Goal: Ask a question

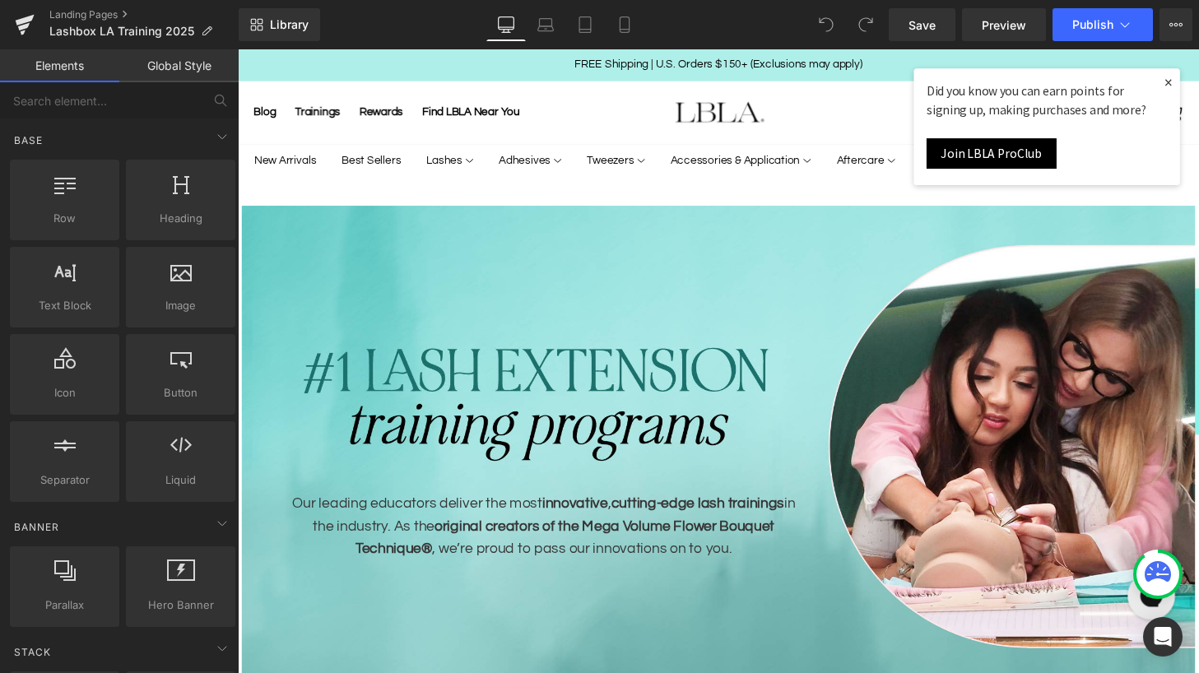
click at [1198, 85] on link "×" at bounding box center [1201, 84] width 25 height 30
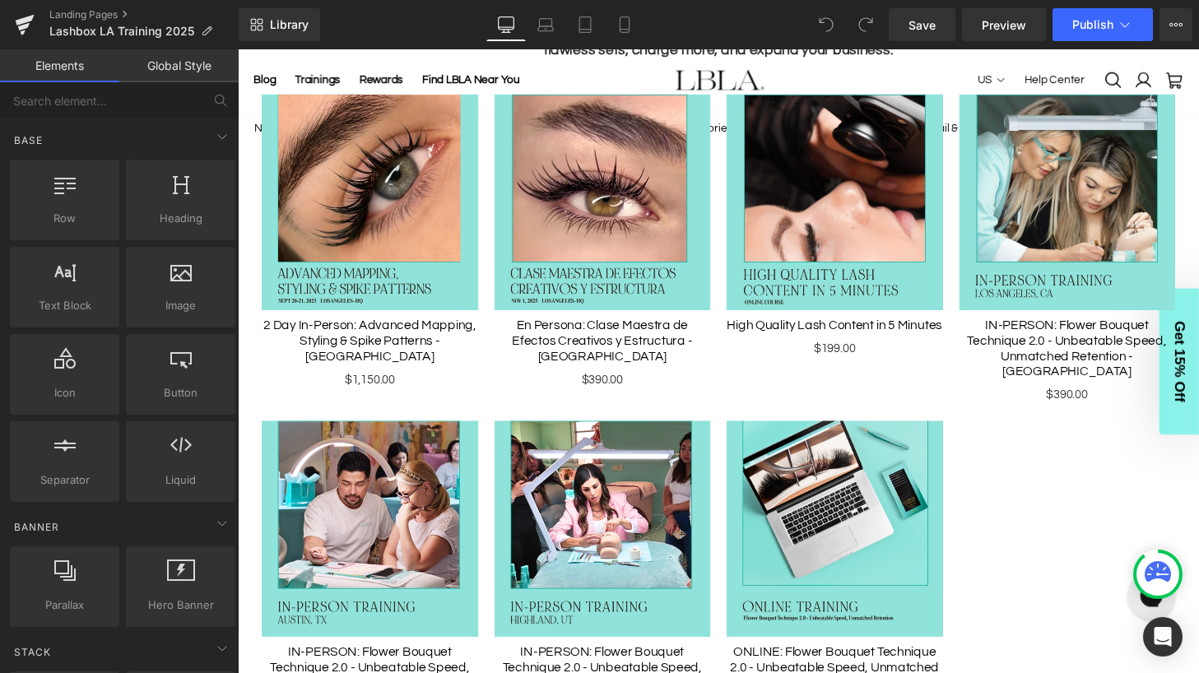
scroll to position [840, 0]
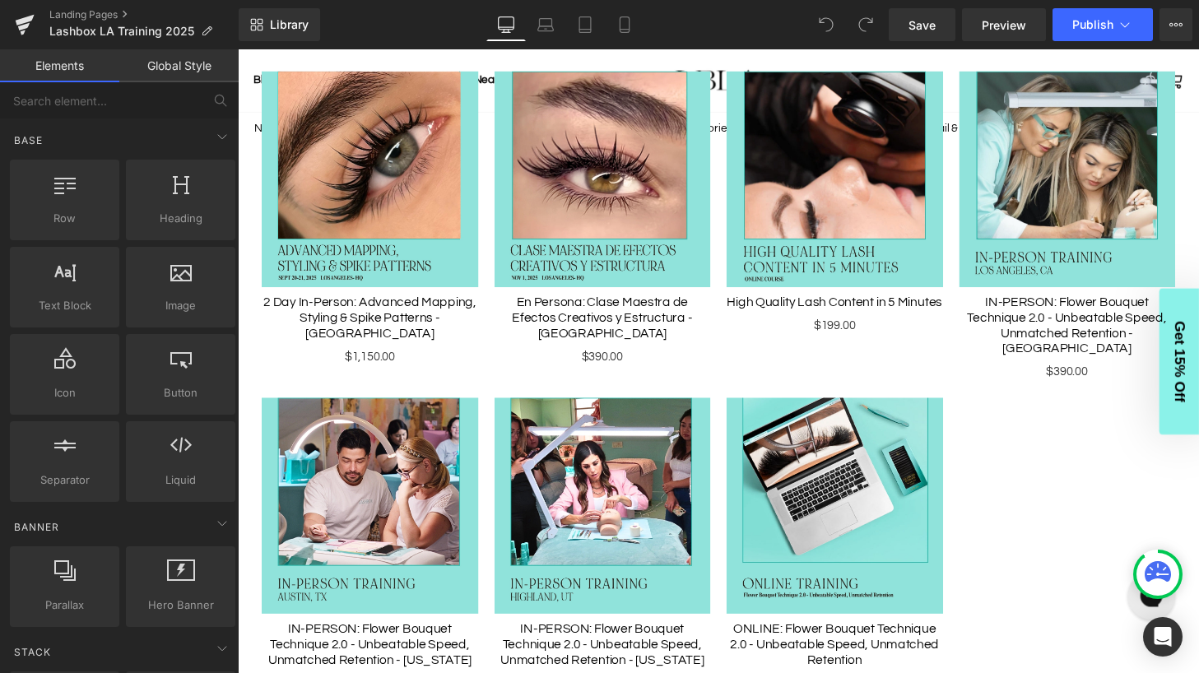
click at [1072, 471] on div "Sale Off (P) Image 2 Day In-Person: Advanced Mapping, Styling & Spike Patterns …" at bounding box center [735, 387] width 963 height 694
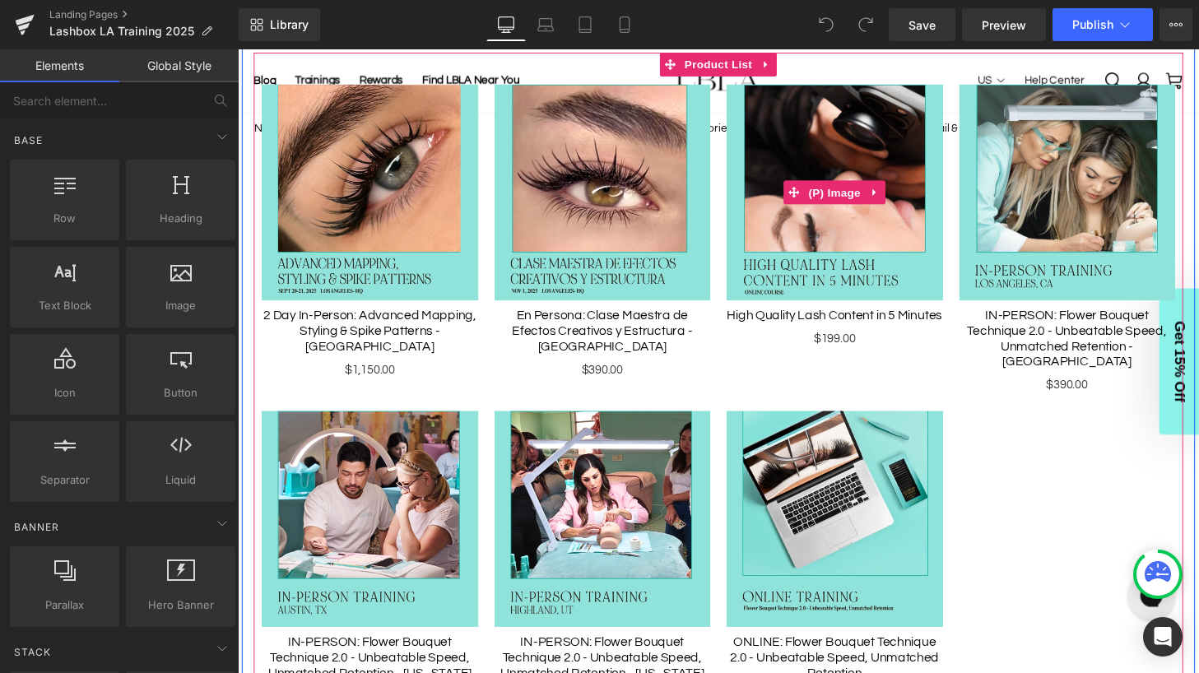
scroll to position [792, 0]
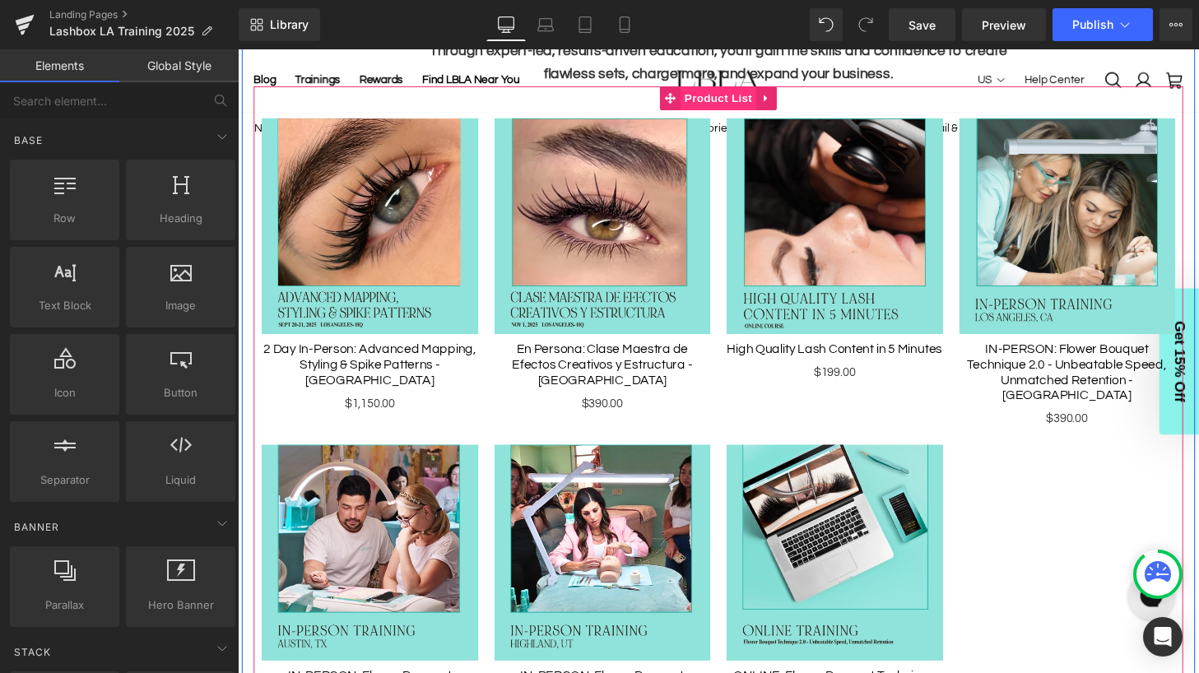
click at [738, 101] on span "Product List" at bounding box center [735, 100] width 78 height 25
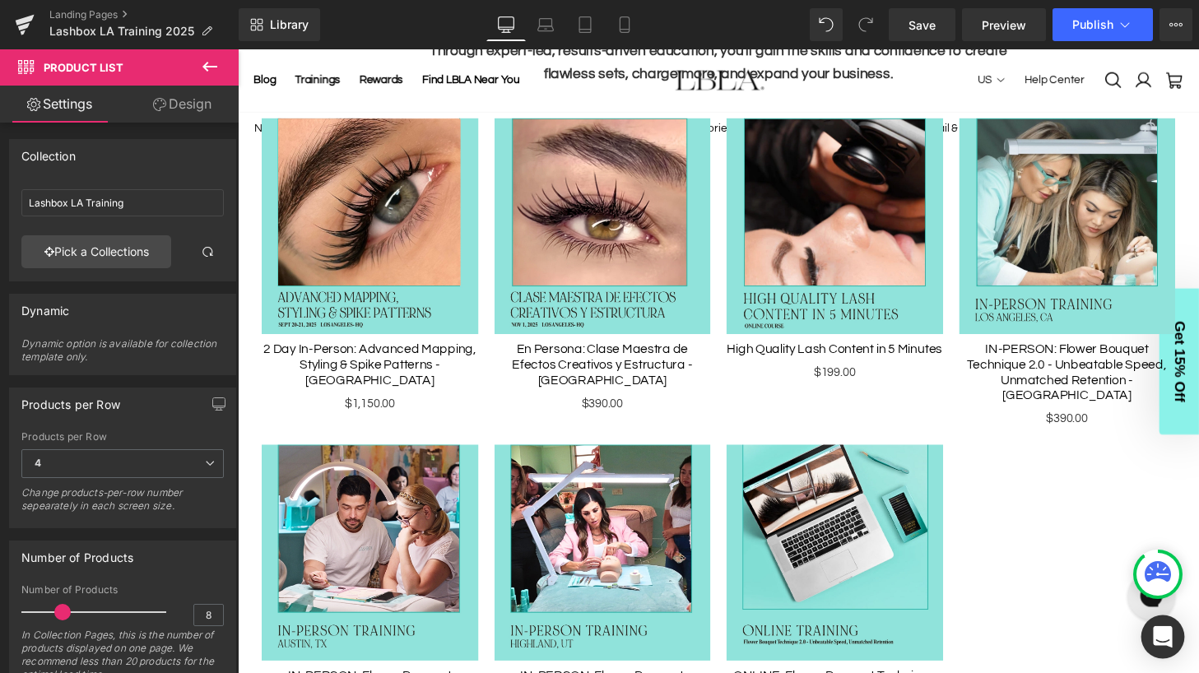
click at [1162, 630] on icon "Open Intercom Messenger" at bounding box center [1162, 636] width 19 height 21
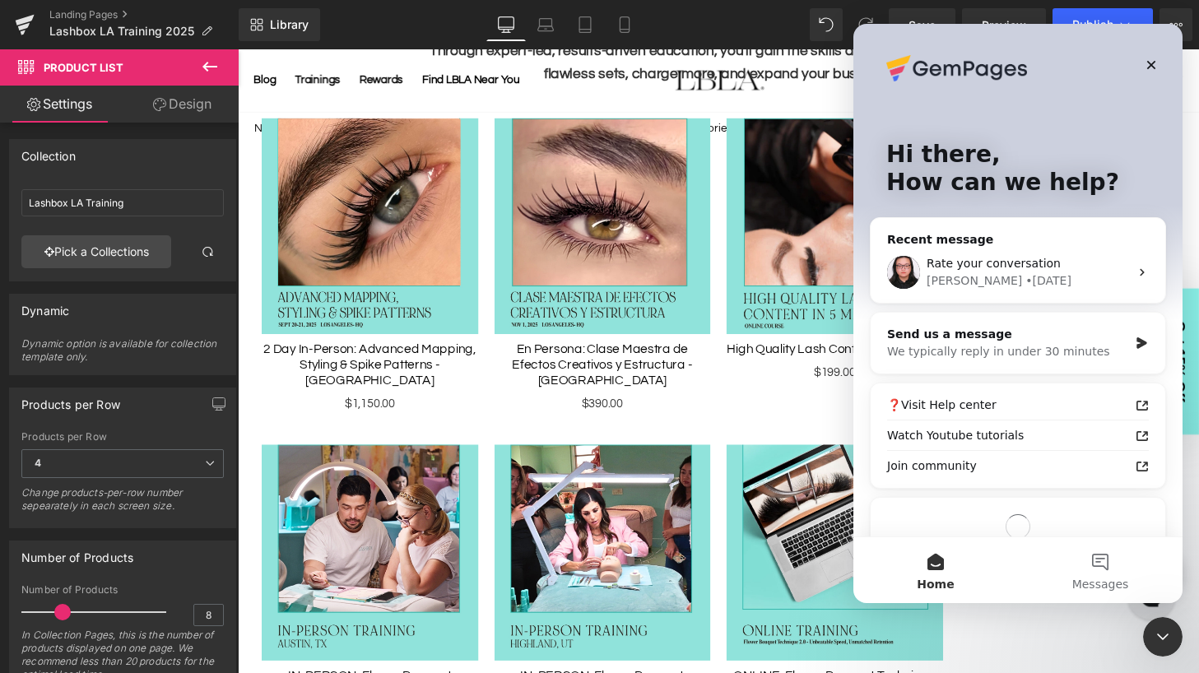
scroll to position [0, 0]
click at [1043, 270] on div "Rate your conversation" at bounding box center [1028, 263] width 202 height 17
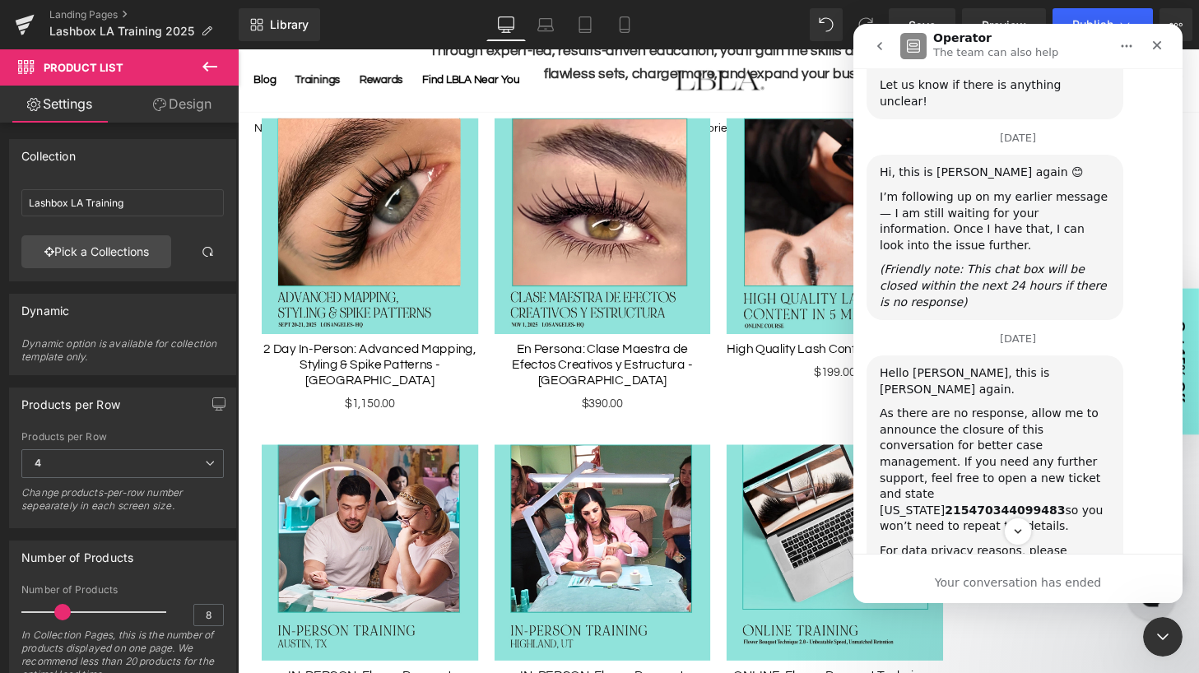
scroll to position [1392, 0]
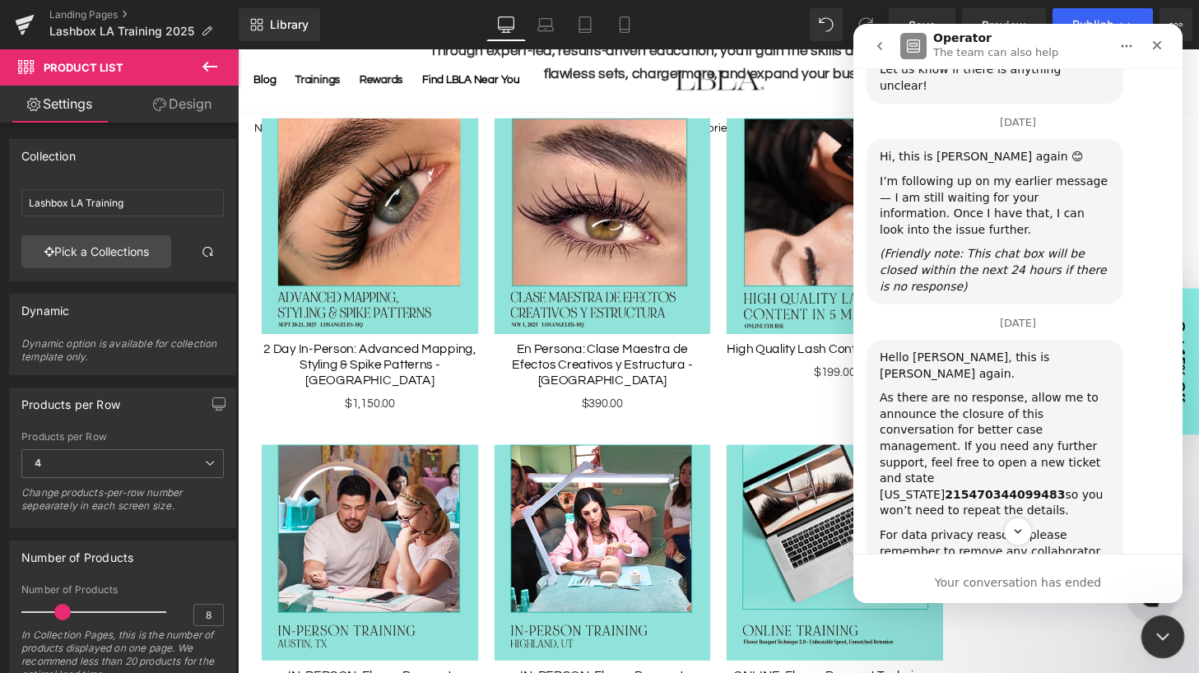
click at [1158, 631] on icon "Close Intercom Messenger" at bounding box center [1161, 635] width 20 height 20
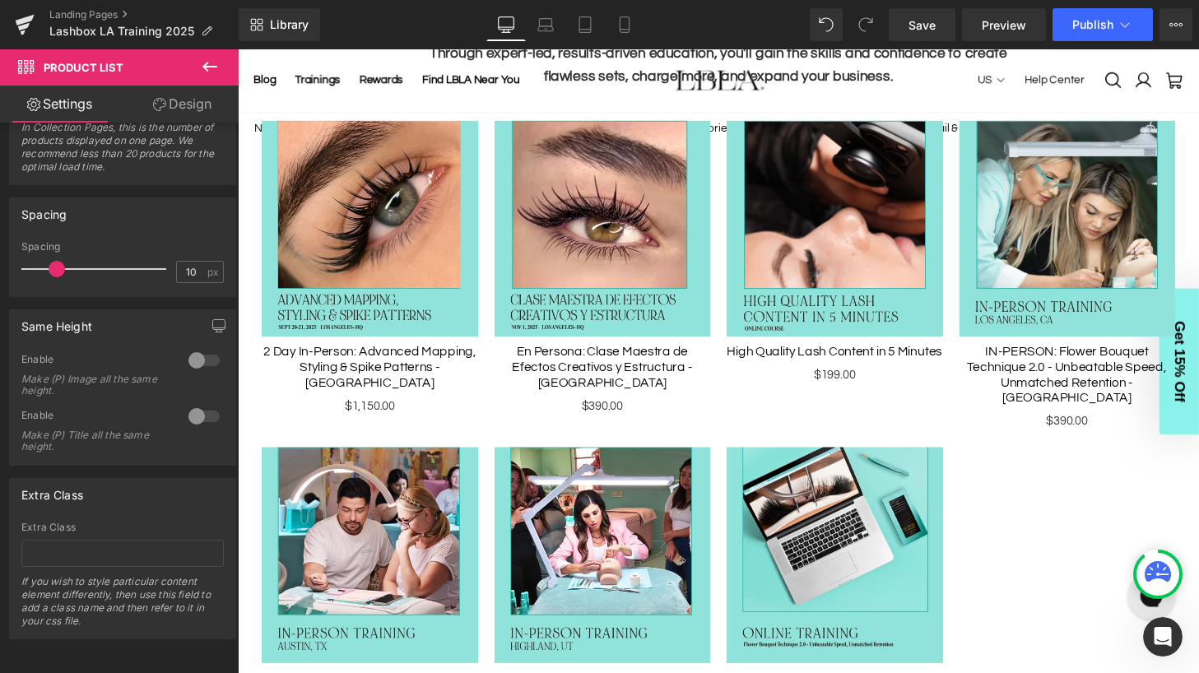
scroll to position [793, 0]
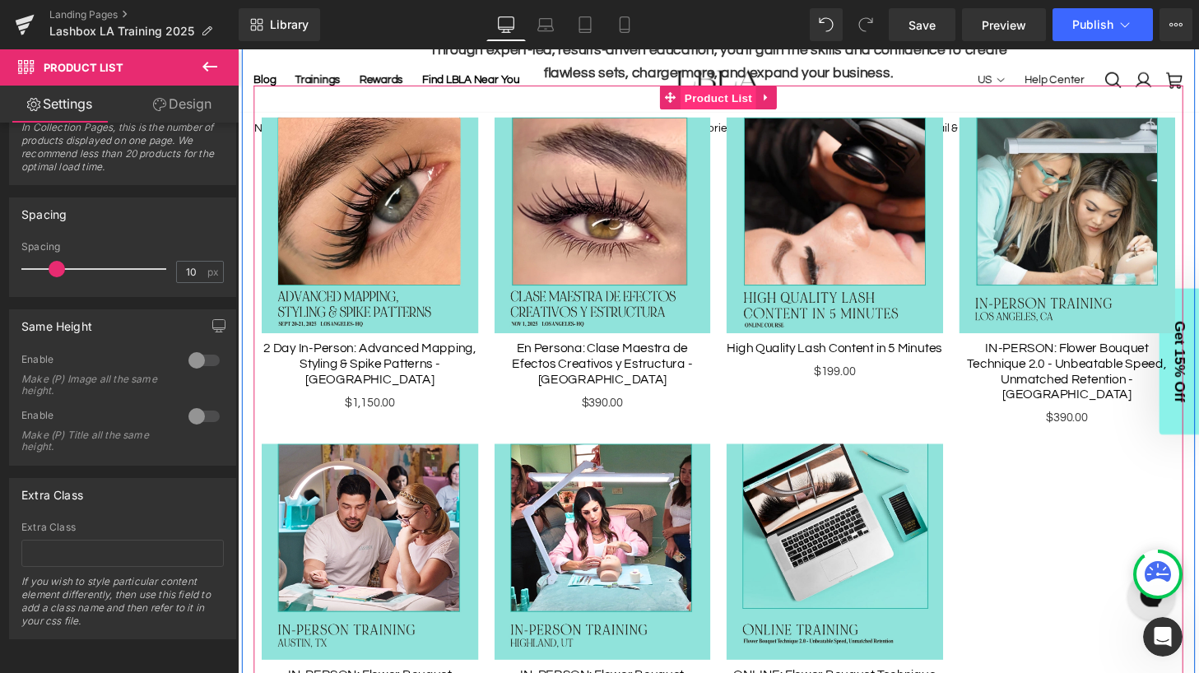
click at [761, 102] on span "Product List" at bounding box center [735, 100] width 78 height 25
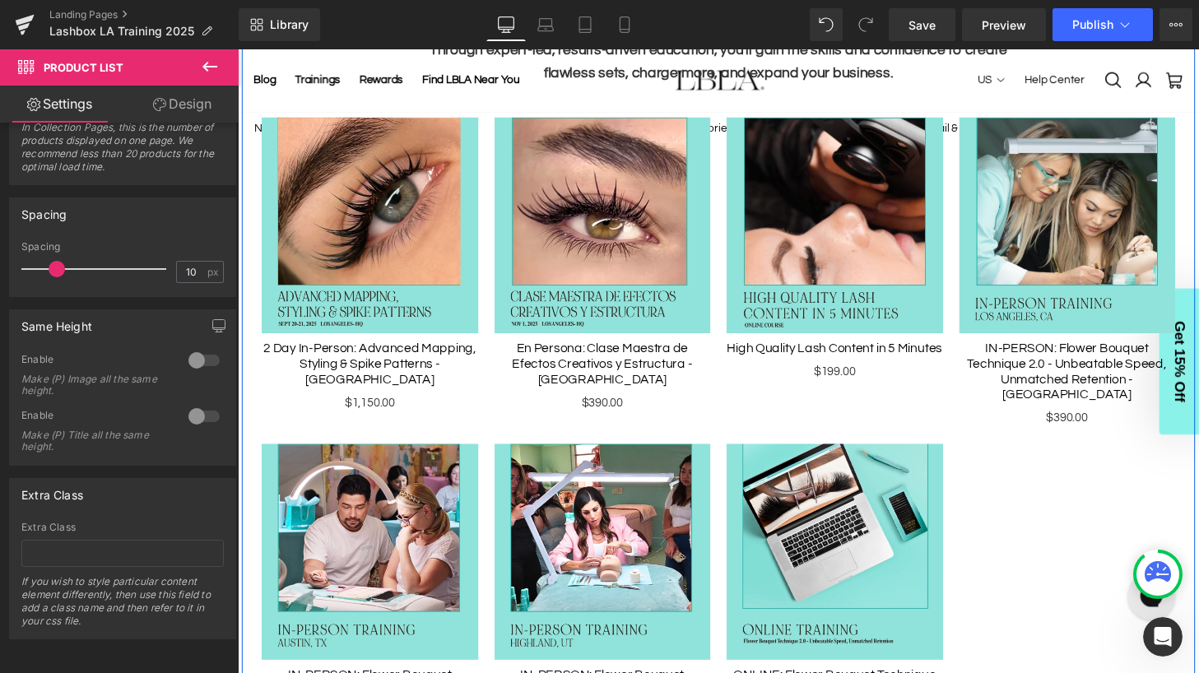
click at [1086, 529] on div "Sale Off (P) Image 2 Day In-Person: Advanced Mapping, Styling & Spike Patterns …" at bounding box center [735, 434] width 963 height 694
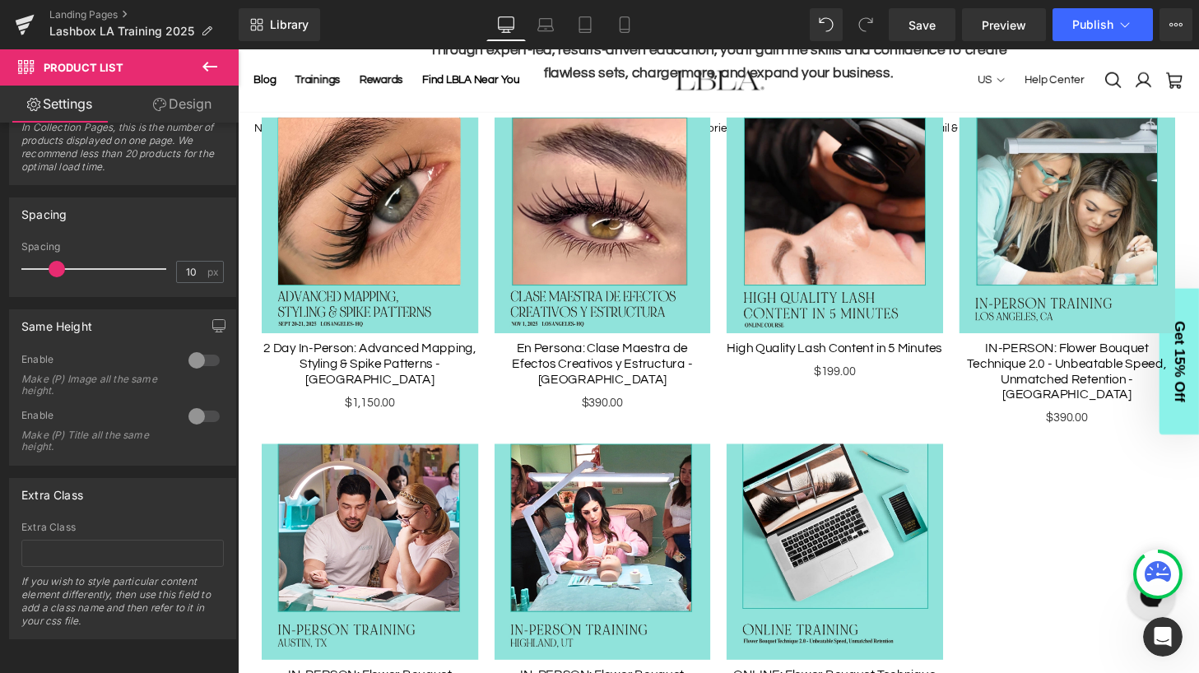
click at [211, 72] on icon at bounding box center [210, 67] width 20 height 20
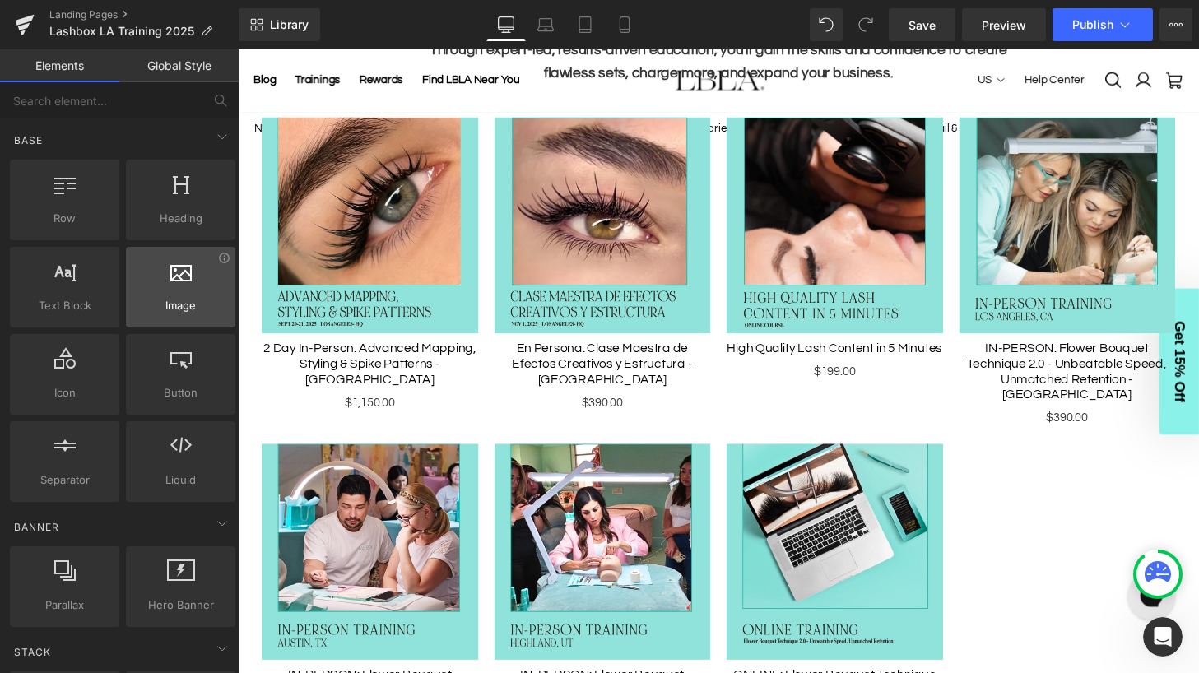
click at [146, 288] on div at bounding box center [181, 278] width 100 height 37
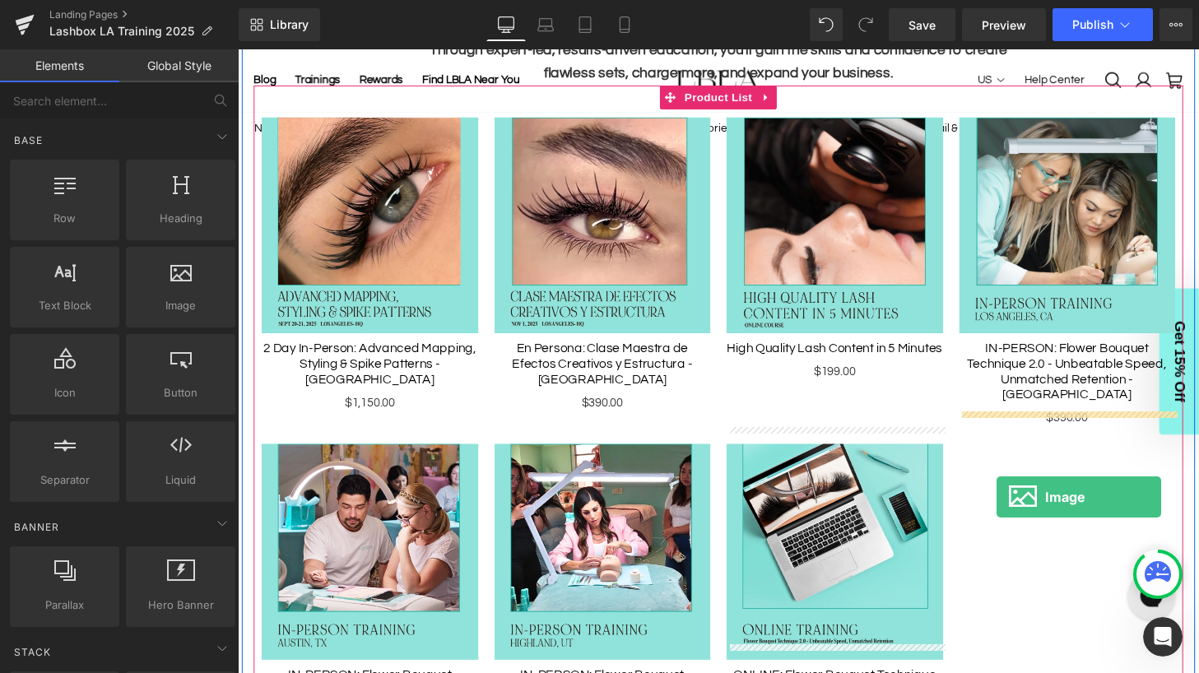
drag, startPoint x: 416, startPoint y: 323, endPoint x: 1024, endPoint y: 514, distance: 636.4
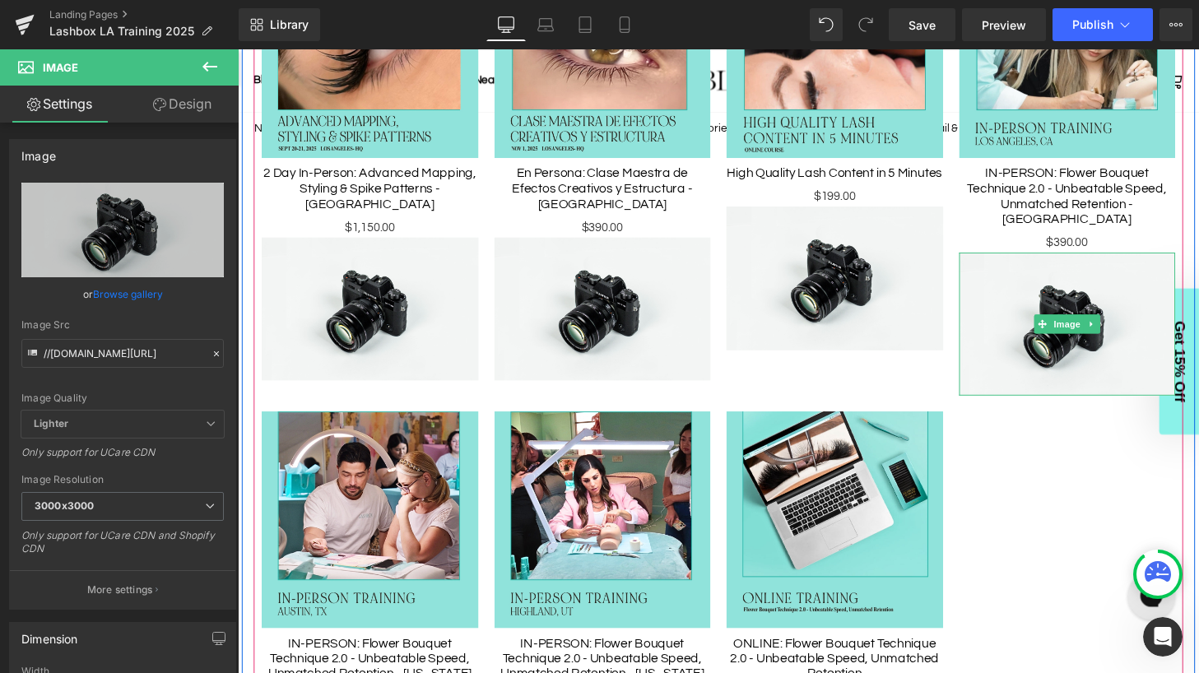
scroll to position [980, 0]
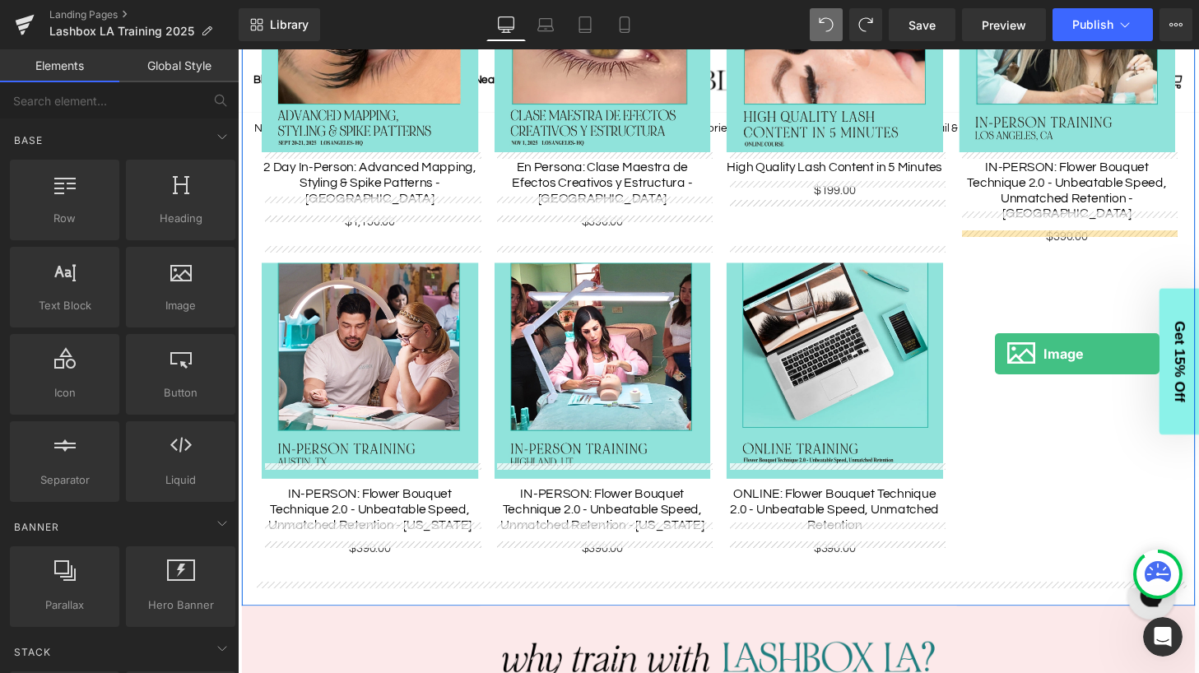
drag, startPoint x: 418, startPoint y: 344, endPoint x: 1023, endPoint y: 365, distance: 605.3
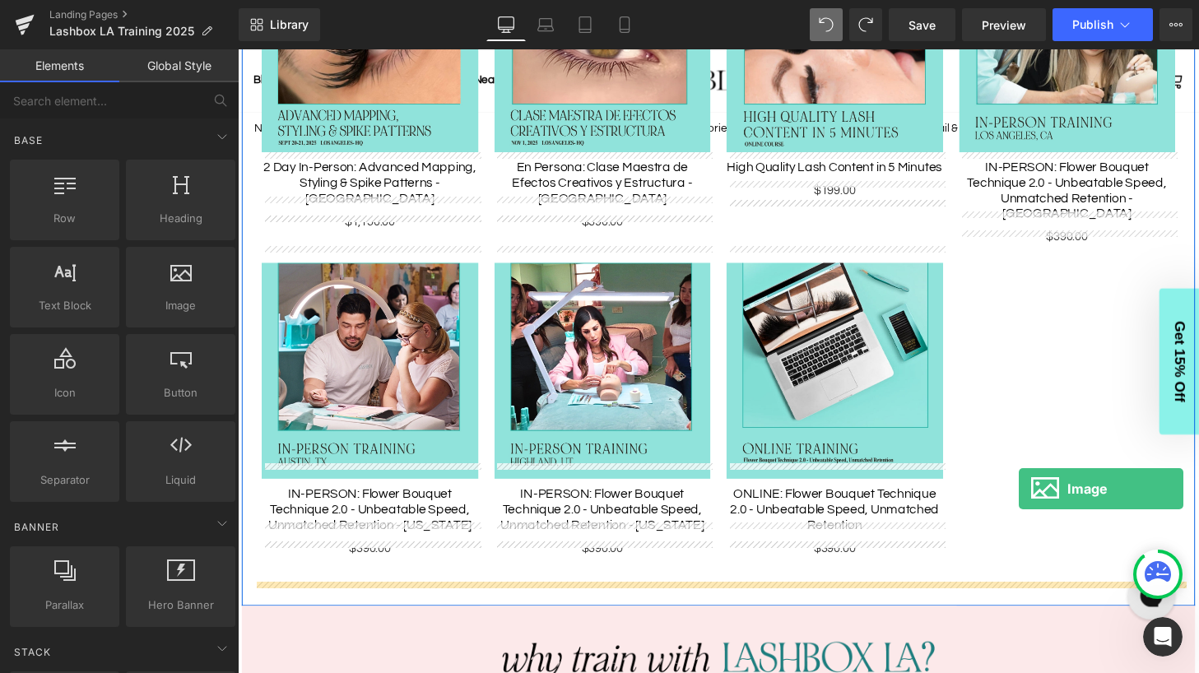
drag, startPoint x: 422, startPoint y: 340, endPoint x: 1047, endPoint y: 504, distance: 646.0
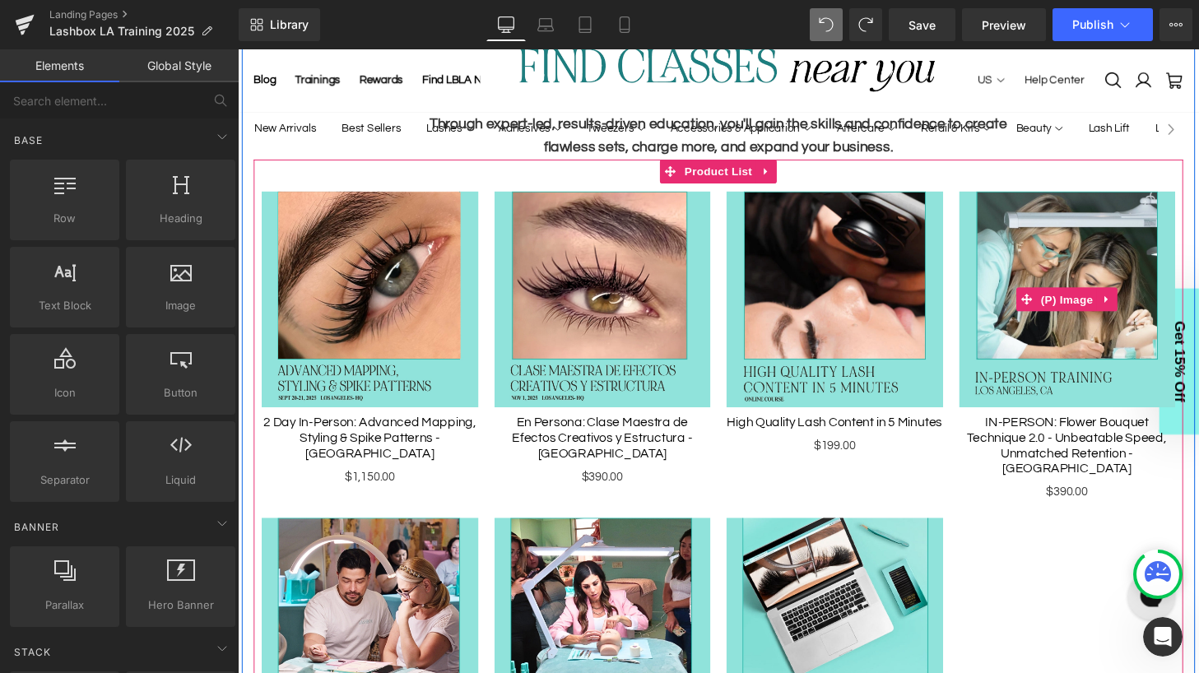
scroll to position [706, 0]
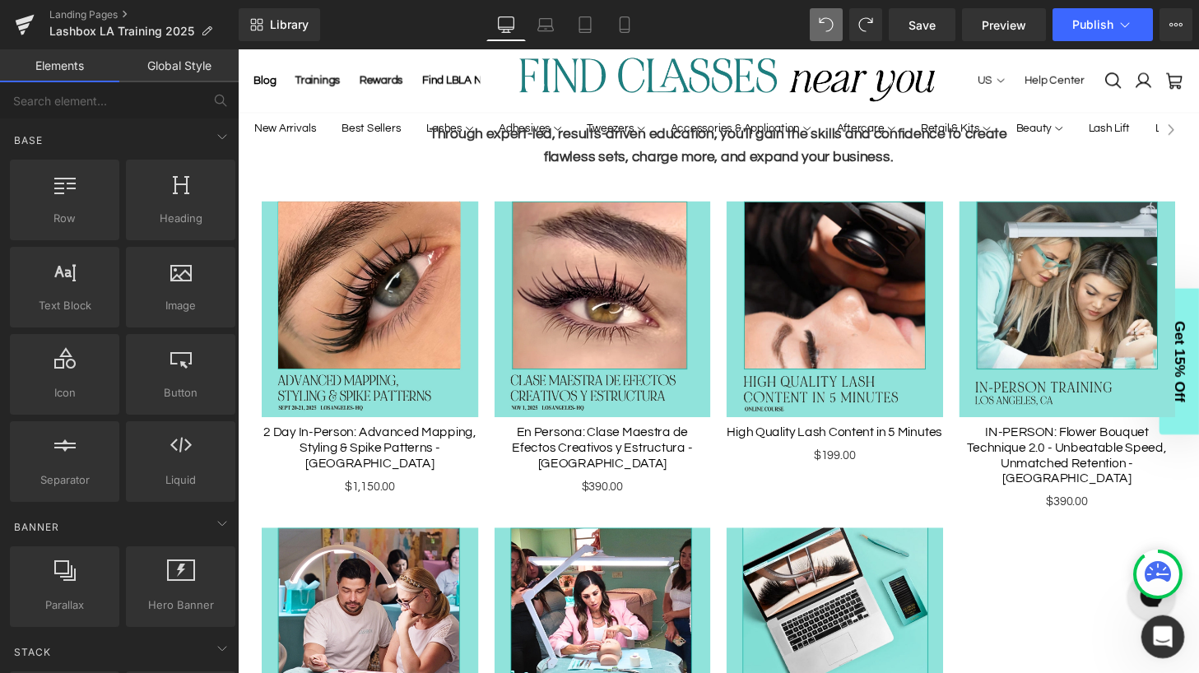
click at [1168, 643] on div "Open Intercom Messenger" at bounding box center [1160, 634] width 54 height 54
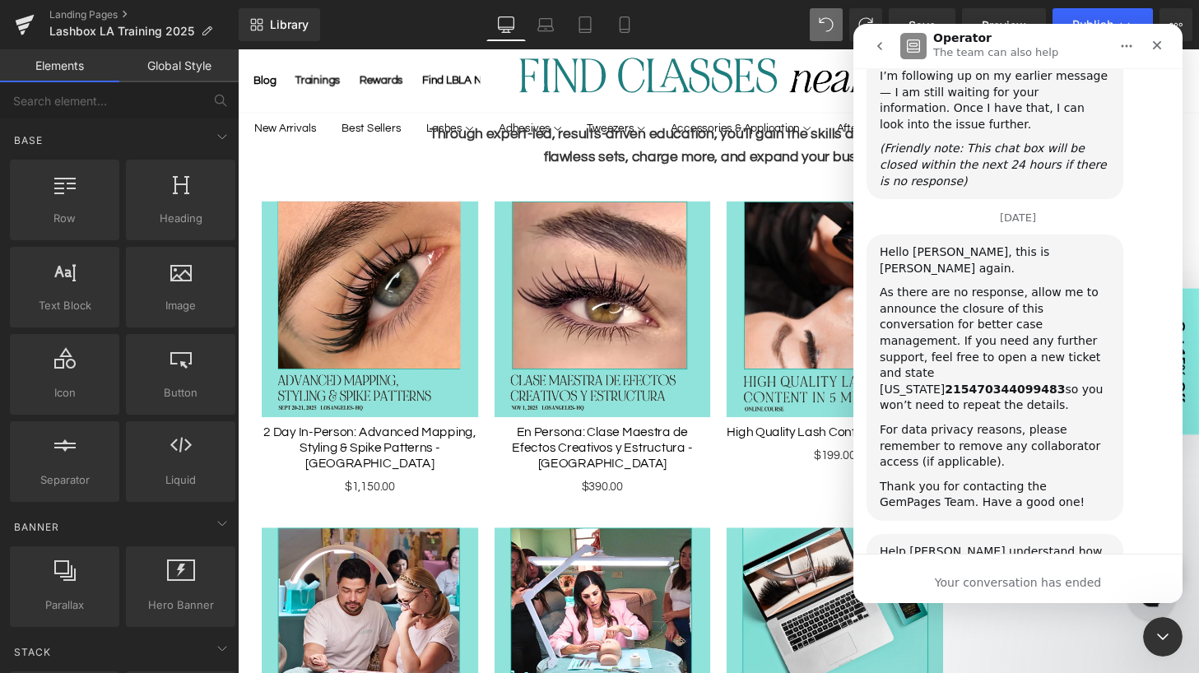
scroll to position [1517, 0]
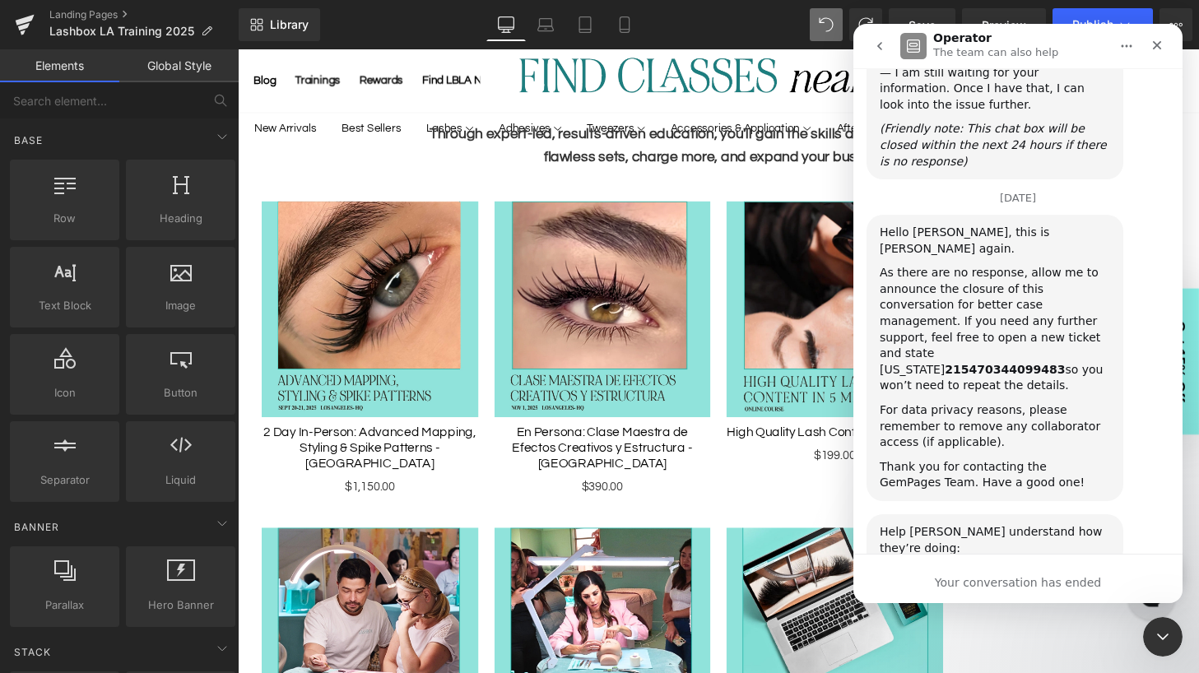
click at [884, 44] on icon "go back" at bounding box center [879, 46] width 13 height 13
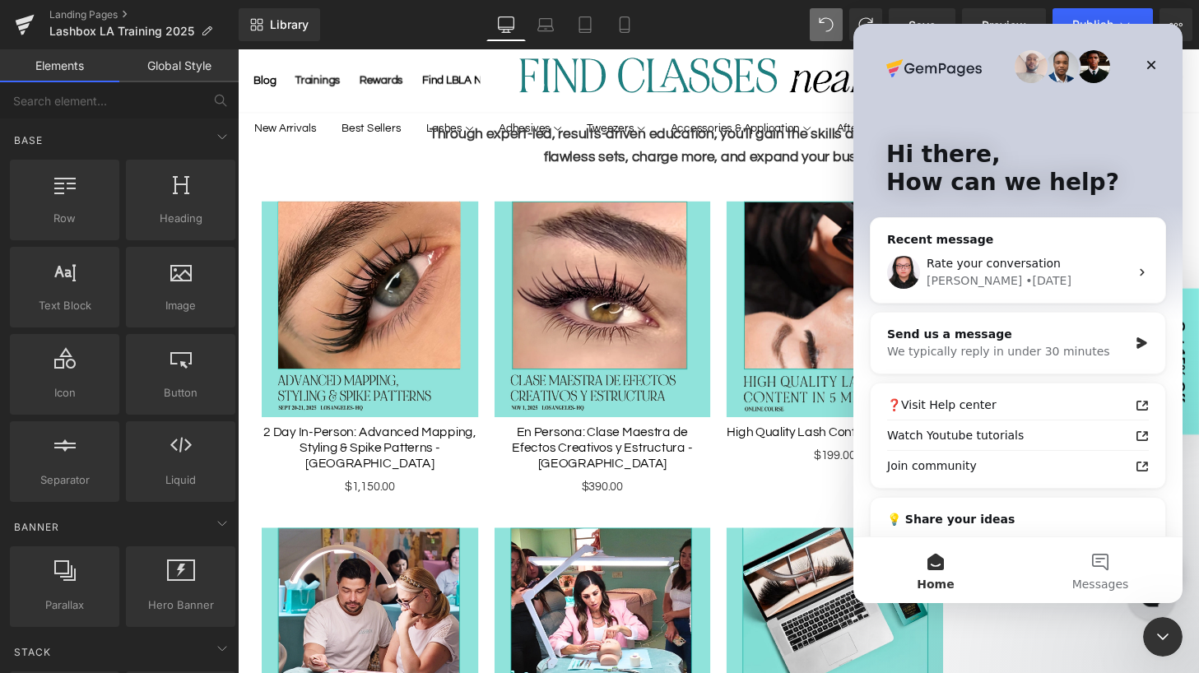
scroll to position [0, 0]
click at [1034, 348] on div "We typically reply in under 30 minutes" at bounding box center [1007, 351] width 241 height 17
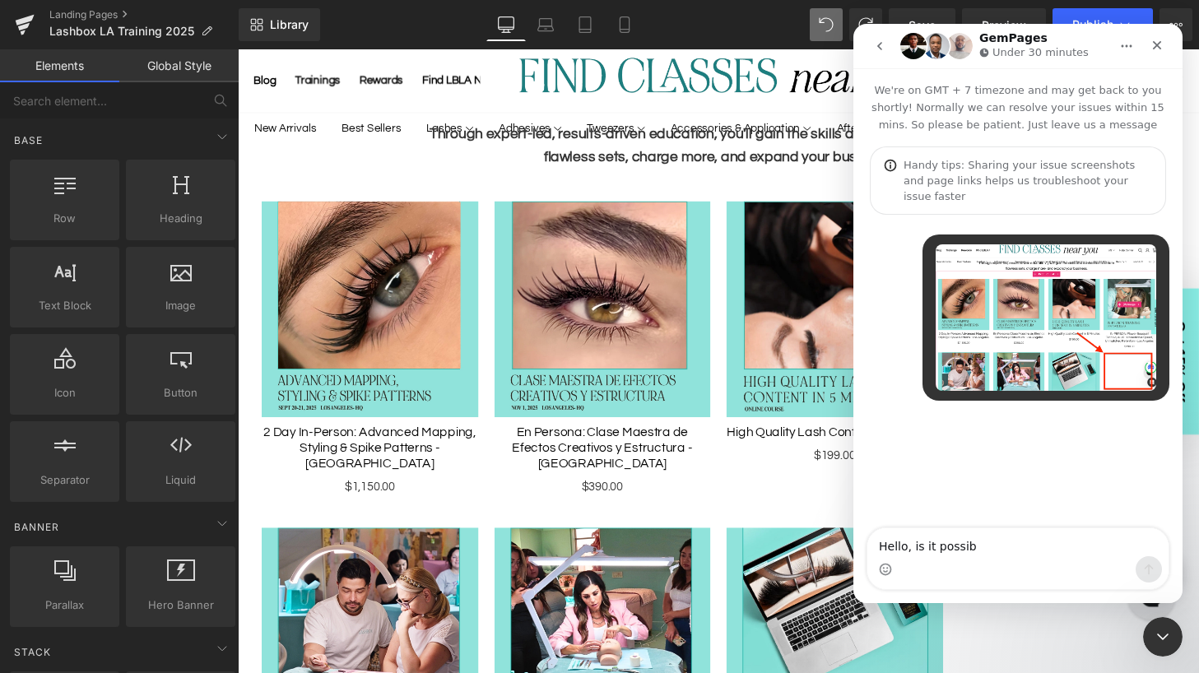
type textarea "Hello, is it possibl"
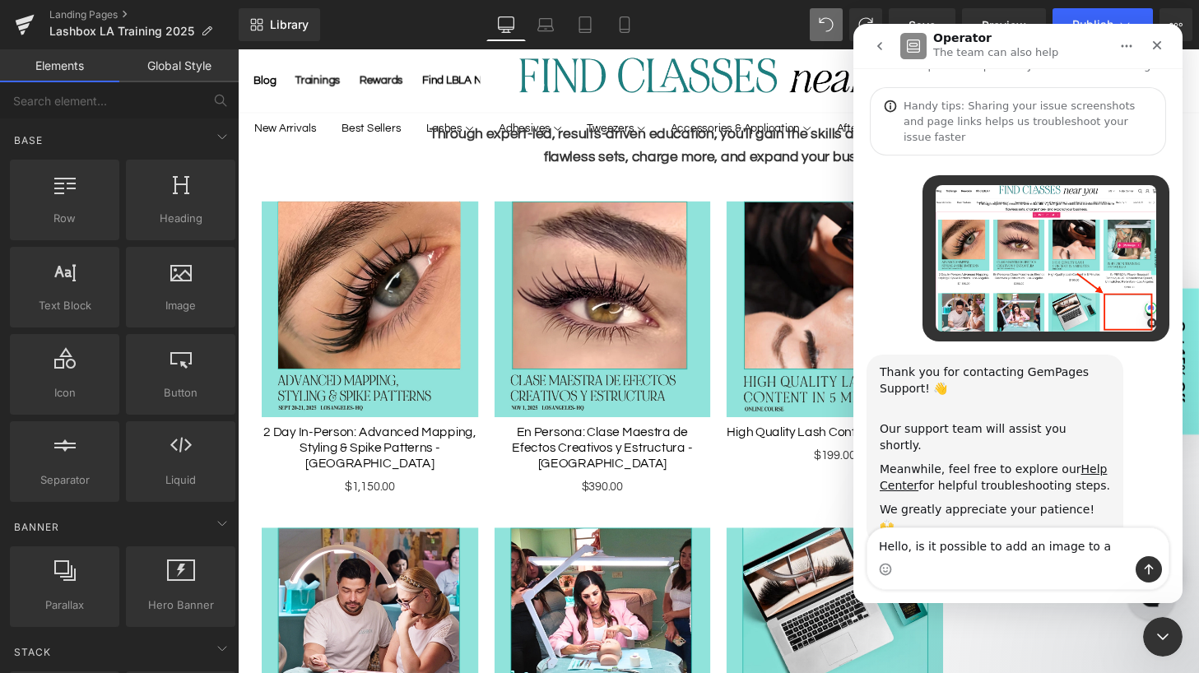
scroll to position [62, 0]
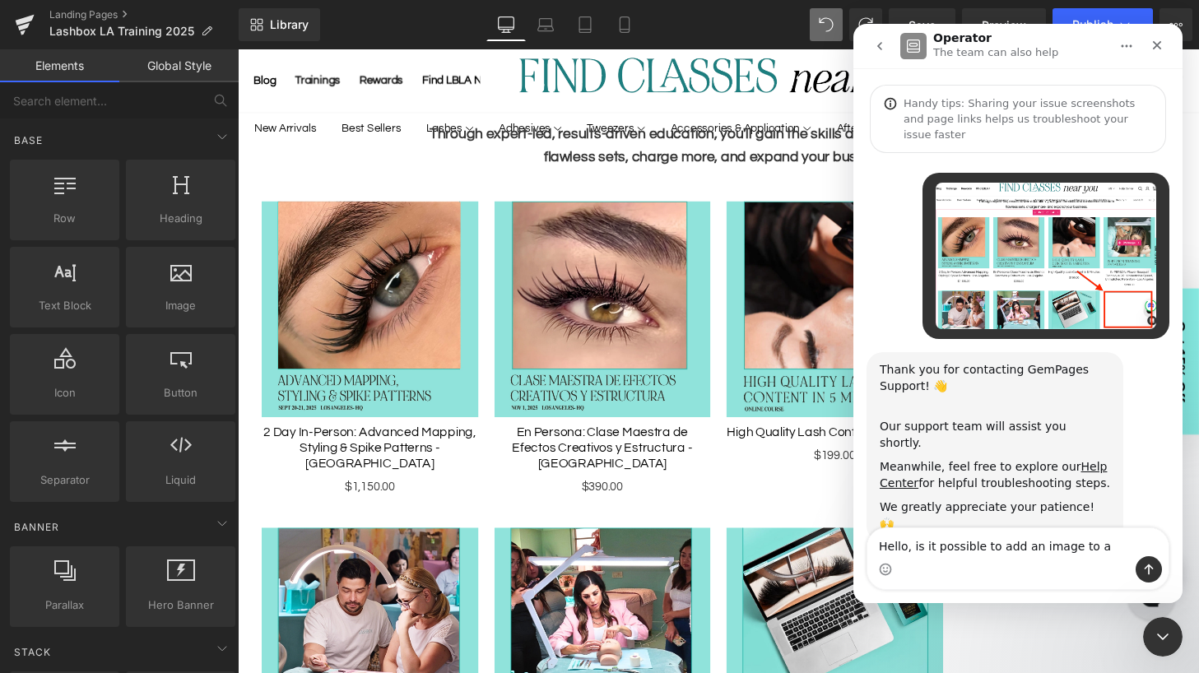
click at [1030, 552] on textarea "Hello, is it possible to add an image to a" at bounding box center [1017, 542] width 301 height 28
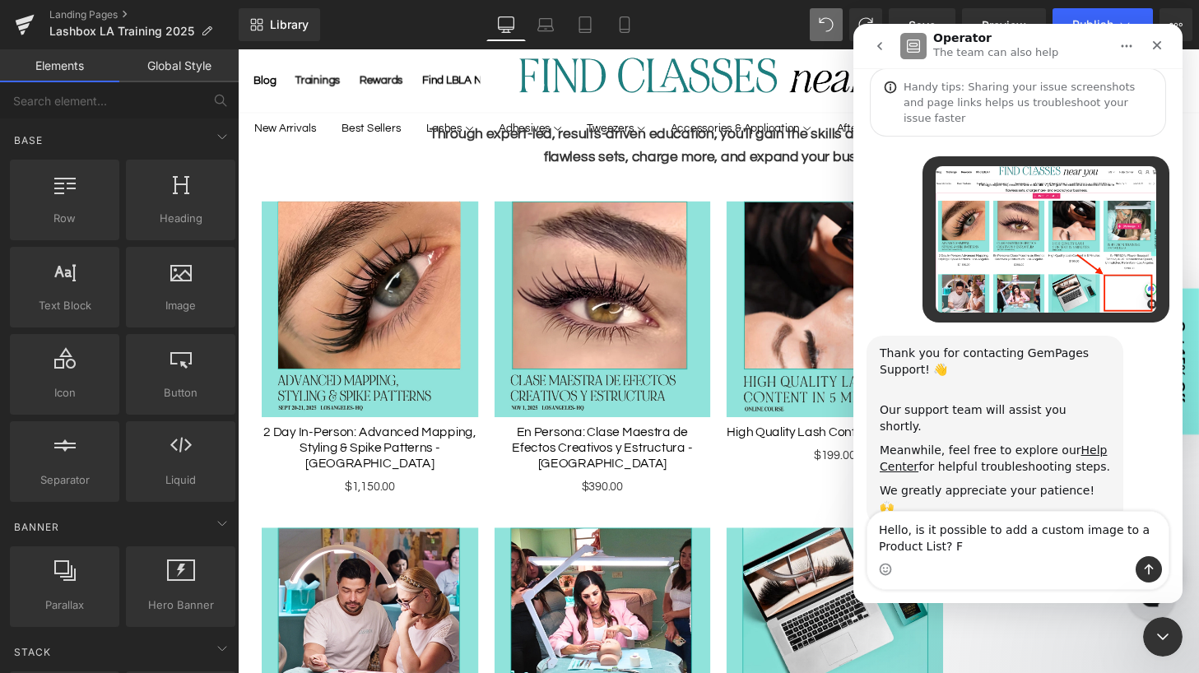
type textarea "Hello, is it possible to add a custom image to a Product List?"
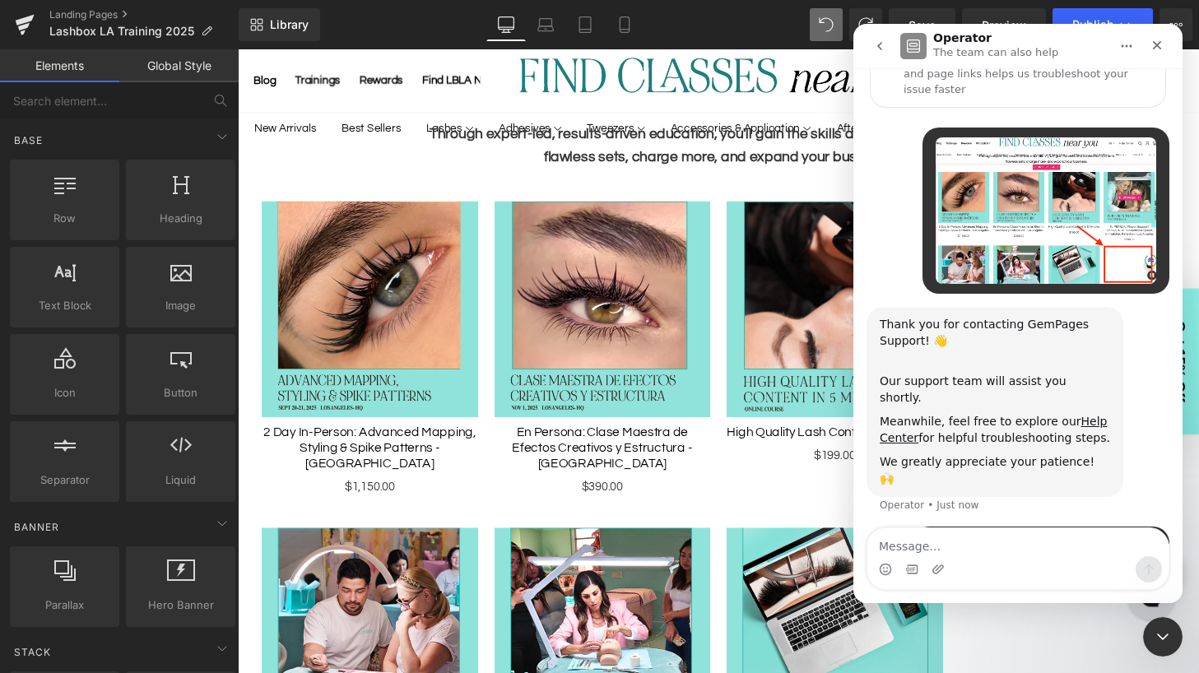
scroll to position [127, 0]
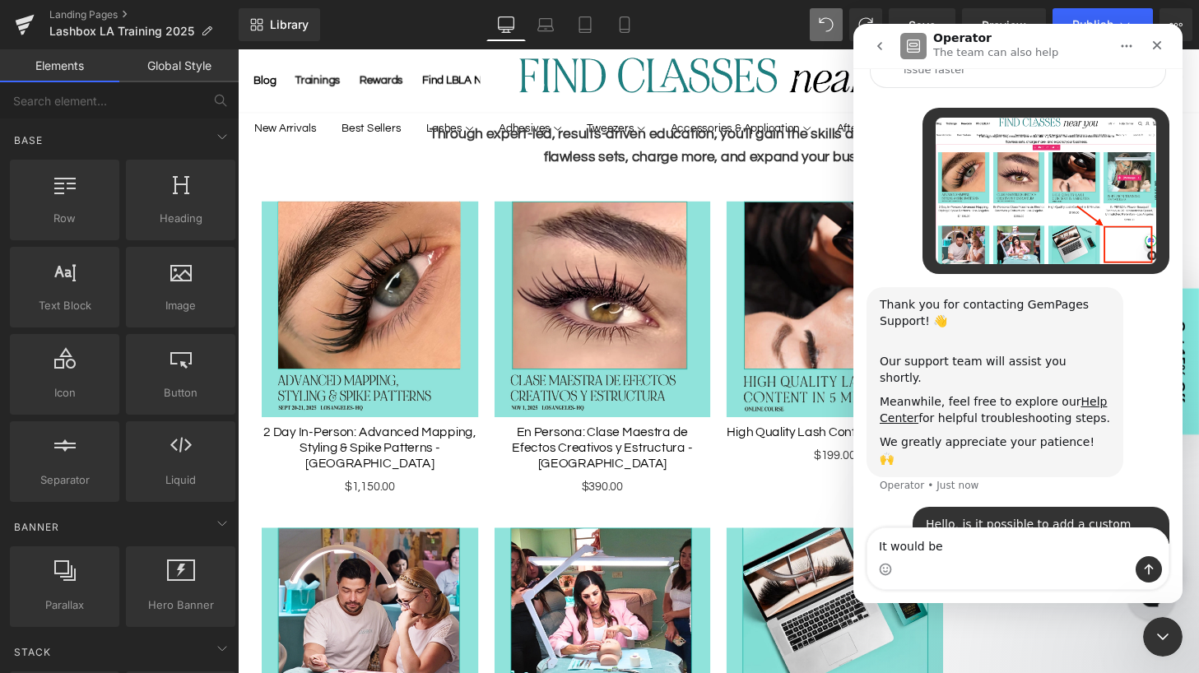
type textarea "It would be"
drag, startPoint x: 974, startPoint y: 542, endPoint x: 833, endPoint y: 537, distance: 140.8
click html "Operator The team can also help We're on GMT + 7 timezone and may get back to y…"
type textarea "See the example I've attached above"
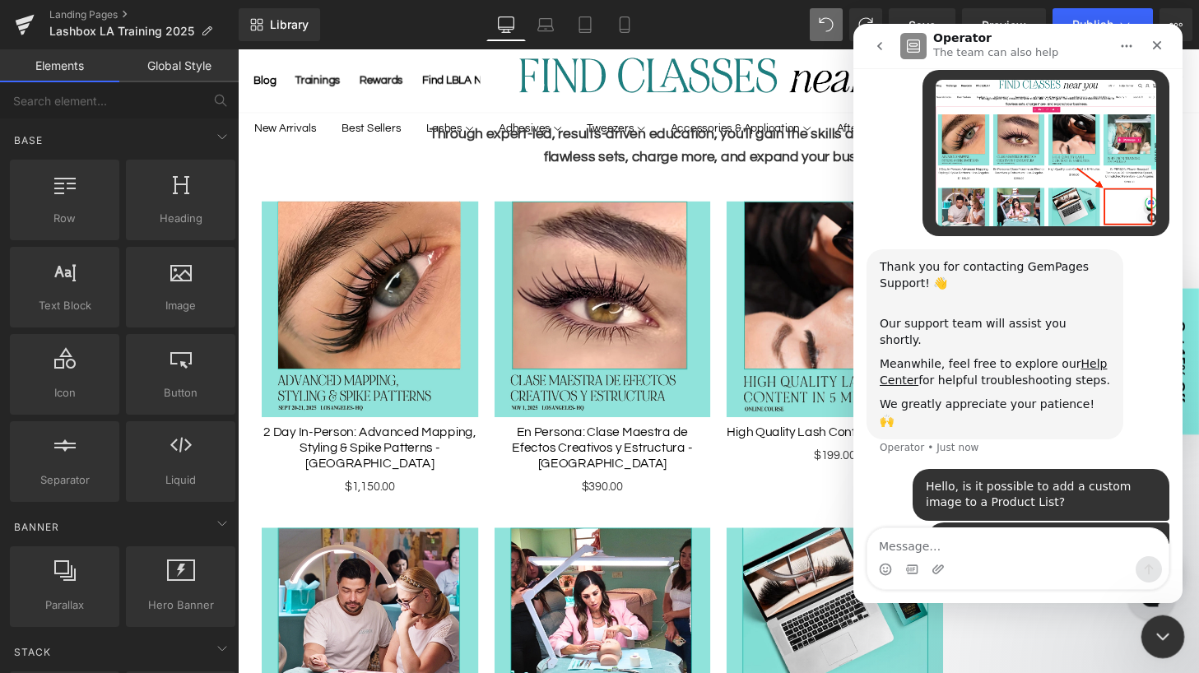
click at [1158, 635] on icon "Close Intercom Messenger" at bounding box center [1161, 635] width 20 height 20
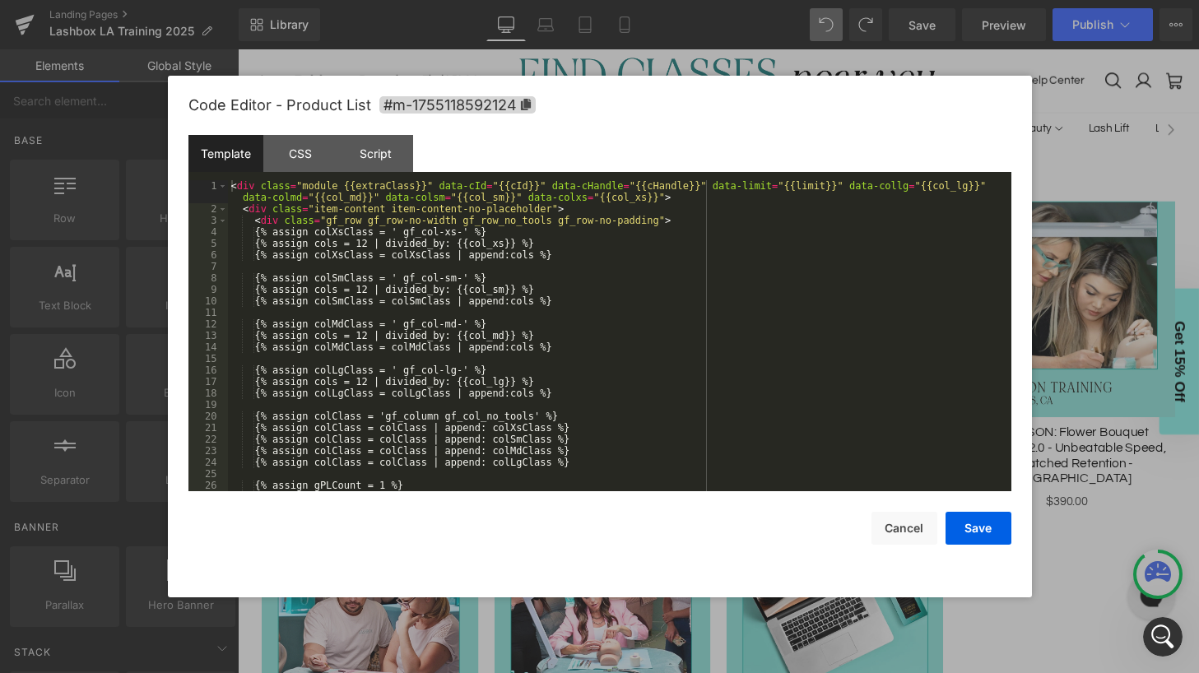
click at [720, 0] on div "Image You are previewing how the will restyle your page. You can not edit Eleme…" at bounding box center [599, 0] width 1199 height 0
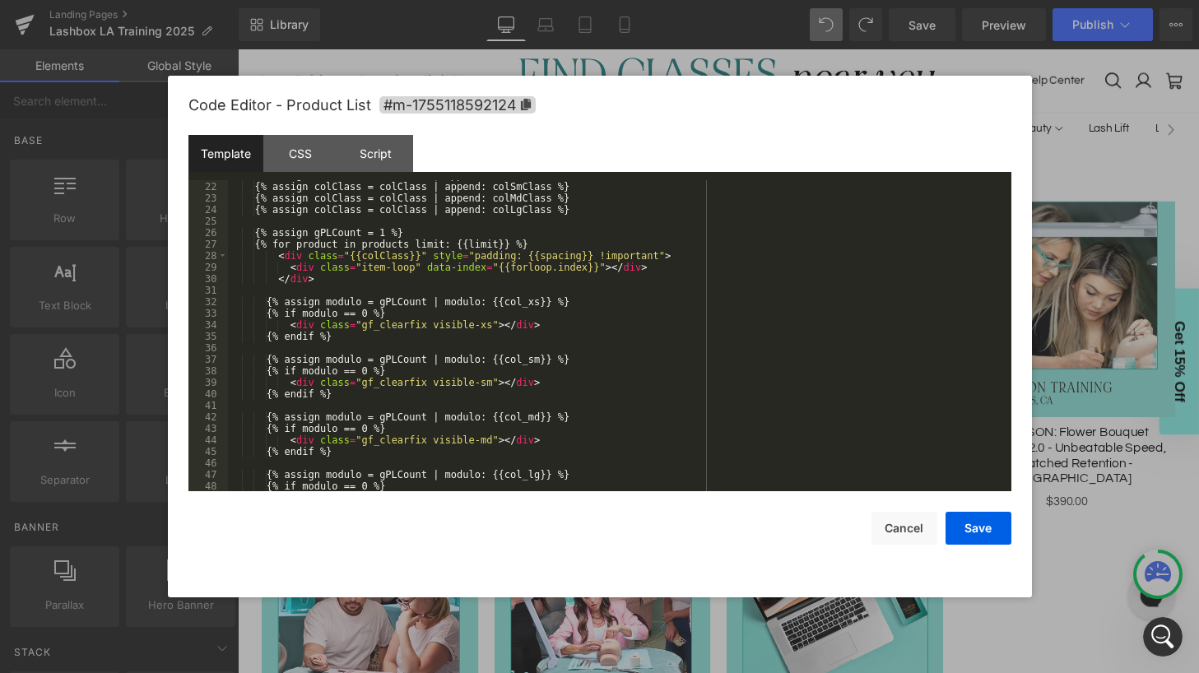
scroll to position [346, 0]
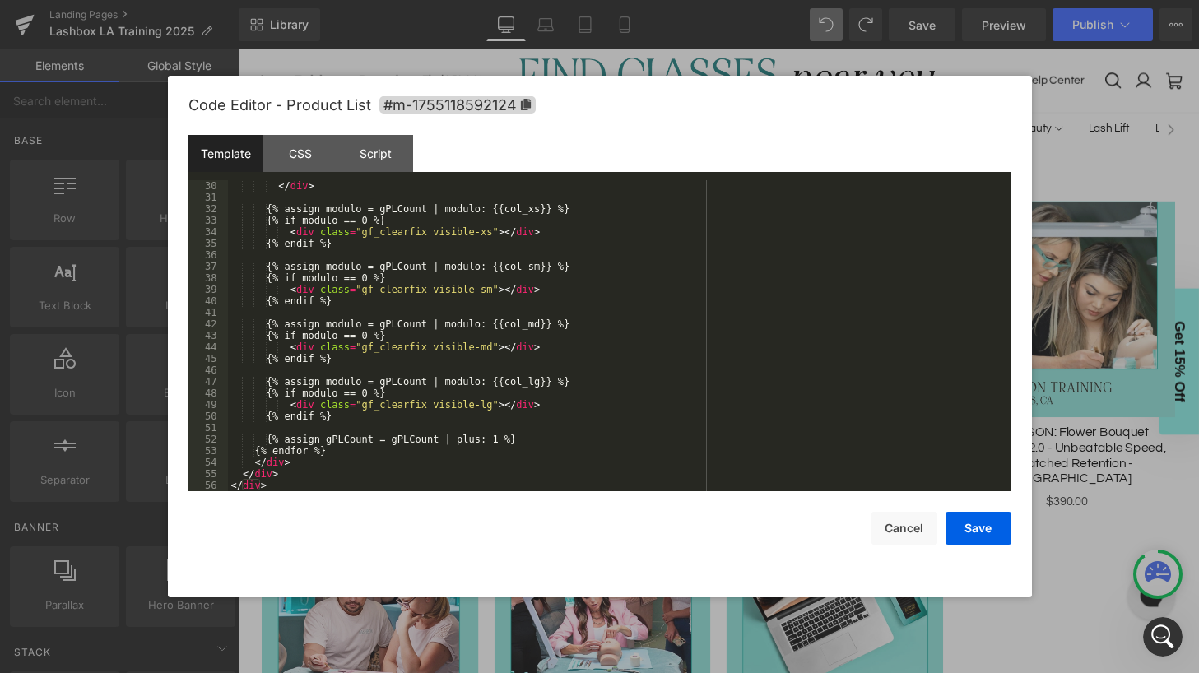
click at [460, 381] on div "</ div > {% assign modulo = gPLCount | modulo: {{col_xs}} %} {% if modulo == 0 …" at bounding box center [616, 347] width 777 height 334
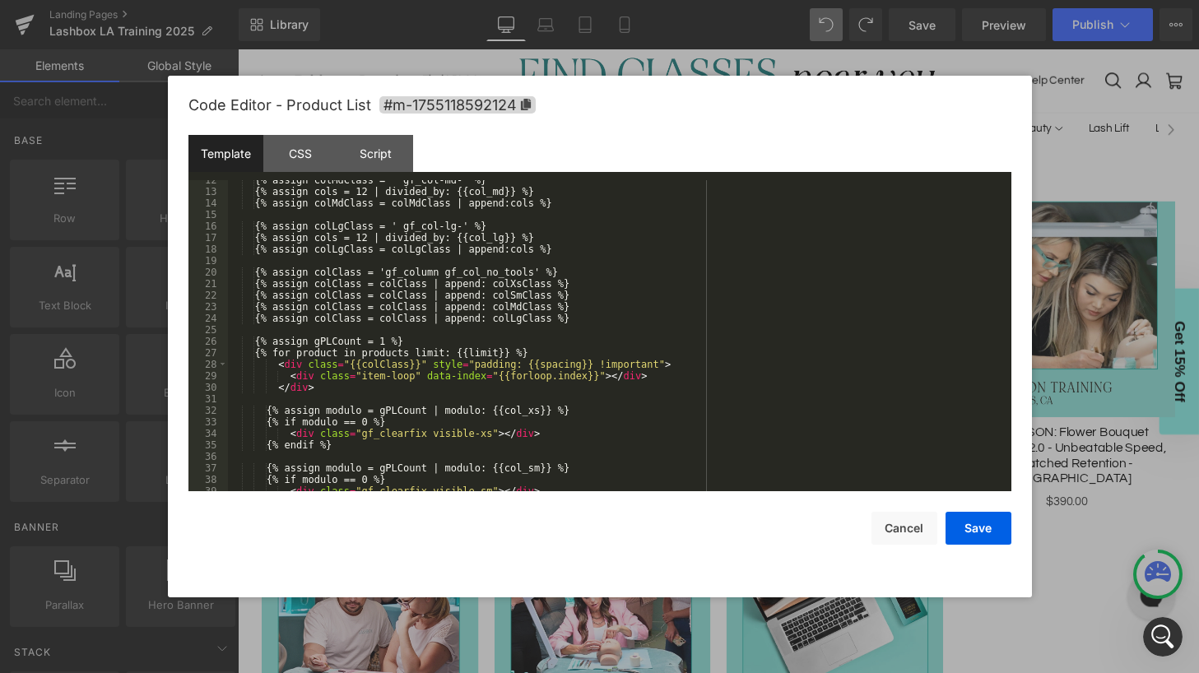
scroll to position [0, 0]
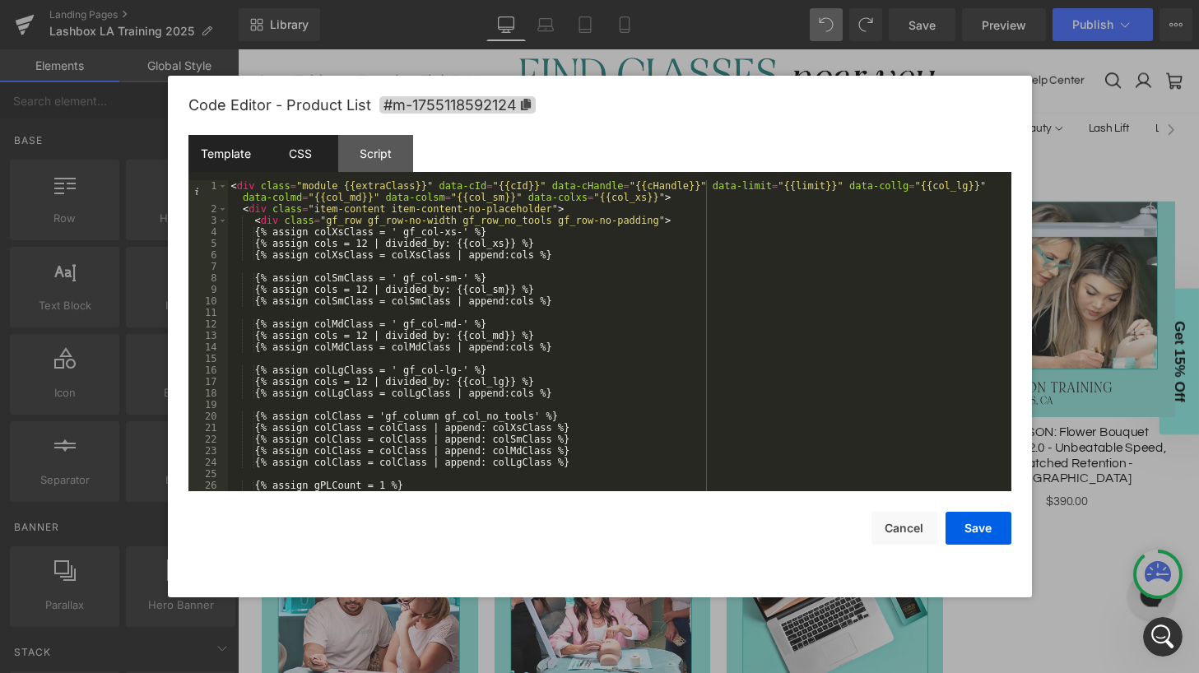
click at [315, 160] on div "CSS" at bounding box center [300, 153] width 75 height 37
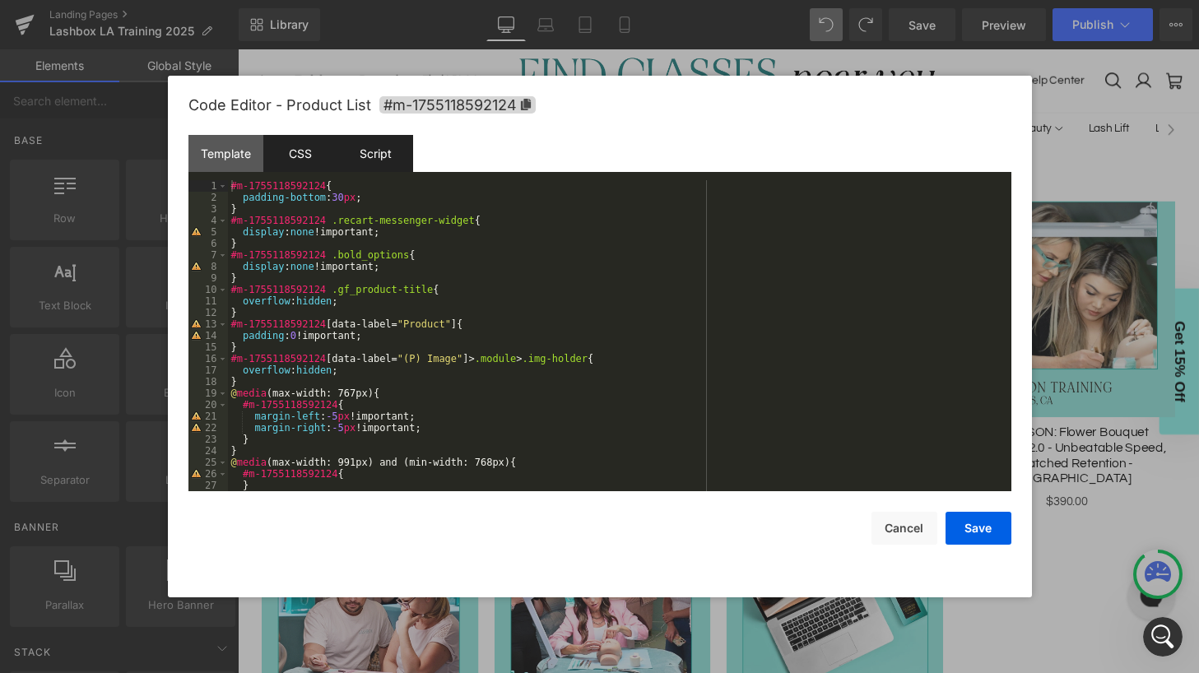
click at [355, 158] on div "Script" at bounding box center [375, 153] width 75 height 37
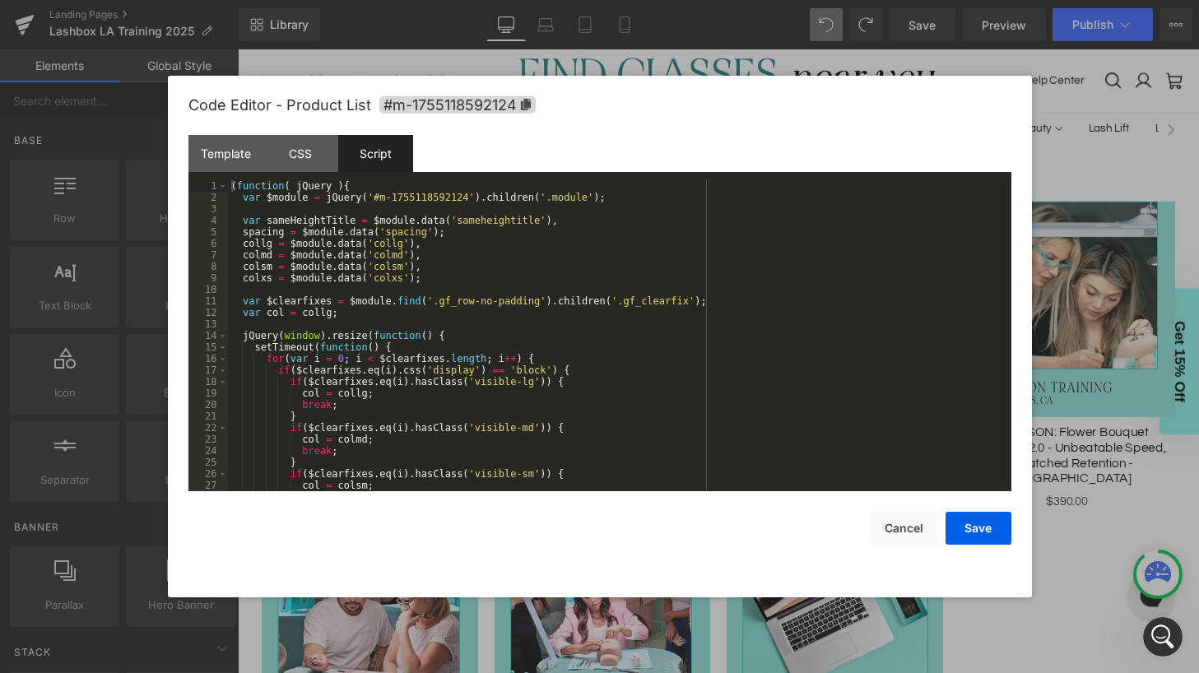
scroll to position [150, 0]
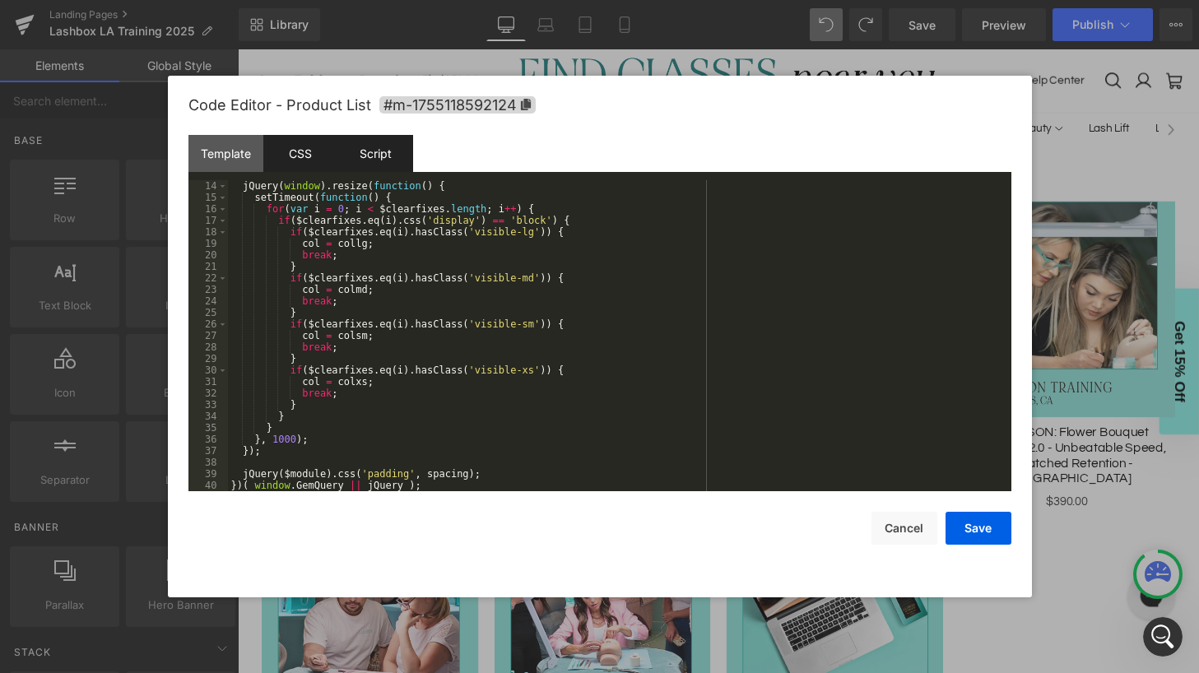
click at [305, 156] on div "CSS" at bounding box center [300, 153] width 75 height 37
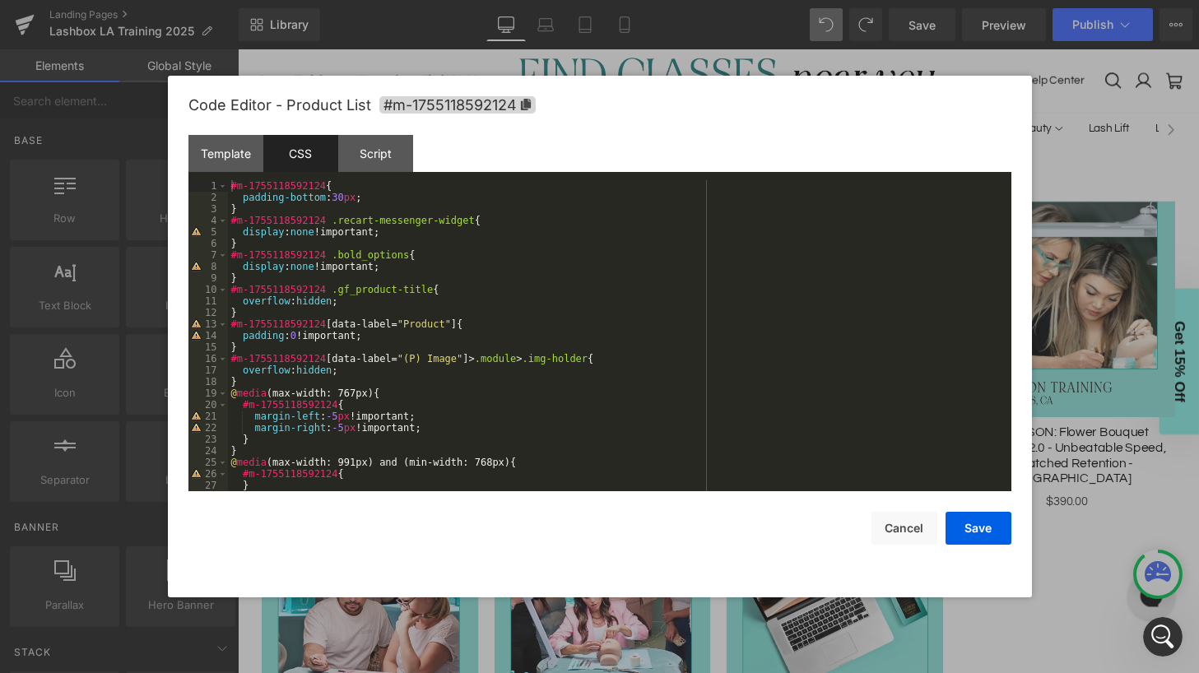
scroll to position [184, 0]
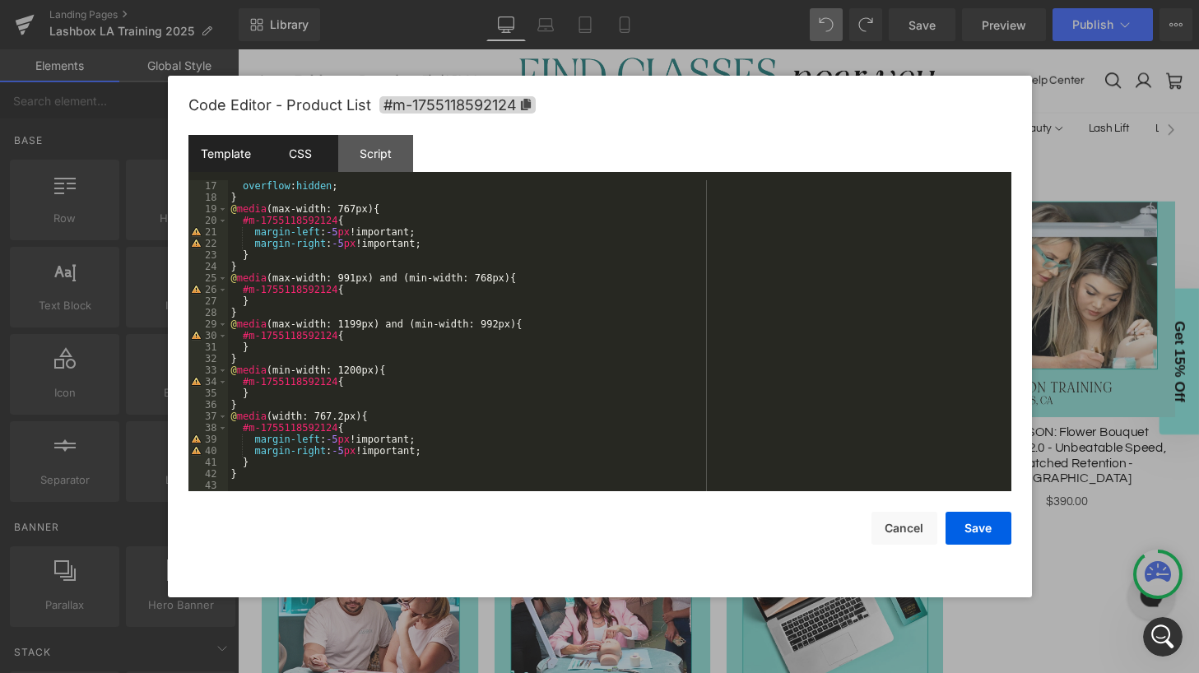
click at [213, 153] on div "Template" at bounding box center [225, 153] width 75 height 37
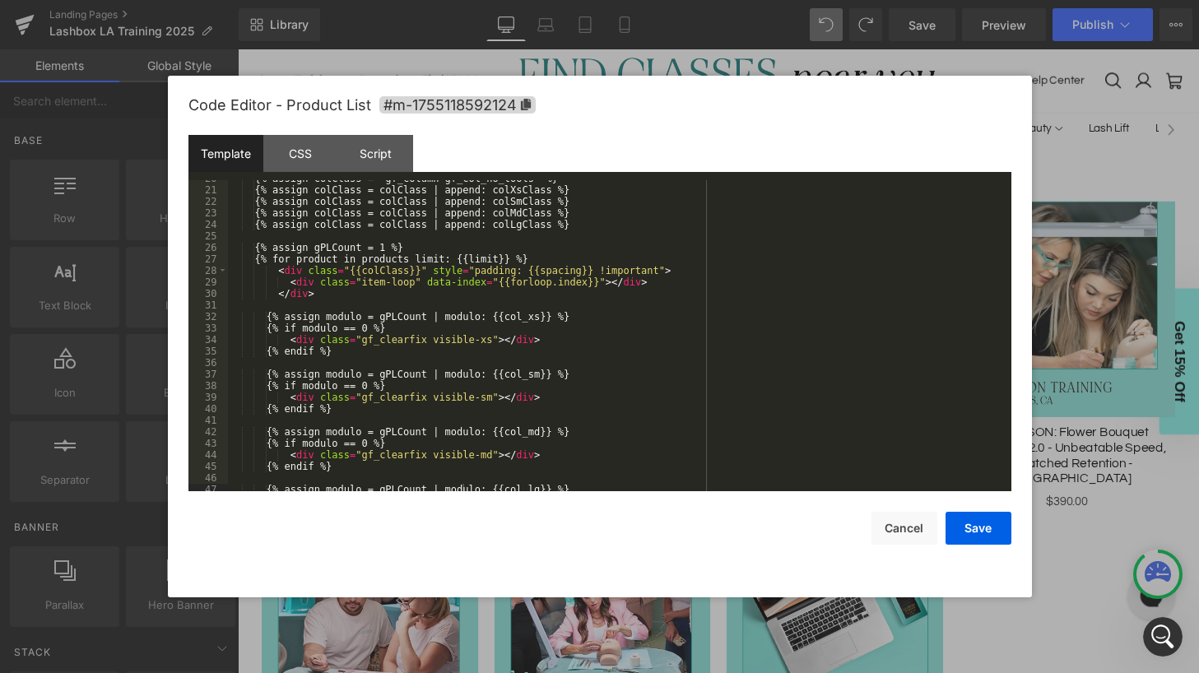
scroll to position [243, 0]
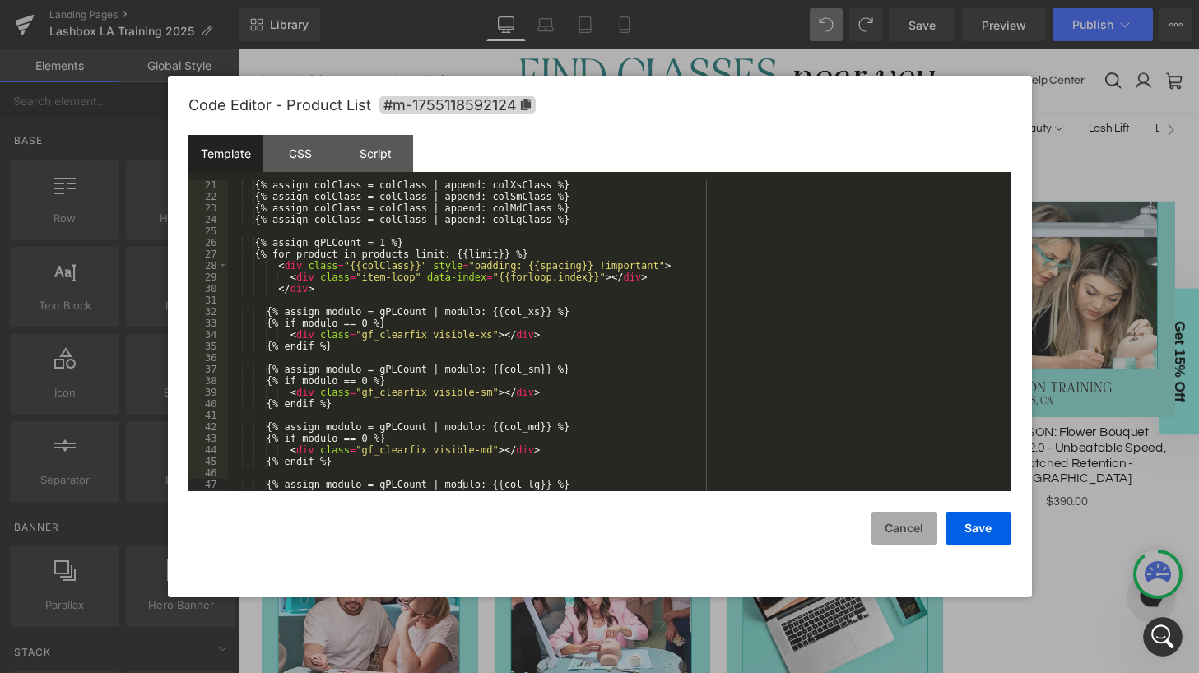
click at [893, 530] on button "Cancel" at bounding box center [905, 528] width 66 height 33
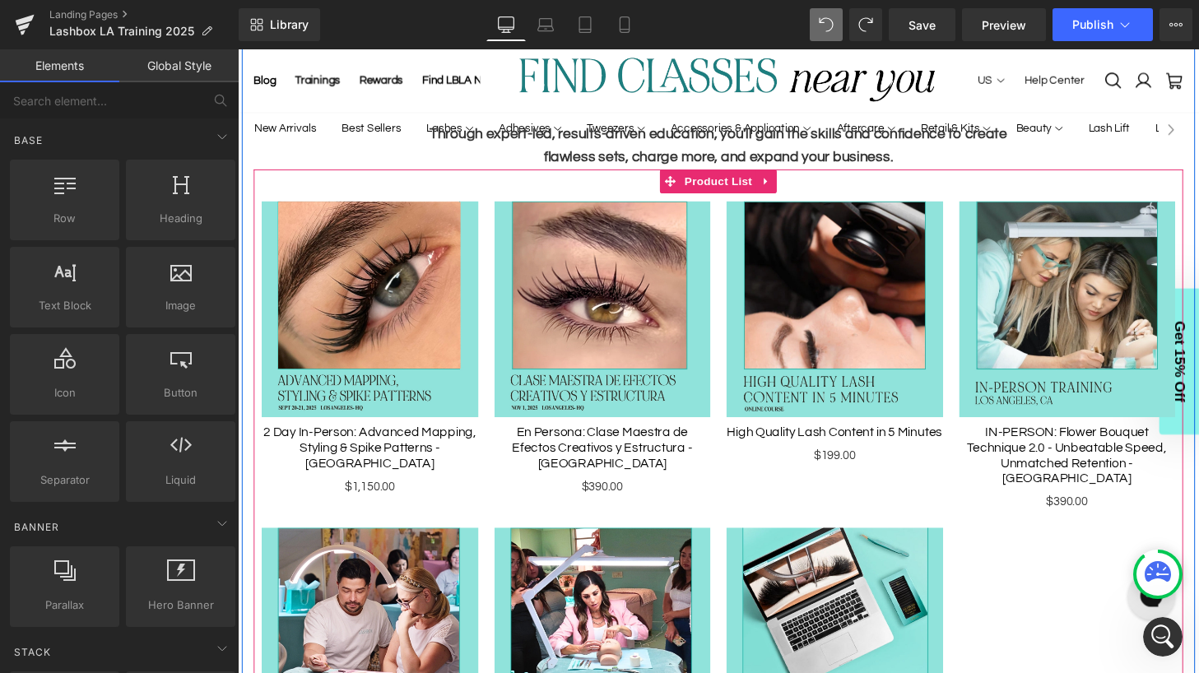
click at [1044, 592] on div "Sale Off (P) Image 2 Day In-Person: Advanced Mapping, Styling & Spike Patterns …" at bounding box center [735, 521] width 963 height 694
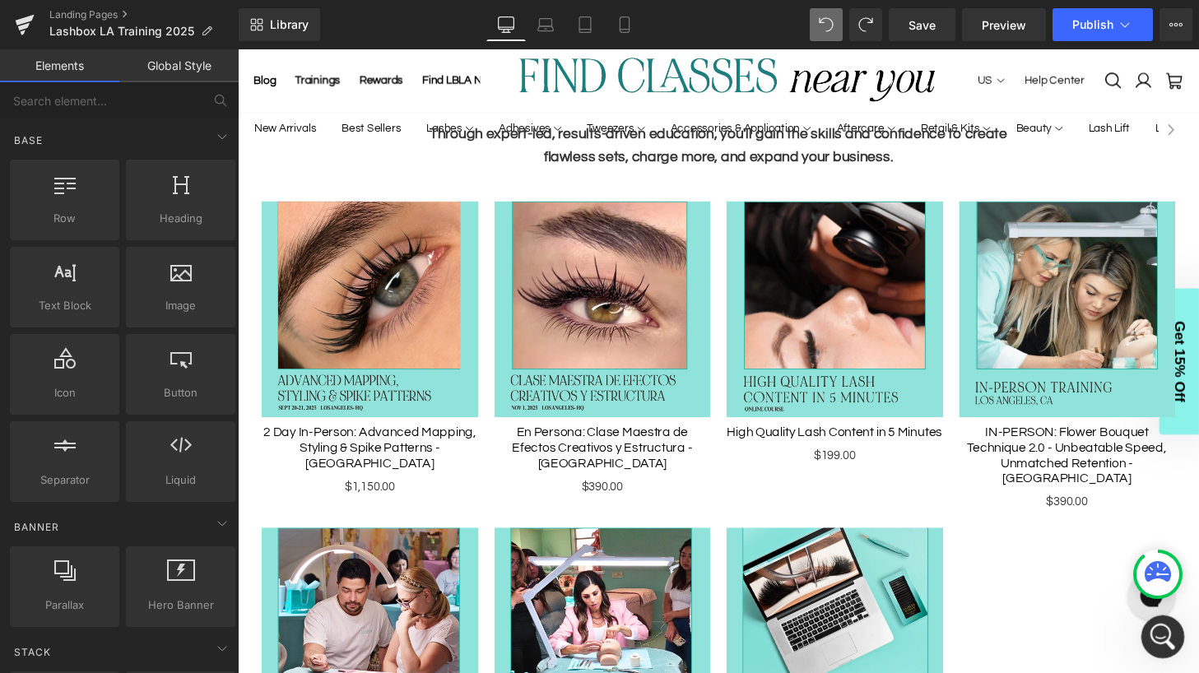
click at [1169, 628] on icon "Open Intercom Messenger" at bounding box center [1160, 634] width 27 height 27
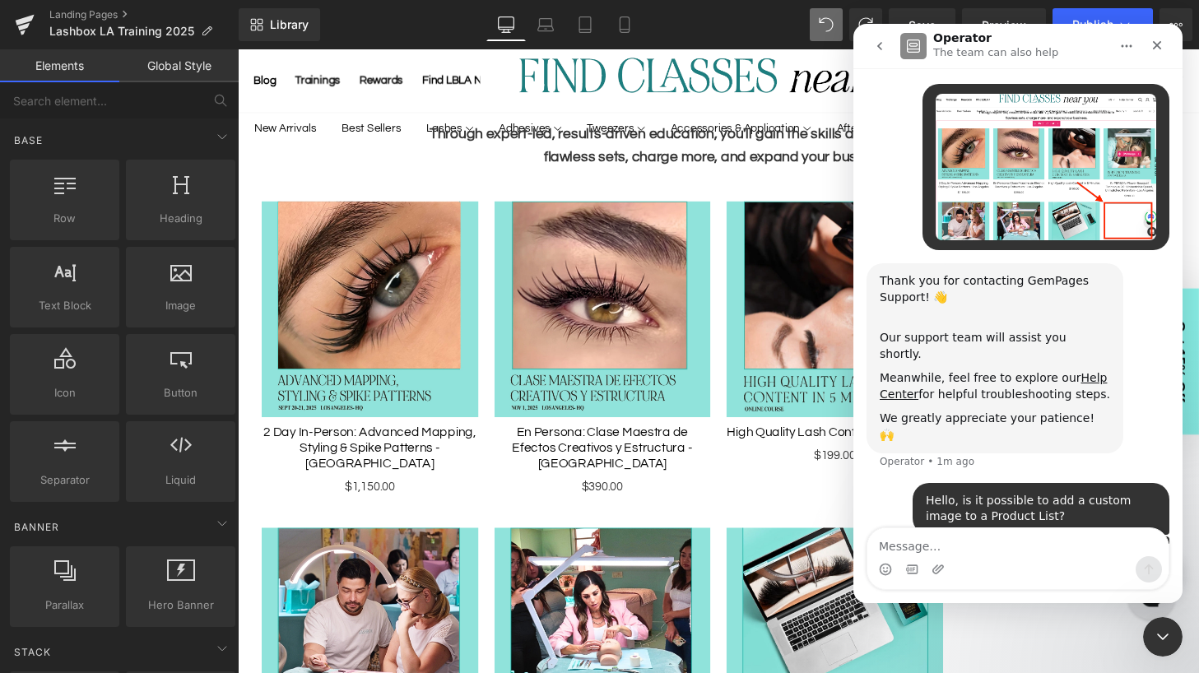
scroll to position [165, 0]
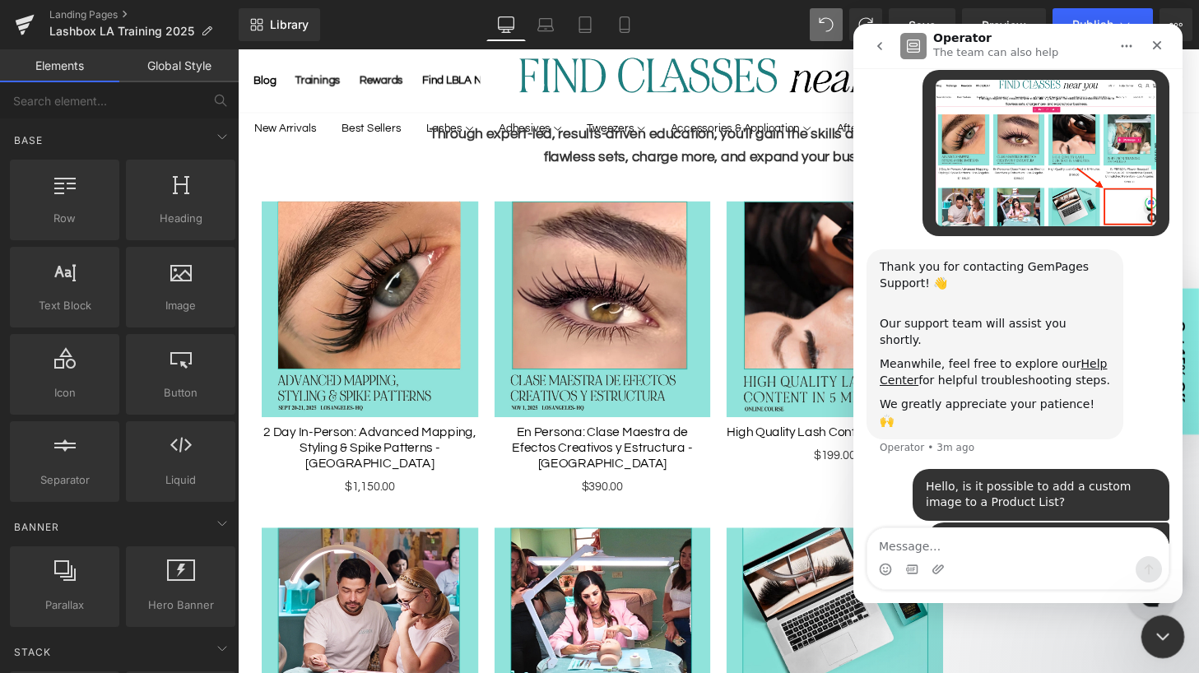
click at [1162, 638] on icon "Close Intercom Messenger" at bounding box center [1161, 635] width 20 height 20
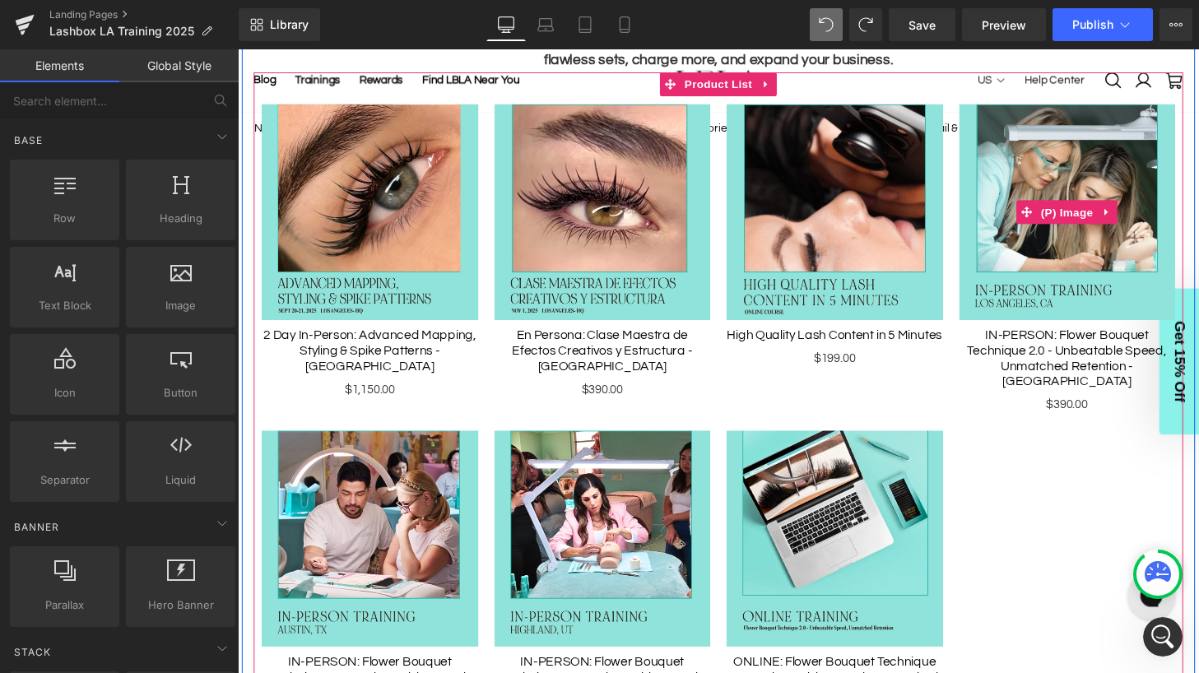
scroll to position [803, 0]
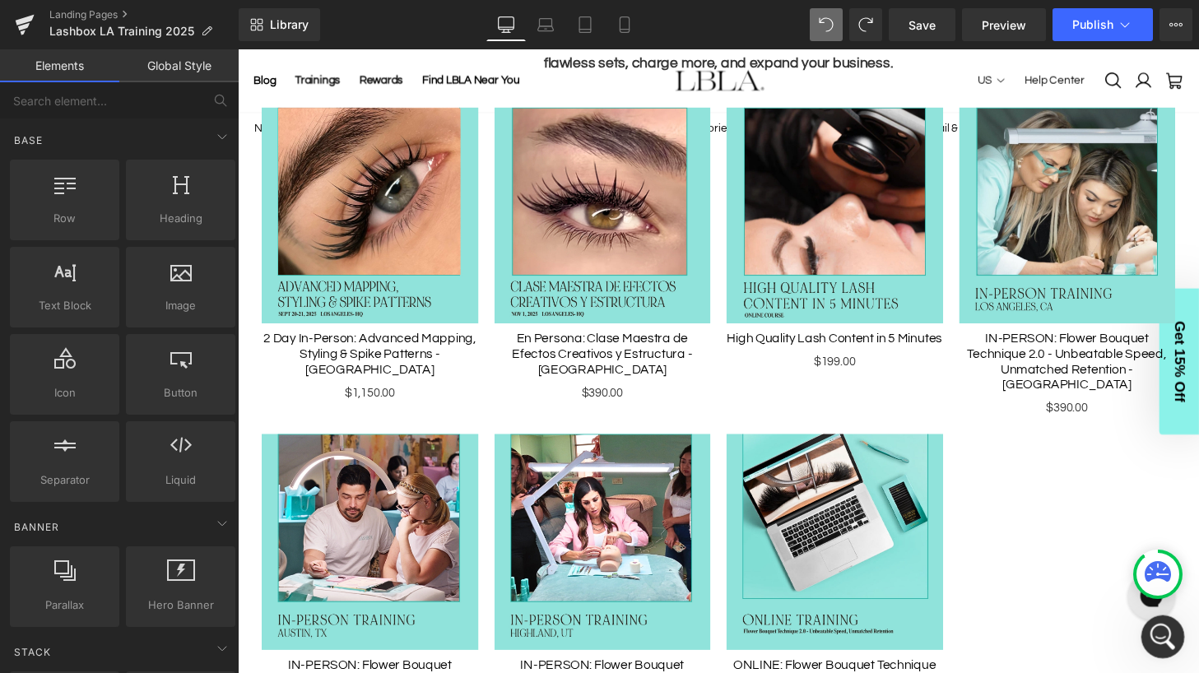
click at [1158, 625] on icon "Open Intercom Messenger" at bounding box center [1160, 634] width 27 height 27
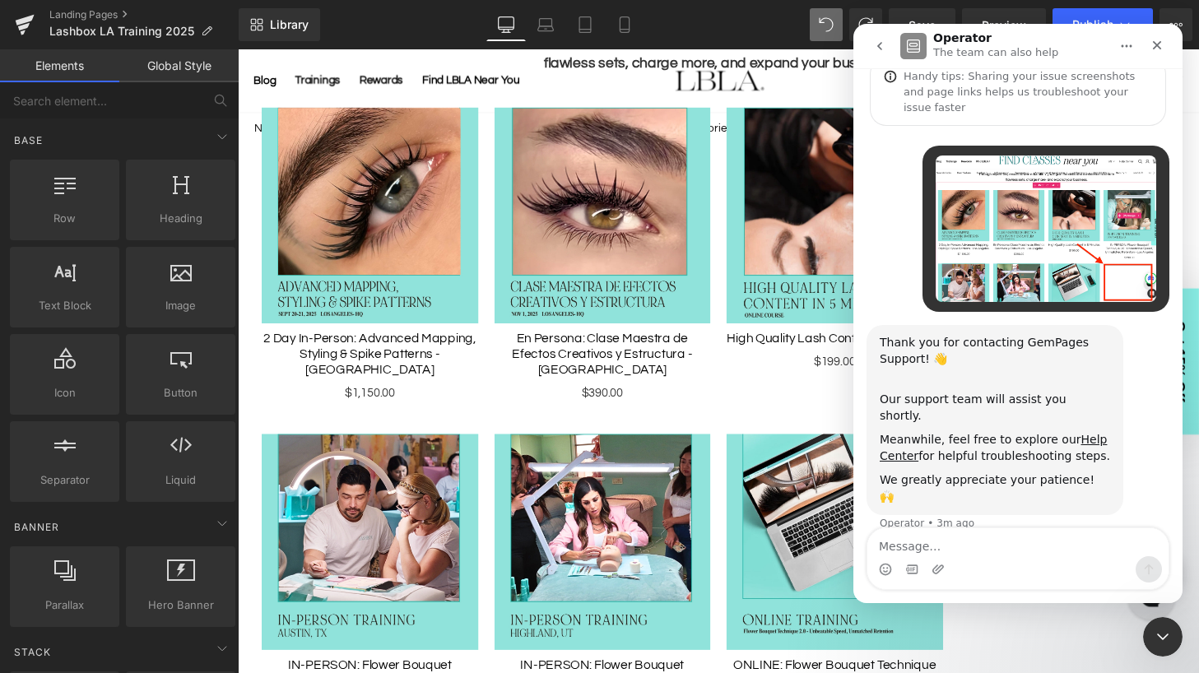
scroll to position [165, 0]
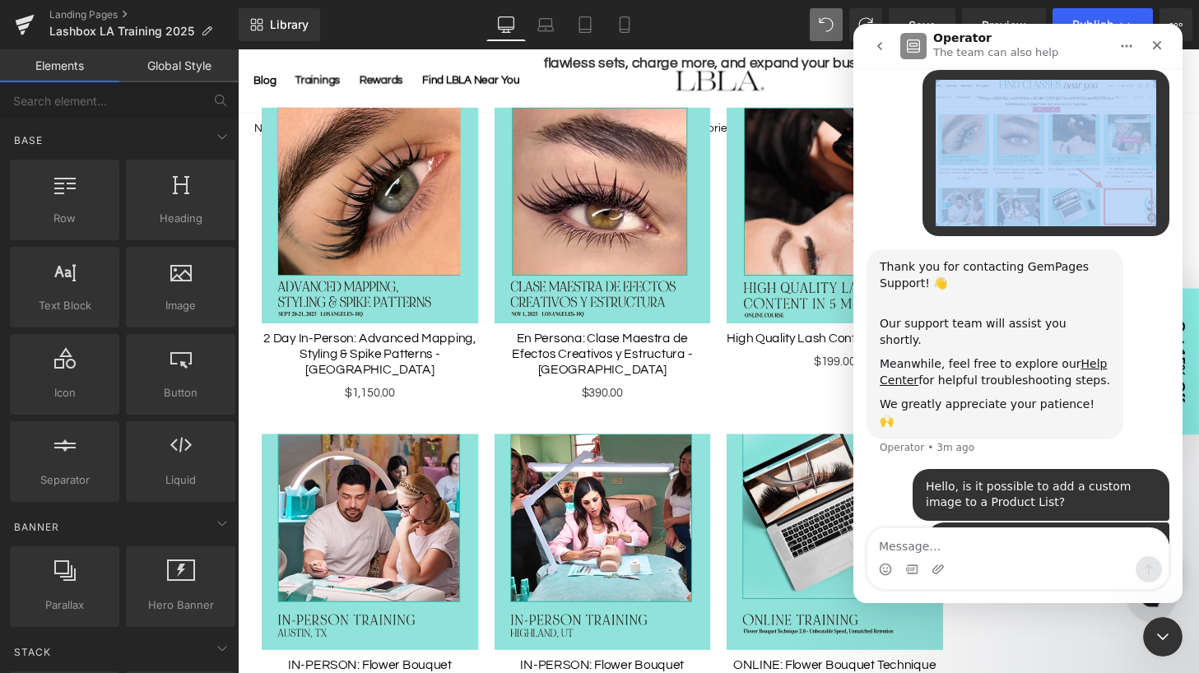
copy div "Lashbox"
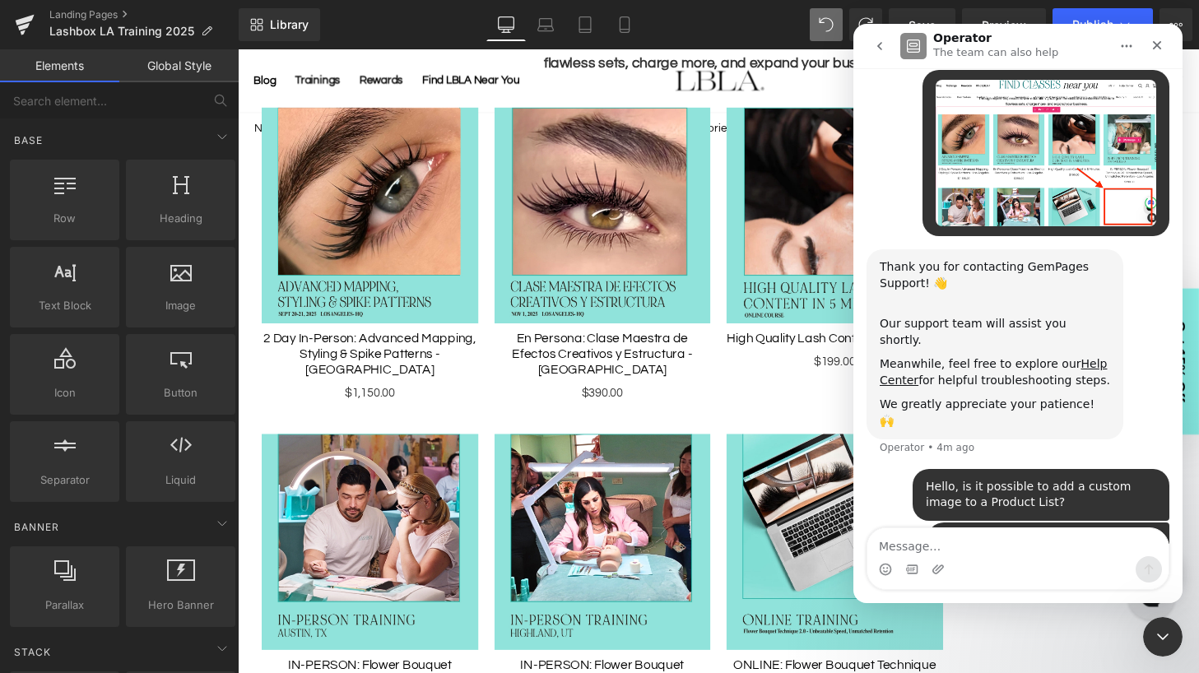
click at [1125, 258] on div "Thank you for contacting GemPages Support! 👋 ​ Our support team will assist you…" at bounding box center [1018, 358] width 303 height 219
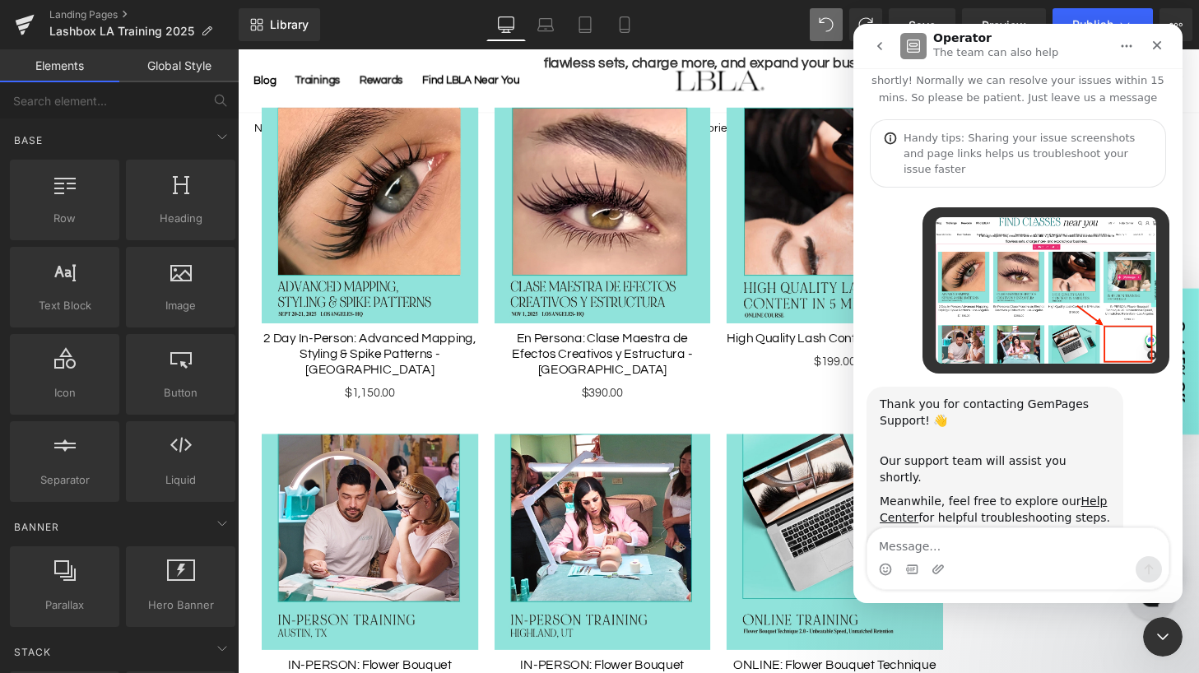
scroll to position [21, 0]
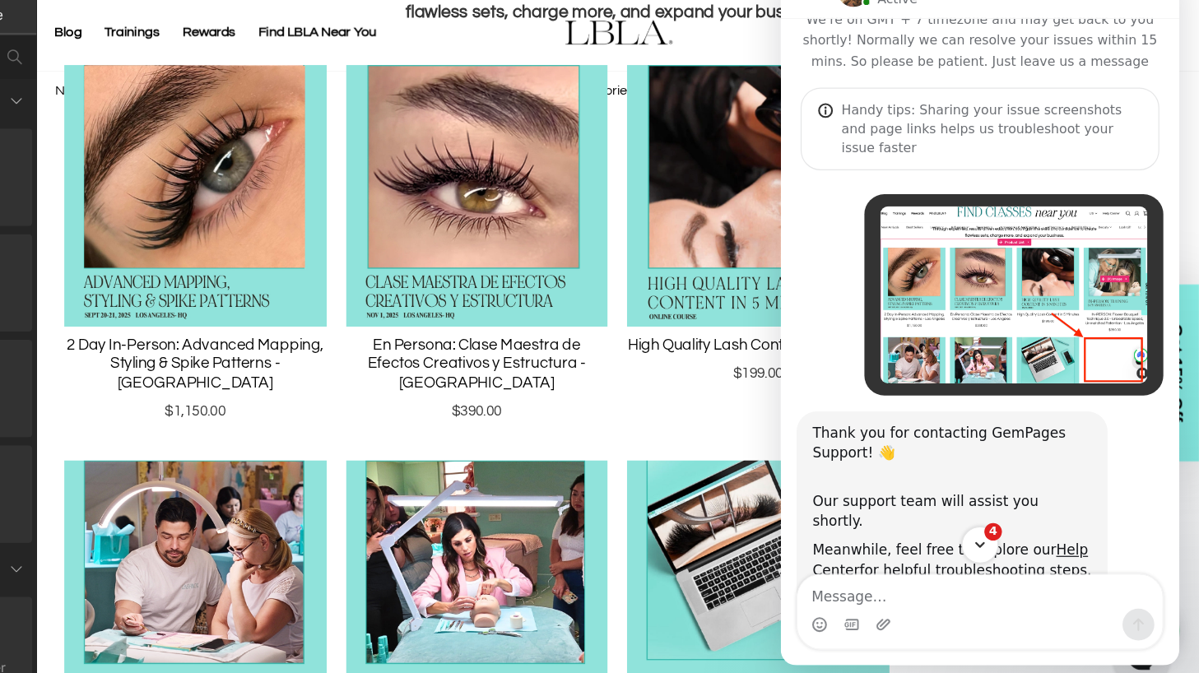
click at [942, 444] on icon "Scroll to bottom" at bounding box center [944, 444] width 15 height 15
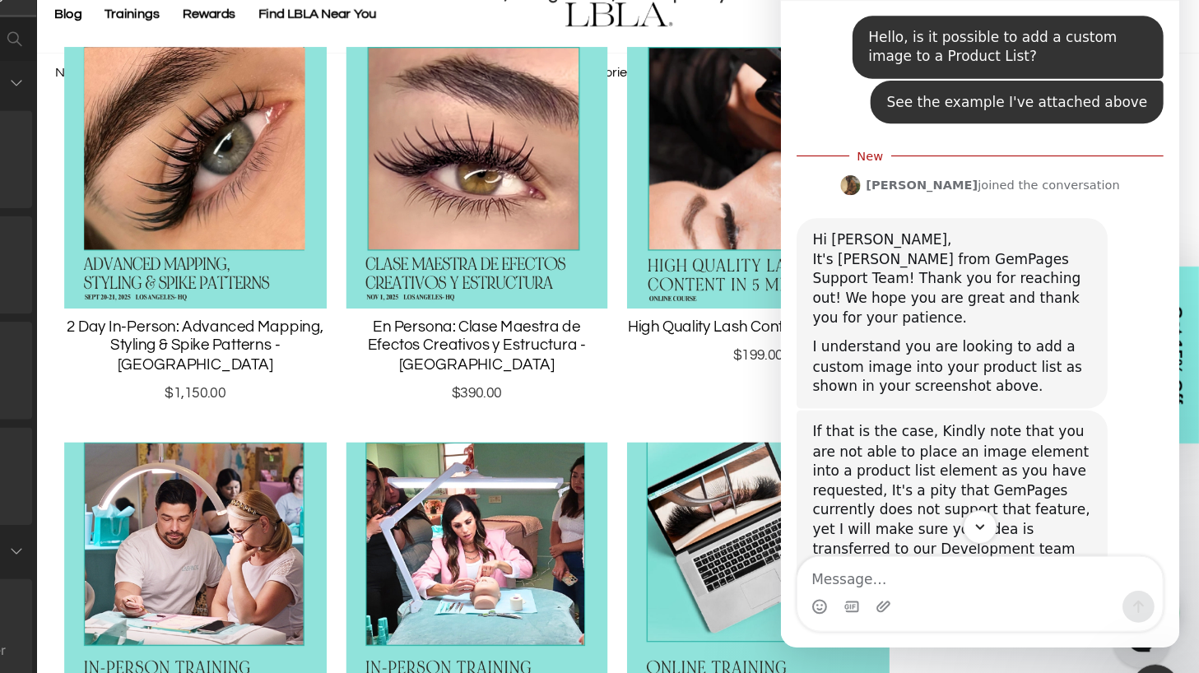
scroll to position [606, 0]
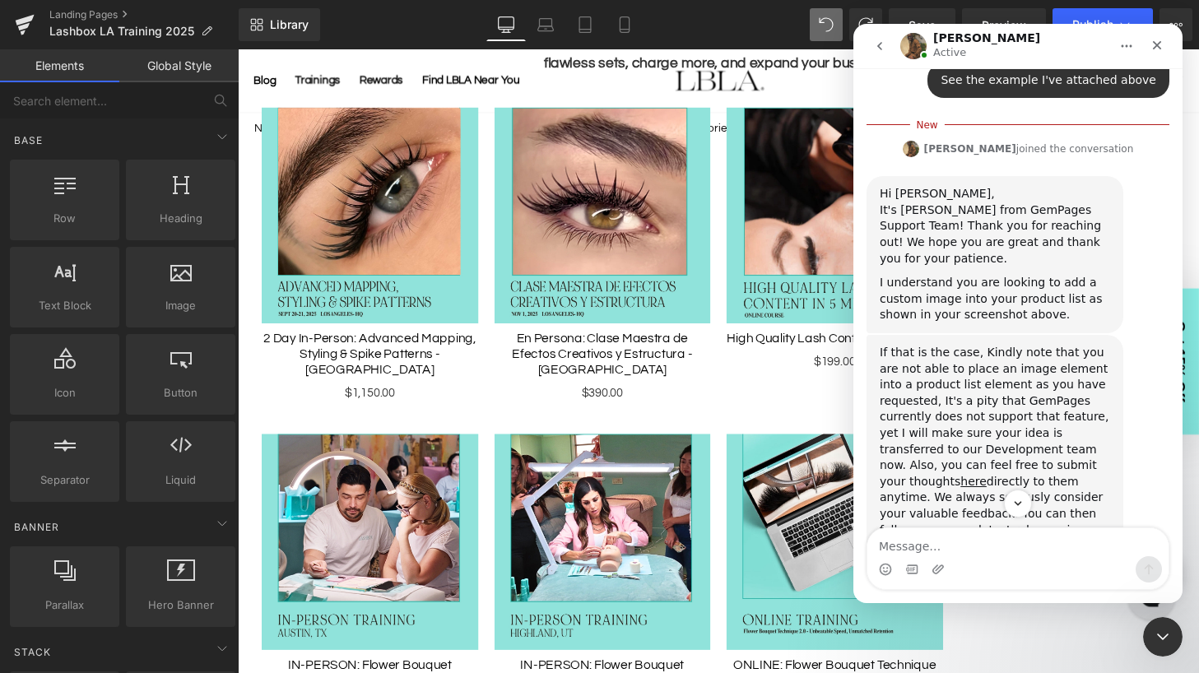
click at [1014, 345] on div "If that is the case, Kindly note that you are not able to place an image elemen…" at bounding box center [995, 450] width 230 height 210
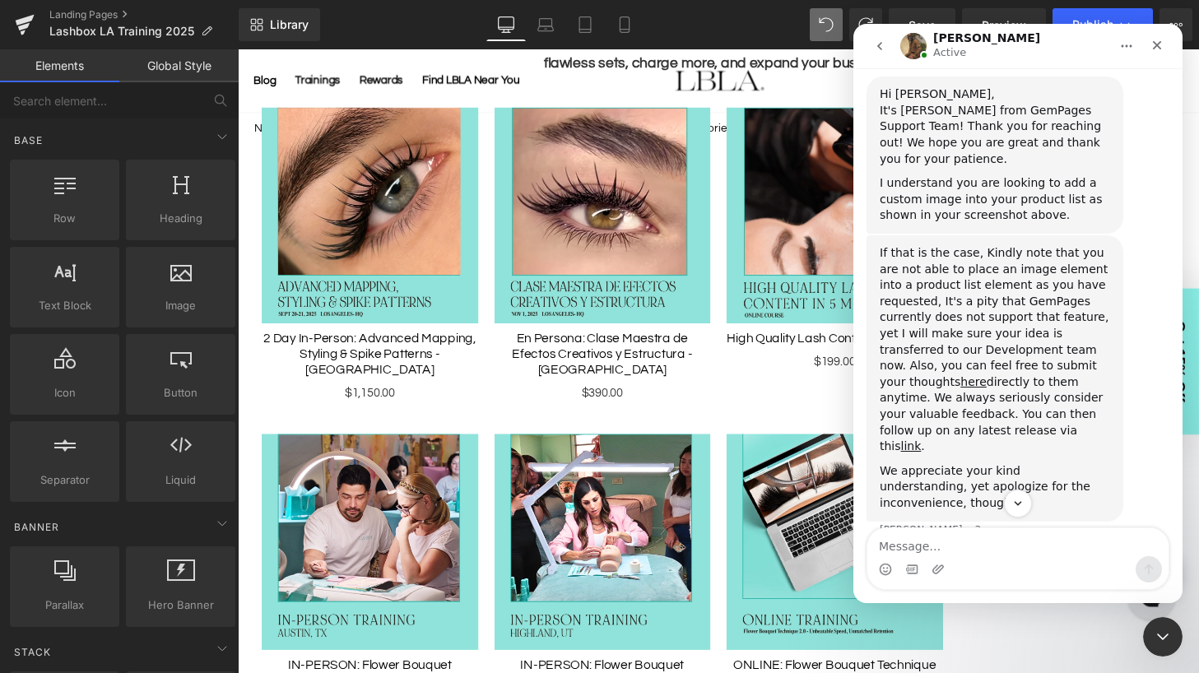
scroll to position [943, 0]
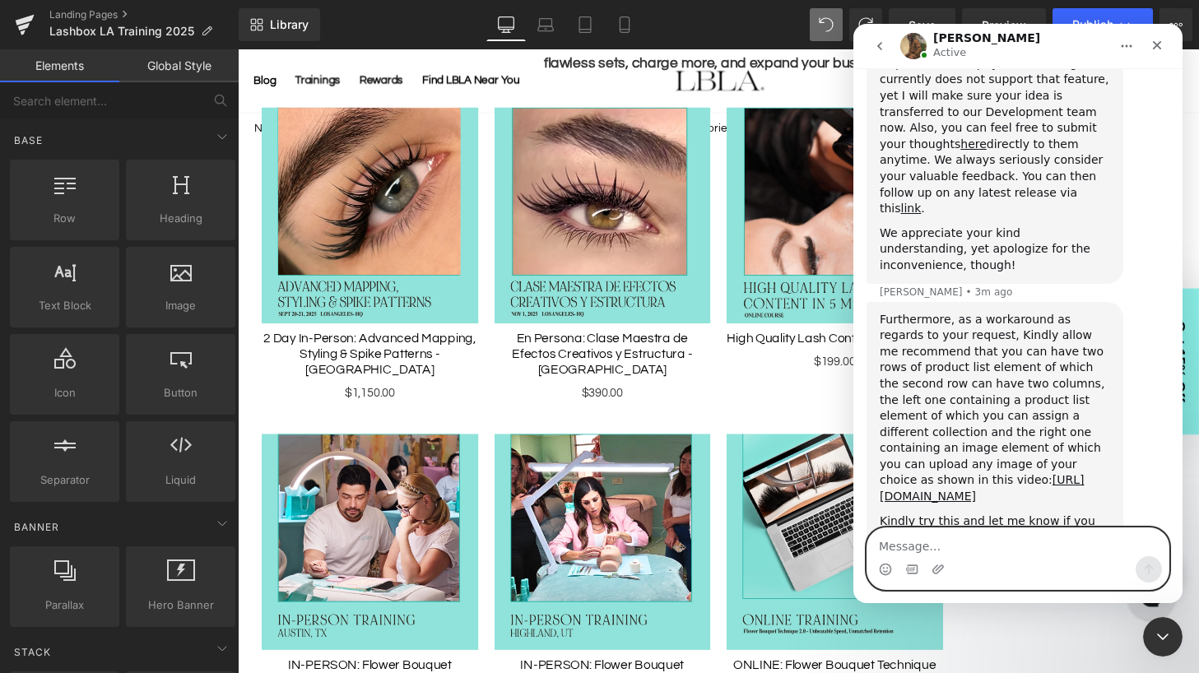
click at [960, 543] on textarea "Message…" at bounding box center [1017, 542] width 301 height 28
type textarea "hello ..."
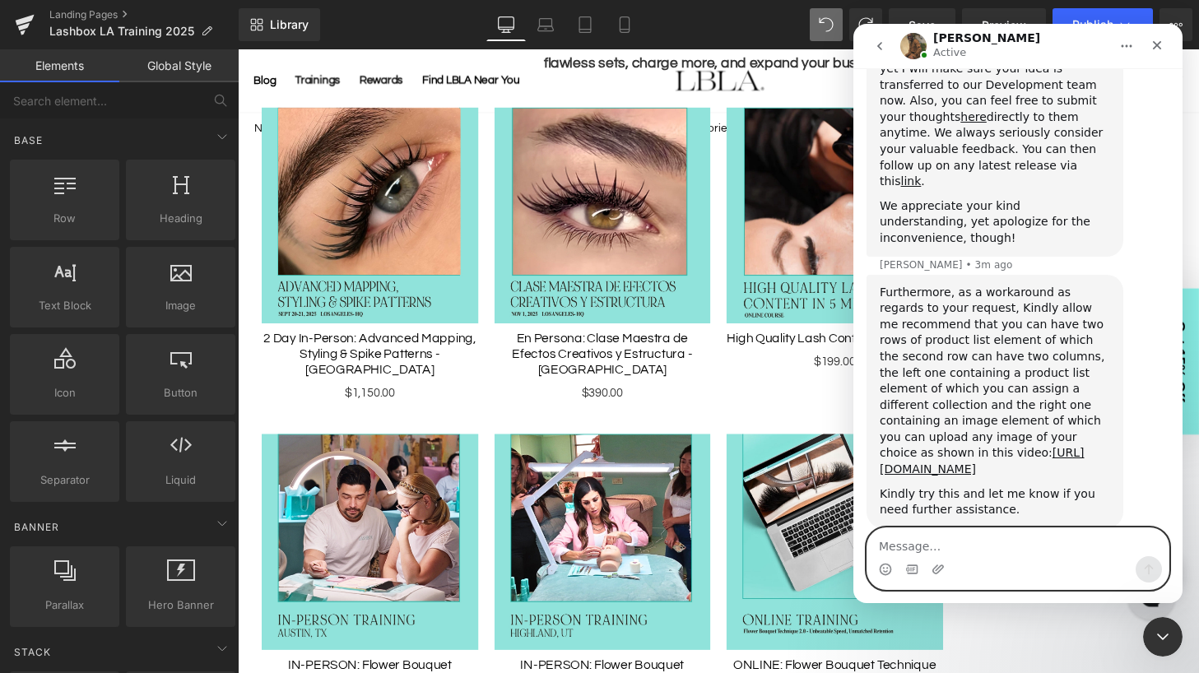
scroll to position [965, 0]
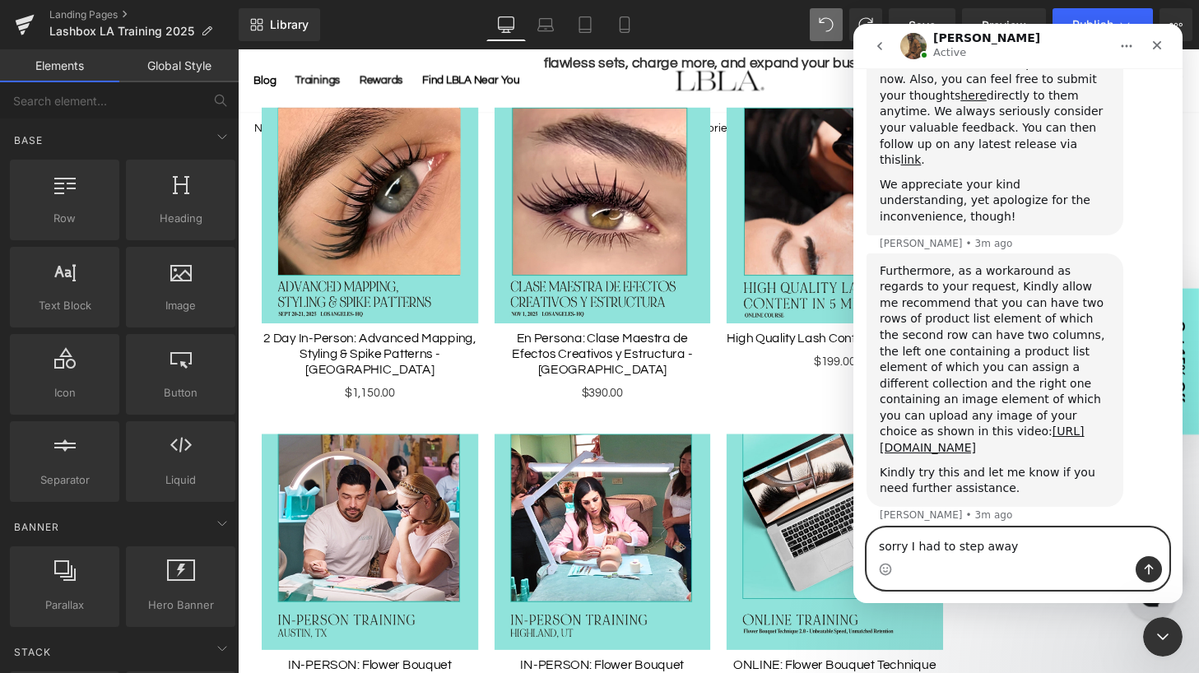
type textarea "sorry I had to step away"
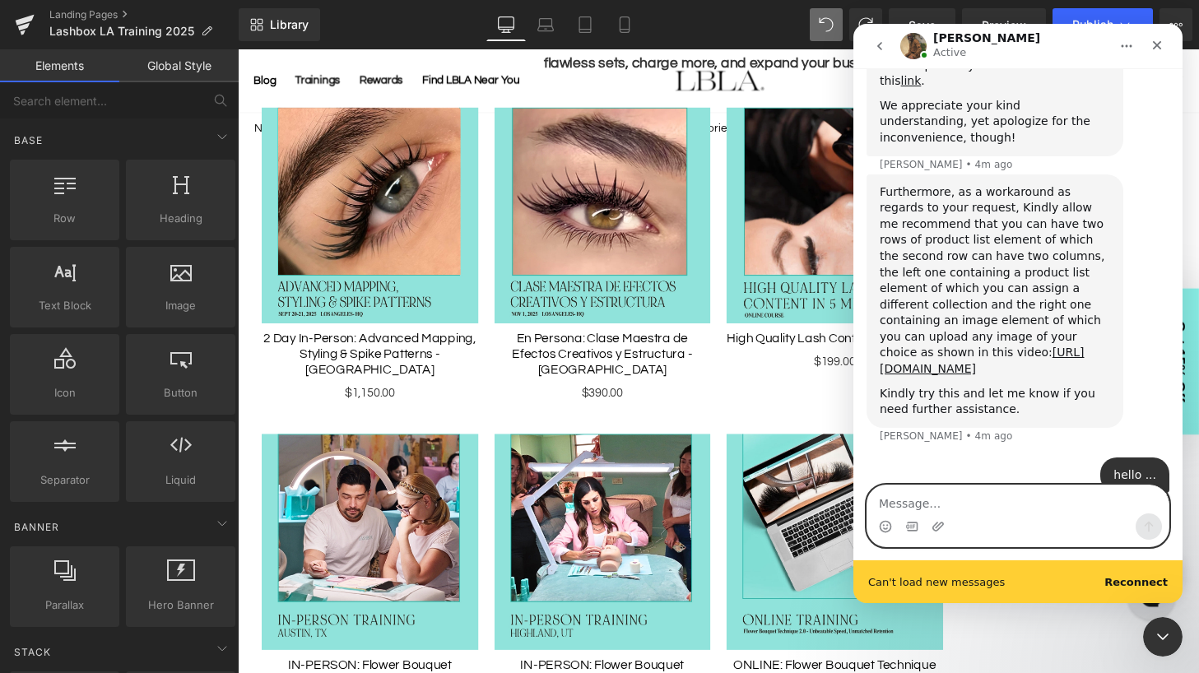
scroll to position [1045, 0]
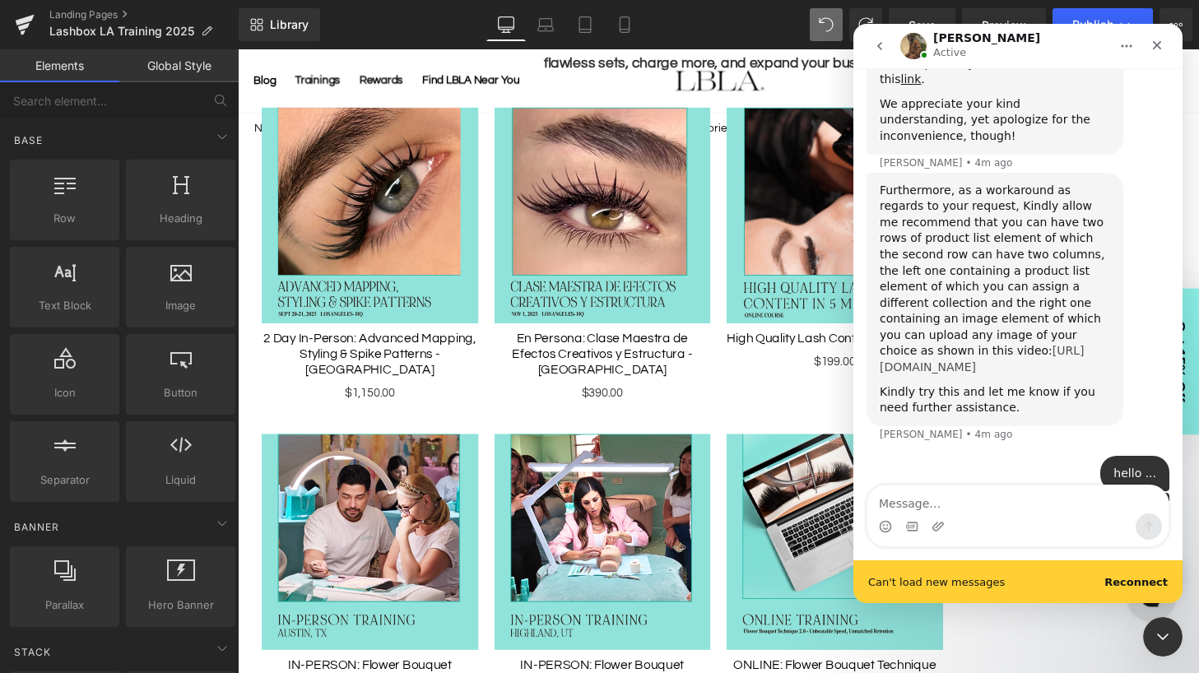
click at [962, 344] on link "[URL][DOMAIN_NAME]" at bounding box center [982, 359] width 204 height 30
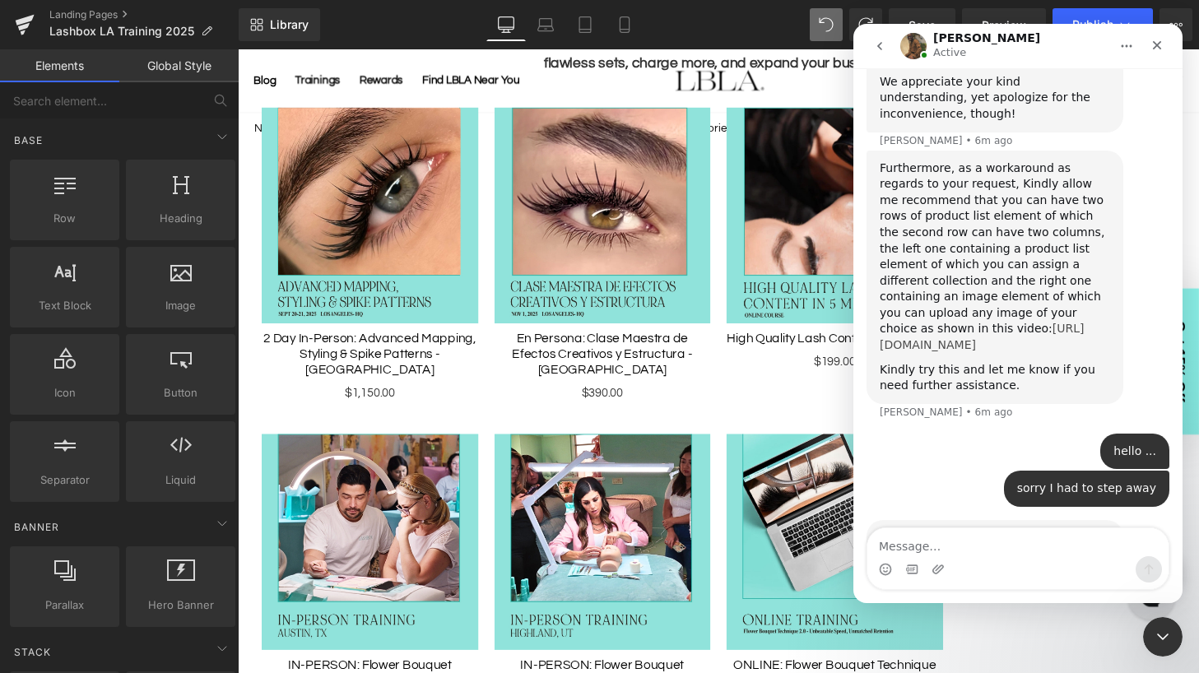
scroll to position [1116, 0]
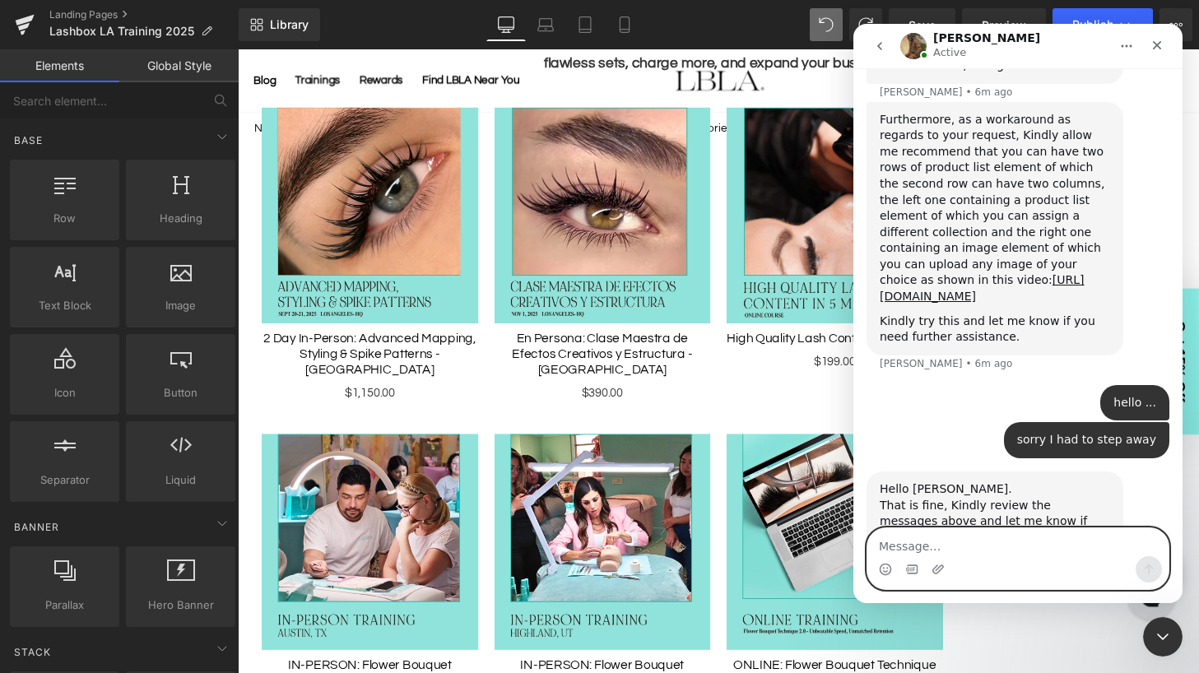
click at [995, 555] on textarea "Message…" at bounding box center [1017, 542] width 301 height 28
type textarea "thank you for the suggestion of having 2 rows"
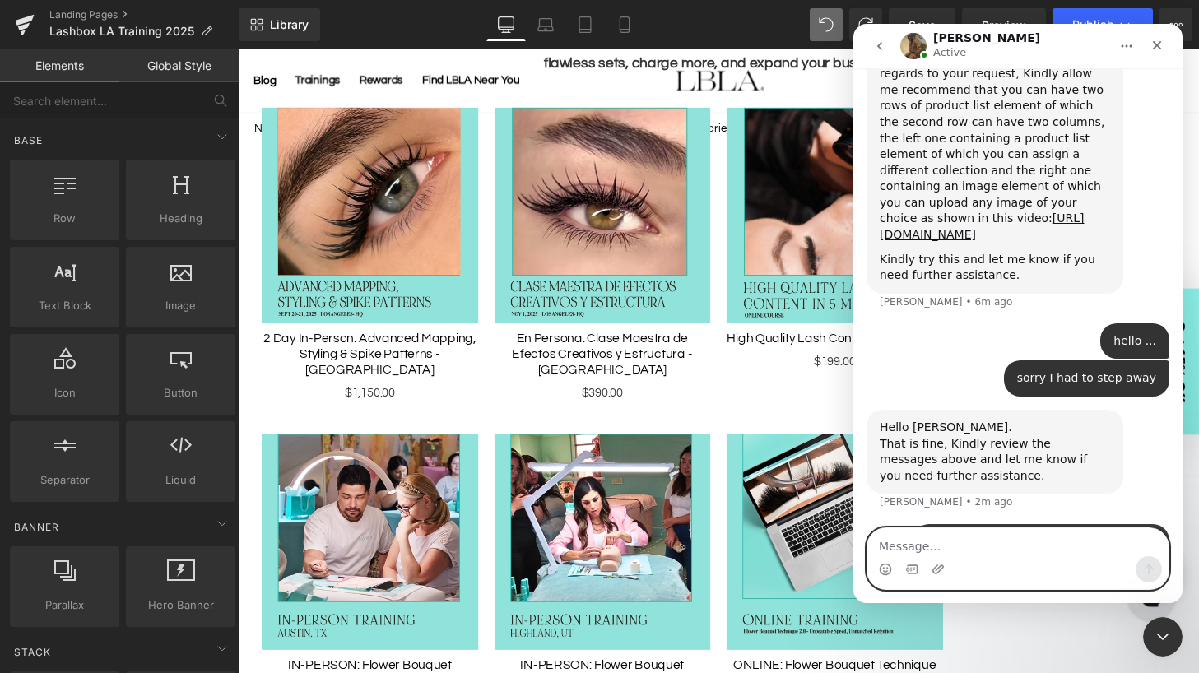
scroll to position [1182, 0]
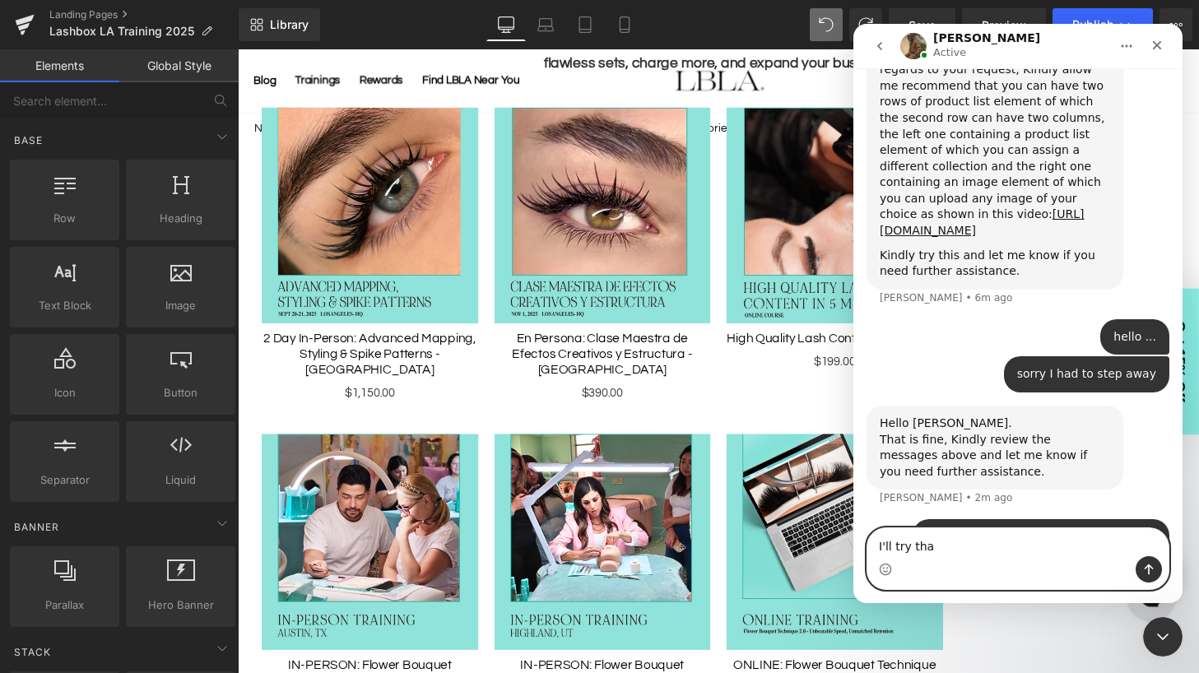
type textarea "I'll try that"
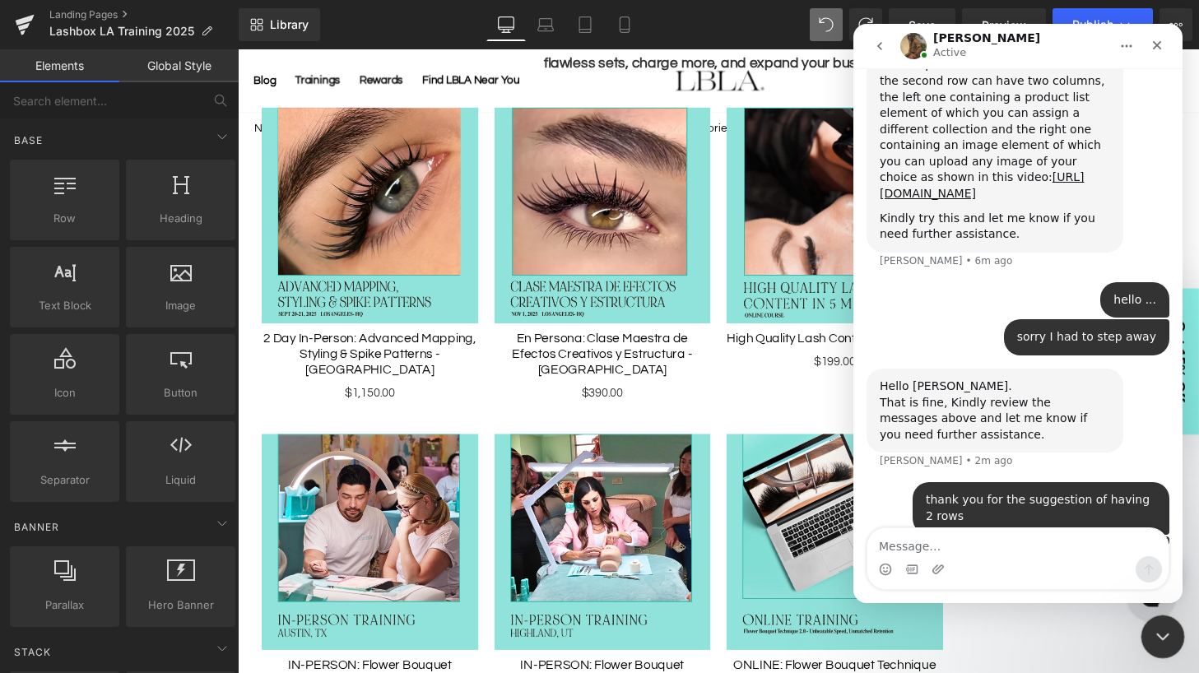
click at [1160, 634] on icon "Close Intercom Messenger" at bounding box center [1161, 635] width 20 height 20
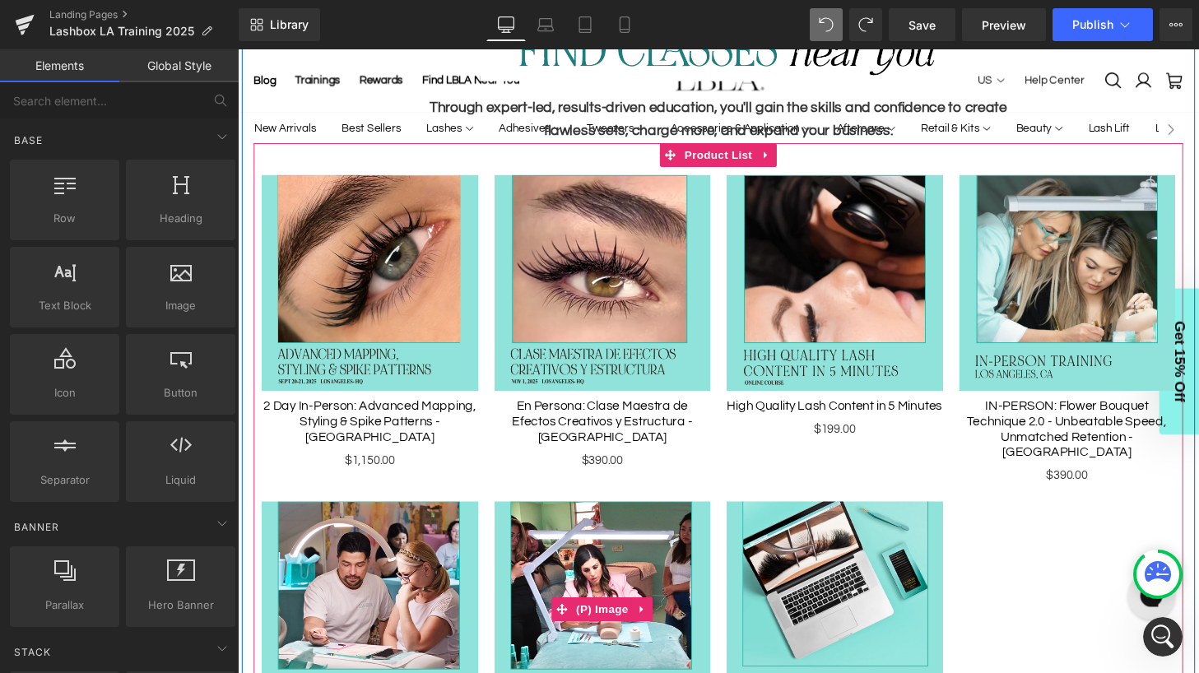
scroll to position [732, 0]
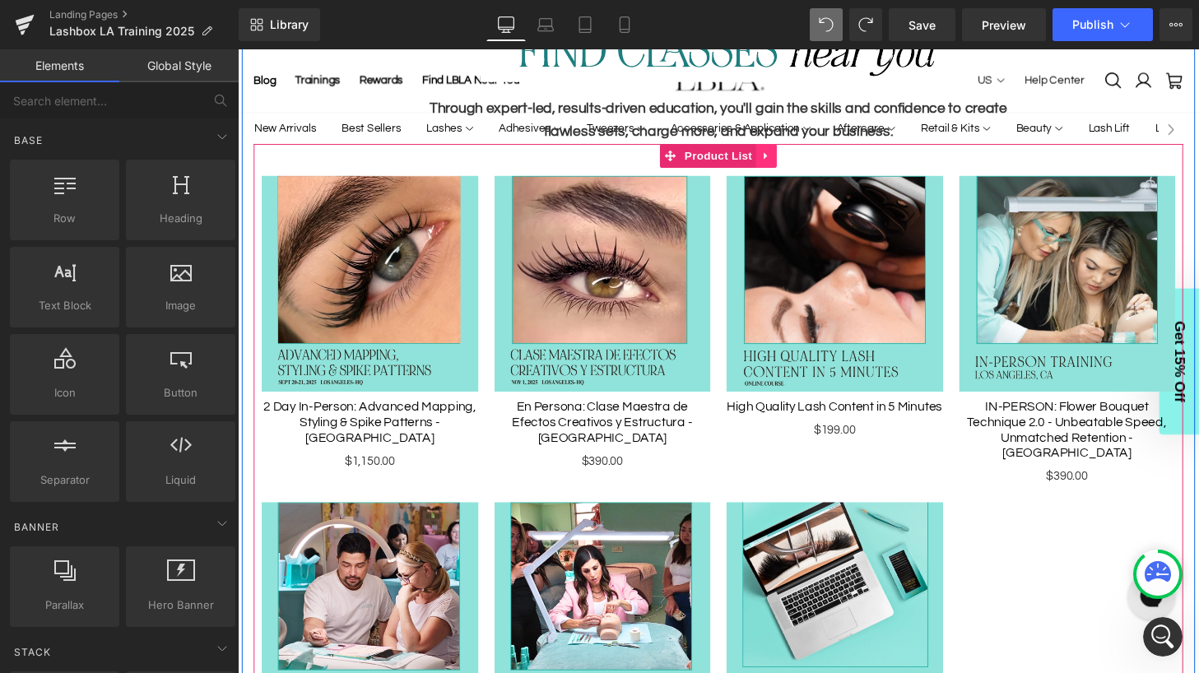
click at [788, 159] on icon at bounding box center [786, 159] width 12 height 12
click at [773, 160] on icon at bounding box center [776, 160] width 12 height 12
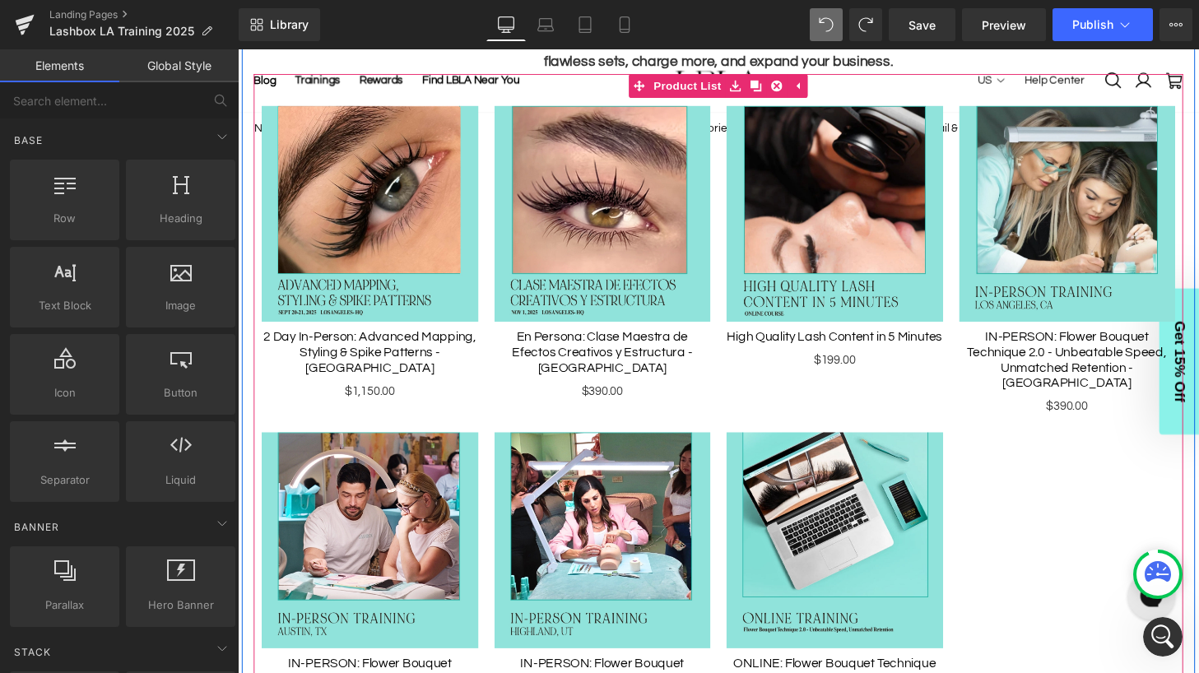
scroll to position [747, 0]
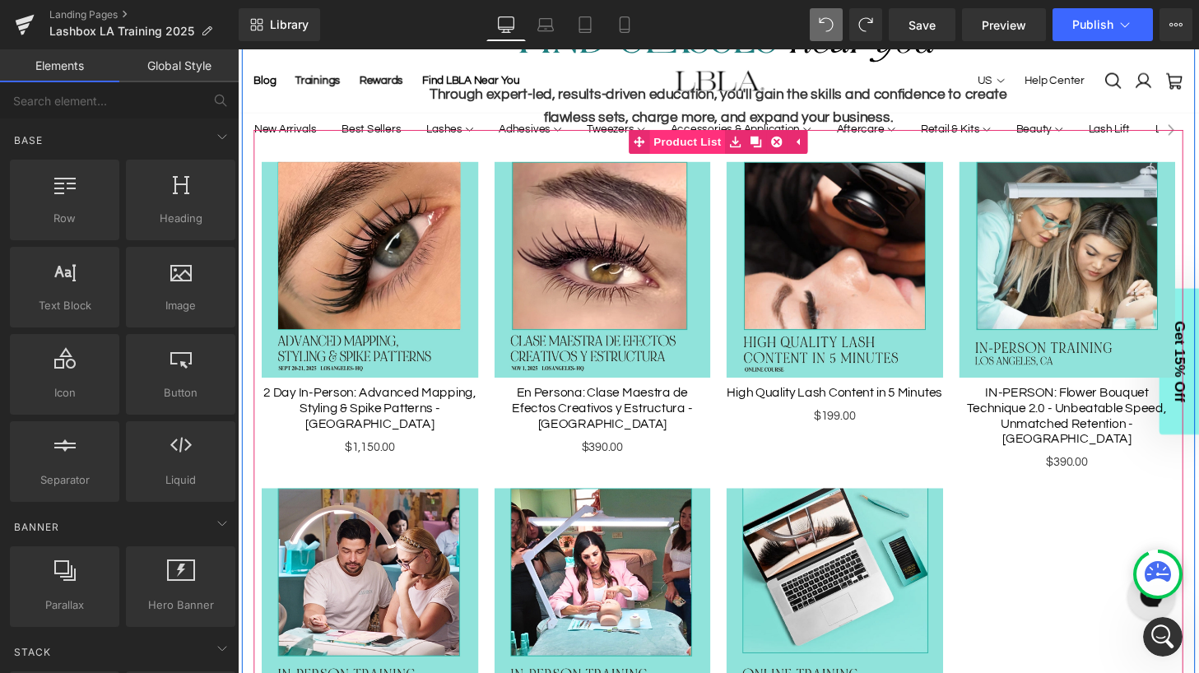
click at [709, 144] on span "Product List" at bounding box center [703, 145] width 78 height 25
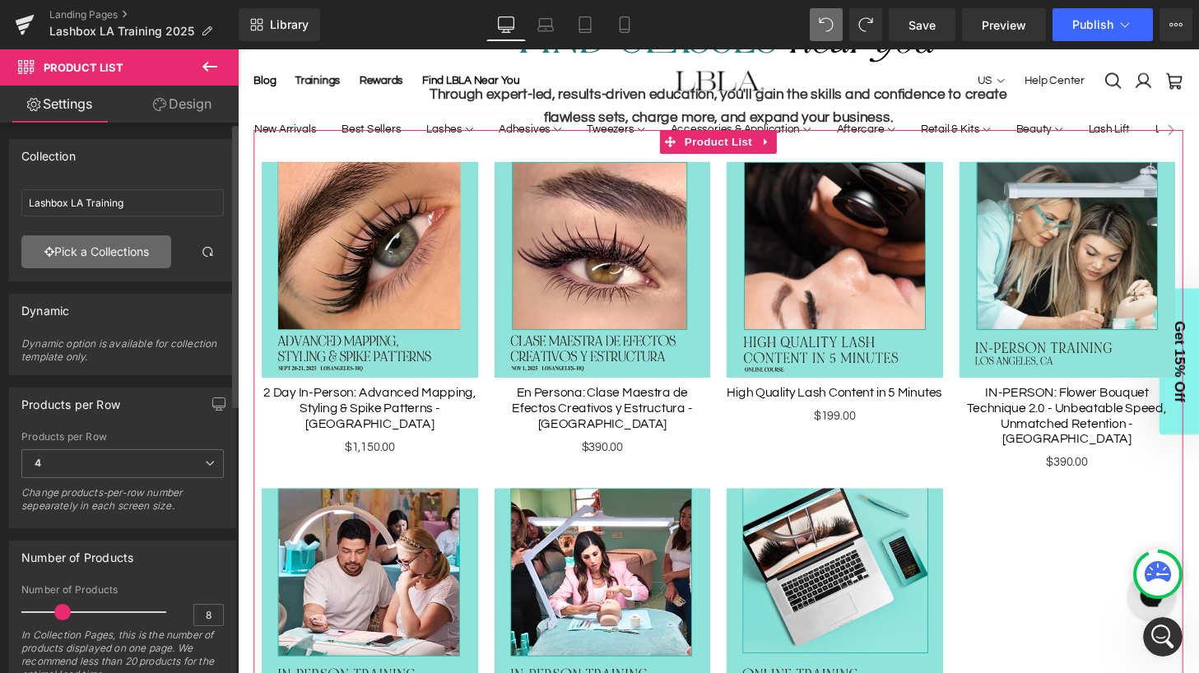
click at [108, 257] on link "Pick a Collections" at bounding box center [96, 251] width 150 height 33
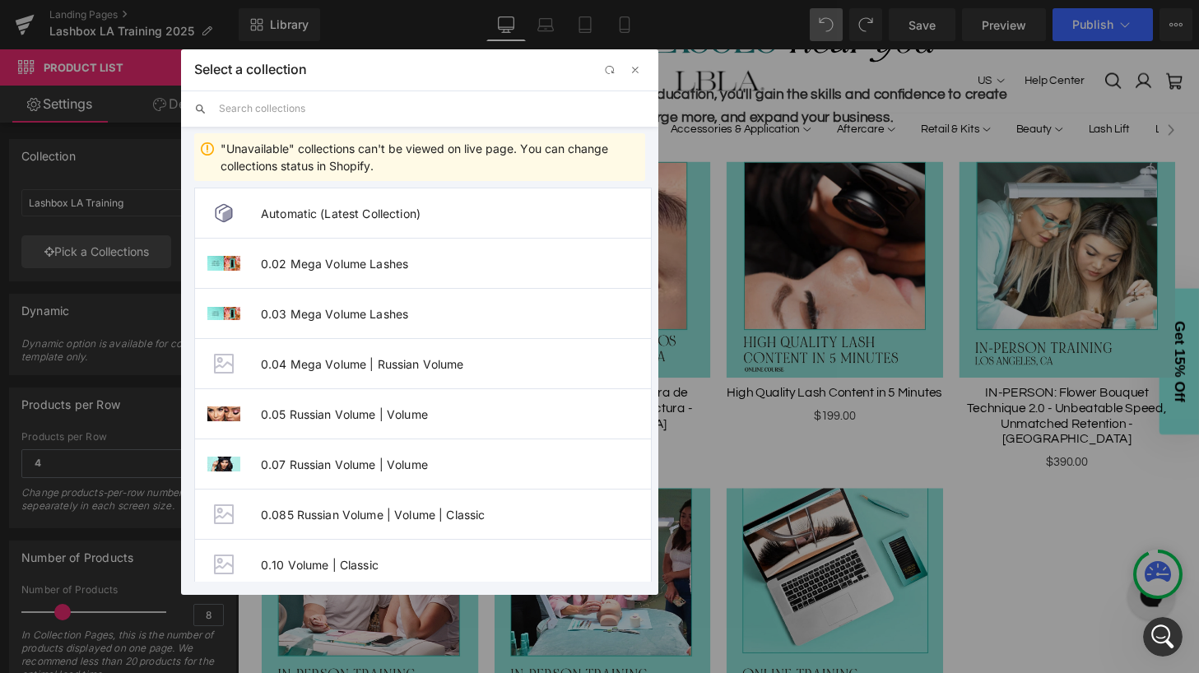
click at [290, 108] on input "text" at bounding box center [432, 109] width 426 height 36
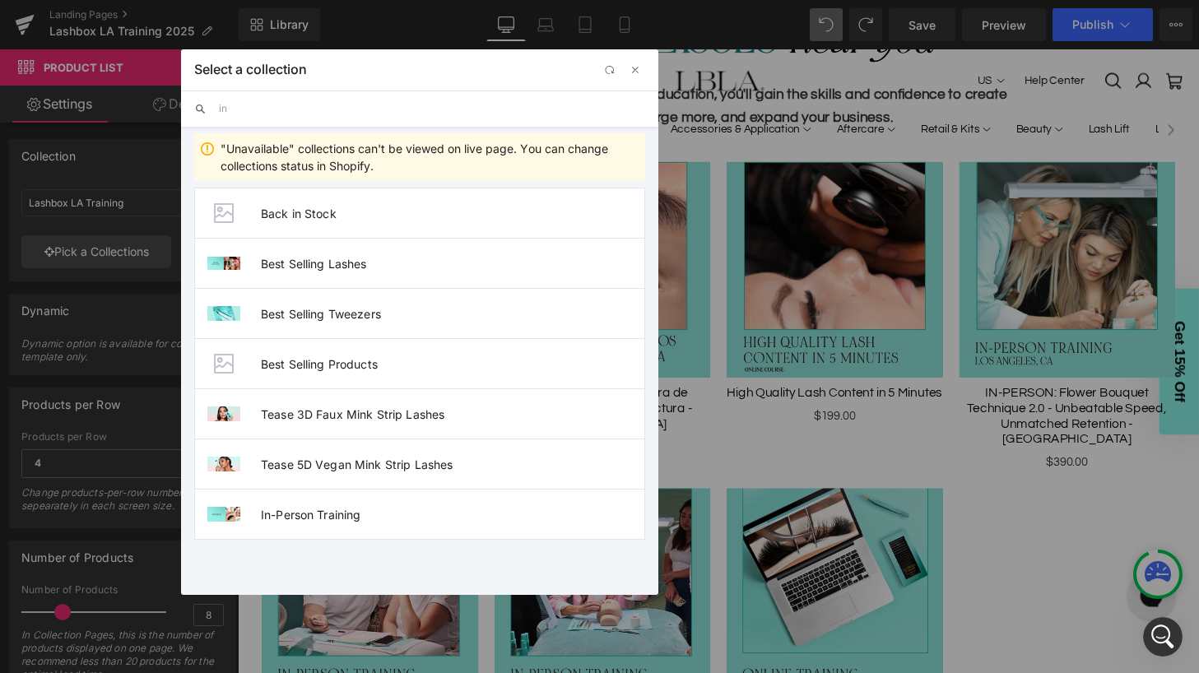
scroll to position [1282, 0]
type input "in"
drag, startPoint x: 330, startPoint y: 509, endPoint x: 401, endPoint y: 396, distance: 133.8
click at [330, 509] on span "In-Person Training" at bounding box center [456, 515] width 390 height 14
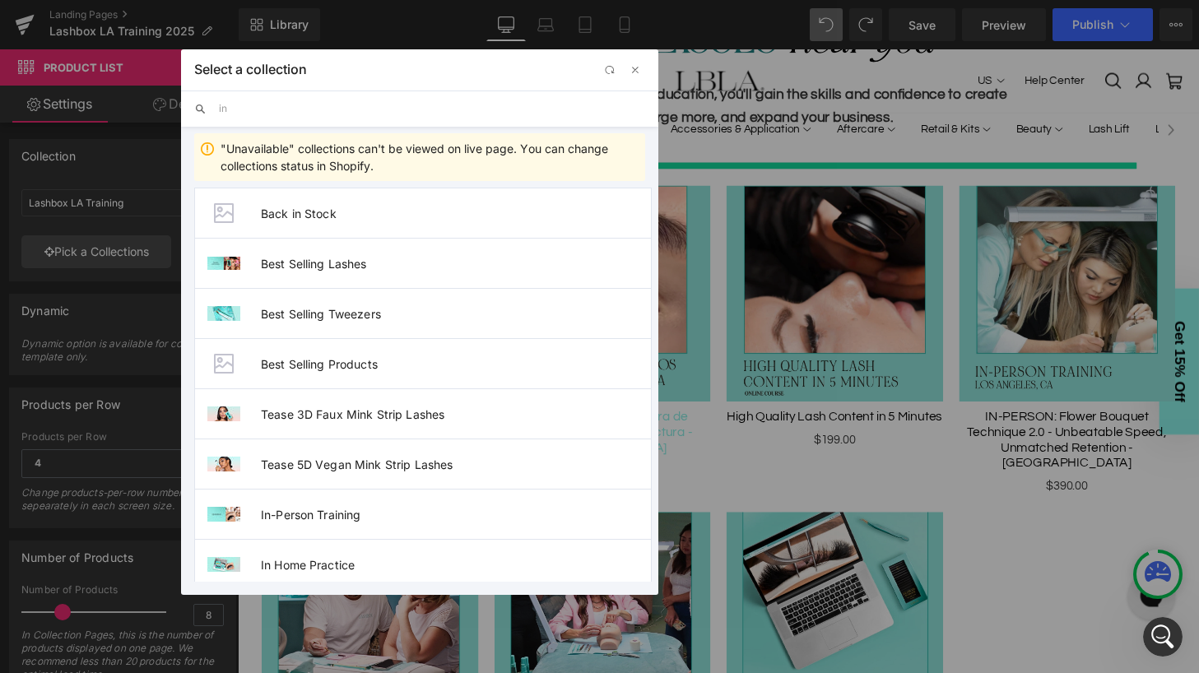
type input "In-Person Training"
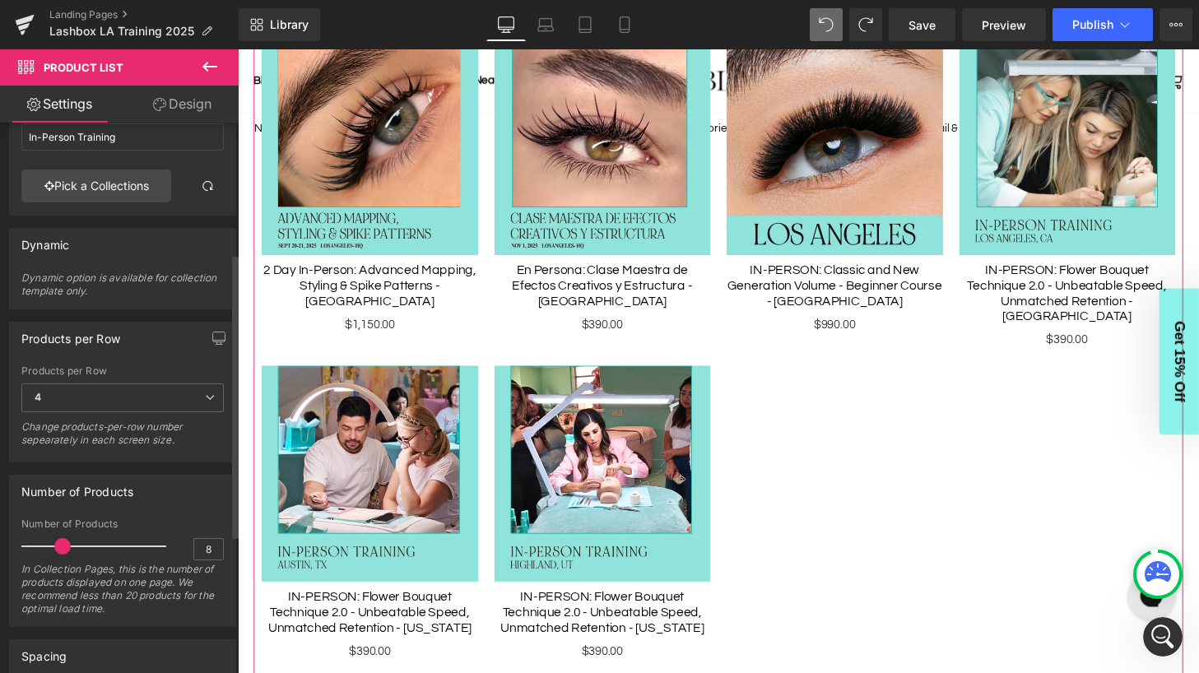
scroll to position [0, 0]
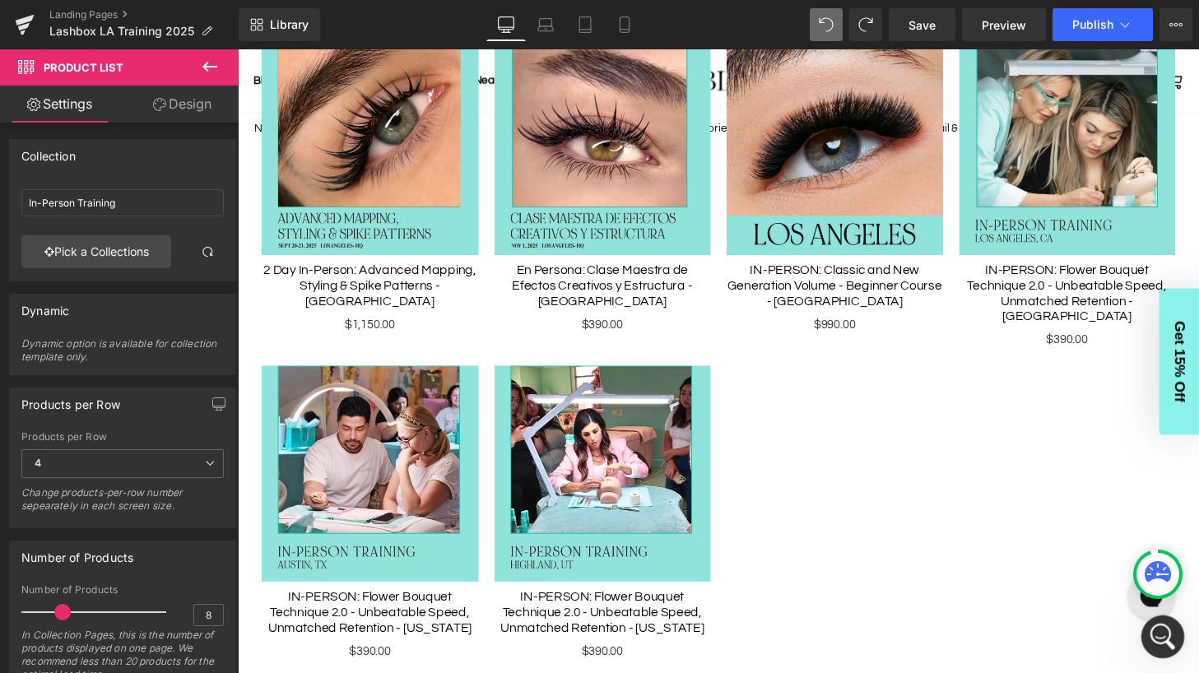
click at [1165, 638] on icon "Open Intercom Messenger" at bounding box center [1160, 634] width 27 height 27
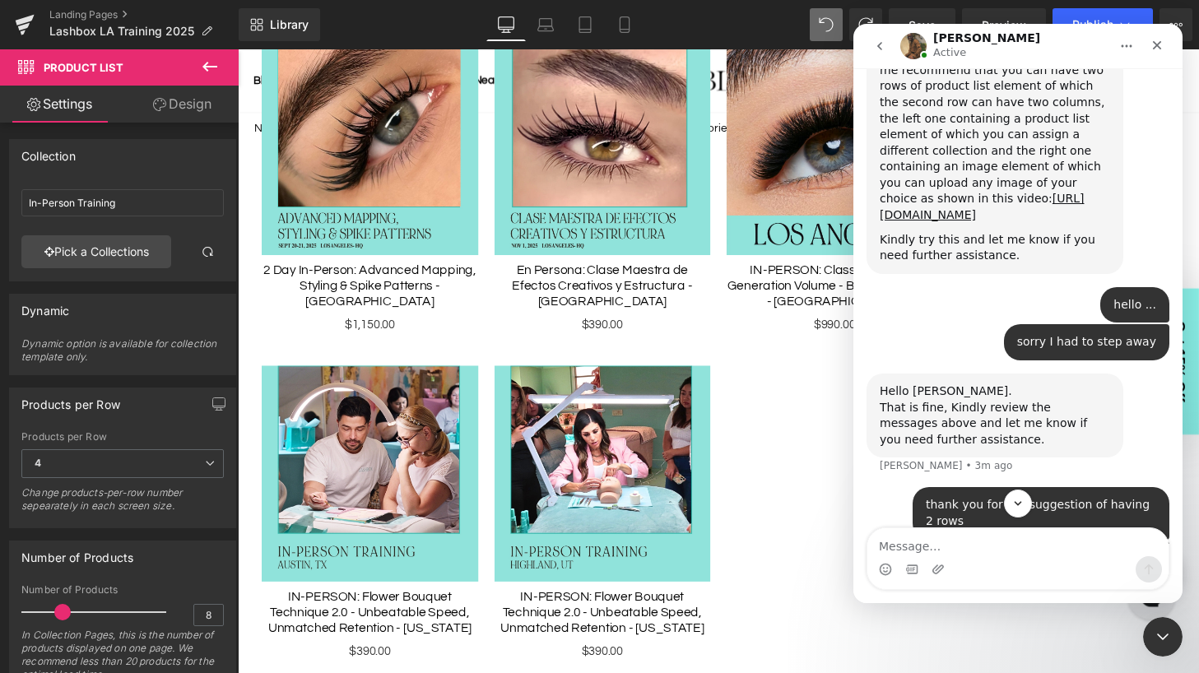
scroll to position [1249, 0]
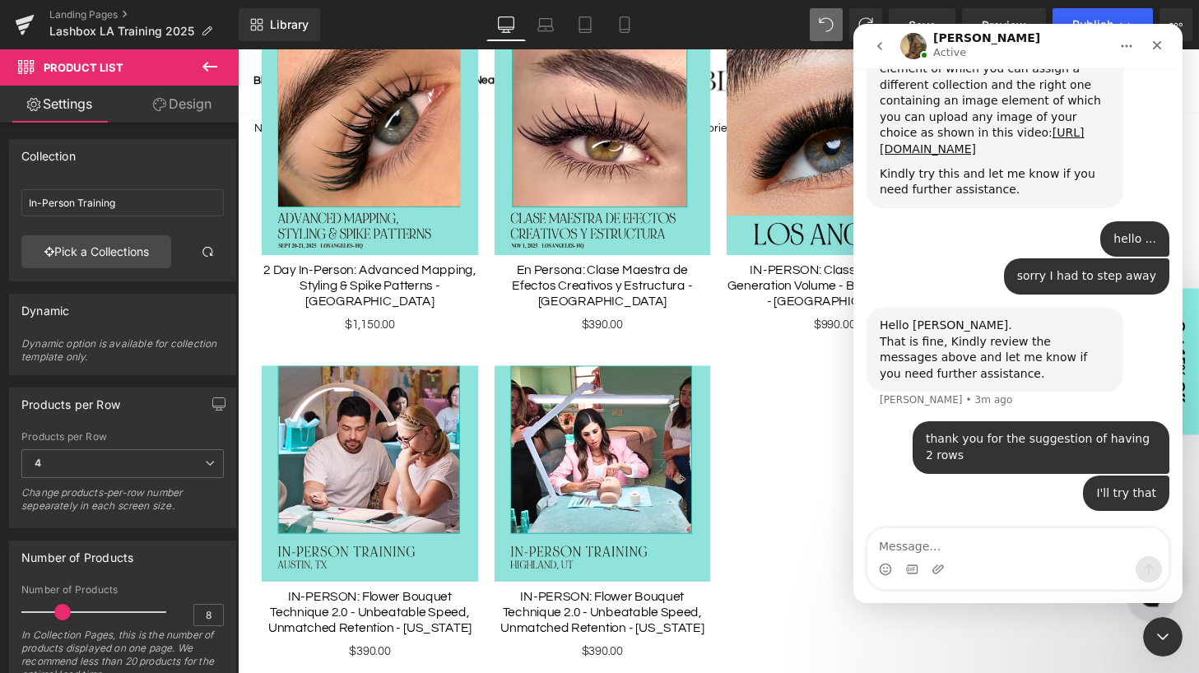
click at [964, 534] on textarea "Message…" at bounding box center [1017, 542] width 301 height 28
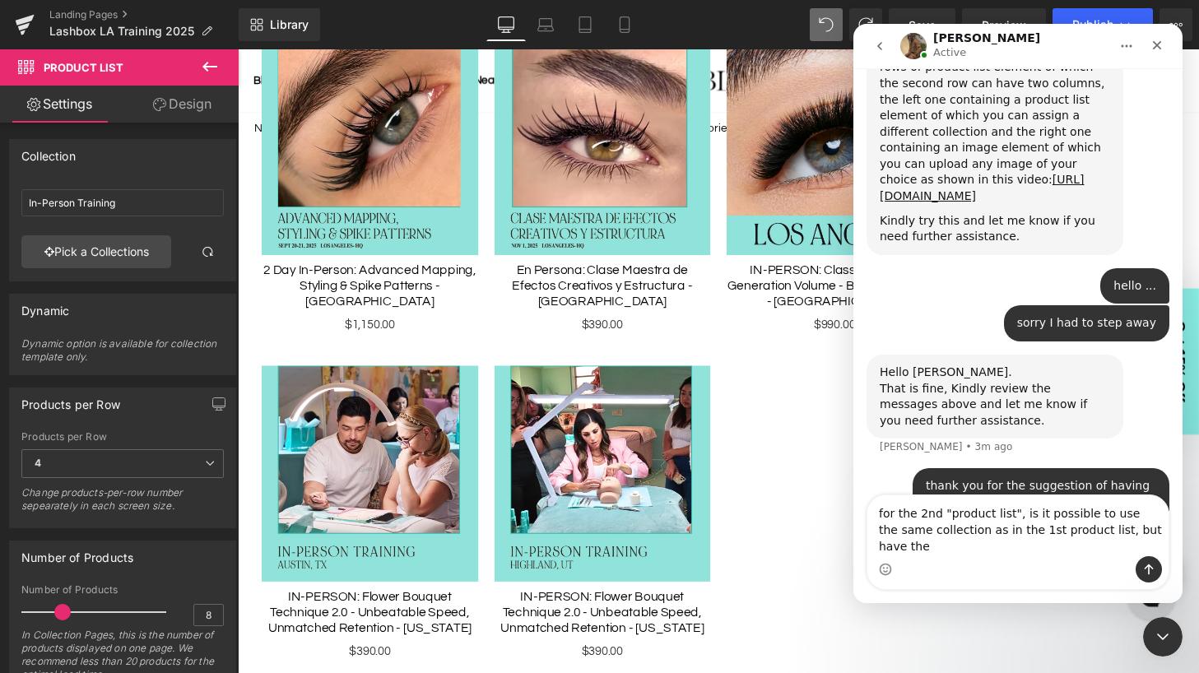
scroll to position [1219, 0]
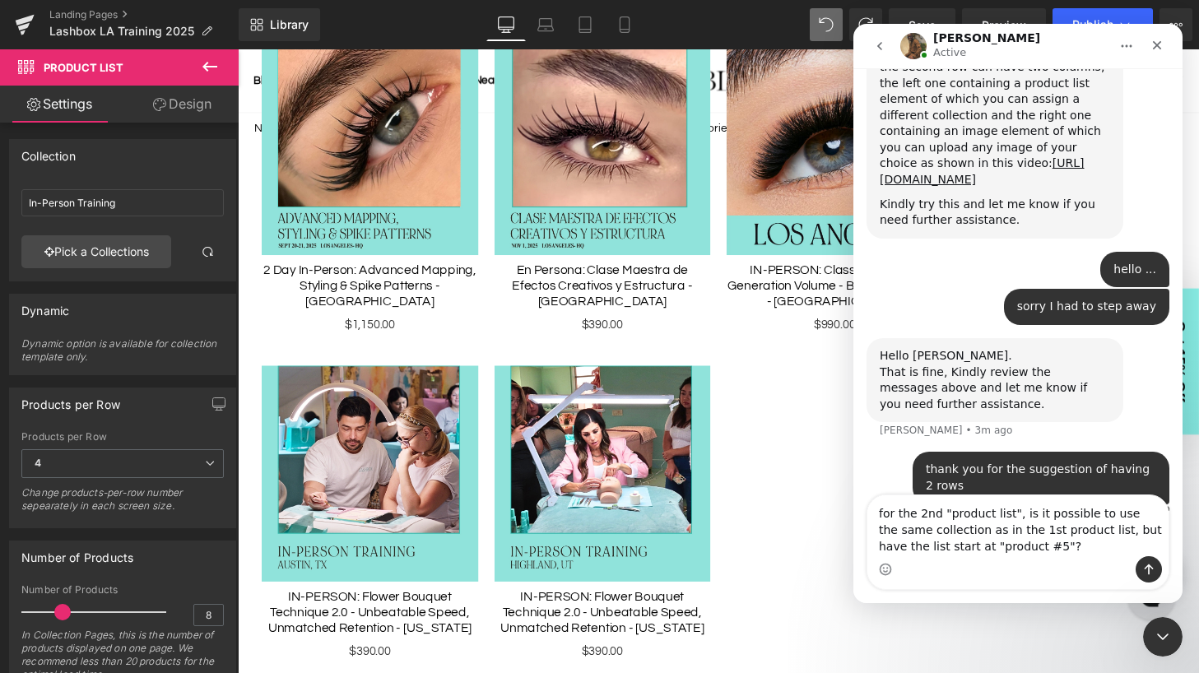
type textarea "for the 2nd "product list", is it possible to use the same collection as in the…"
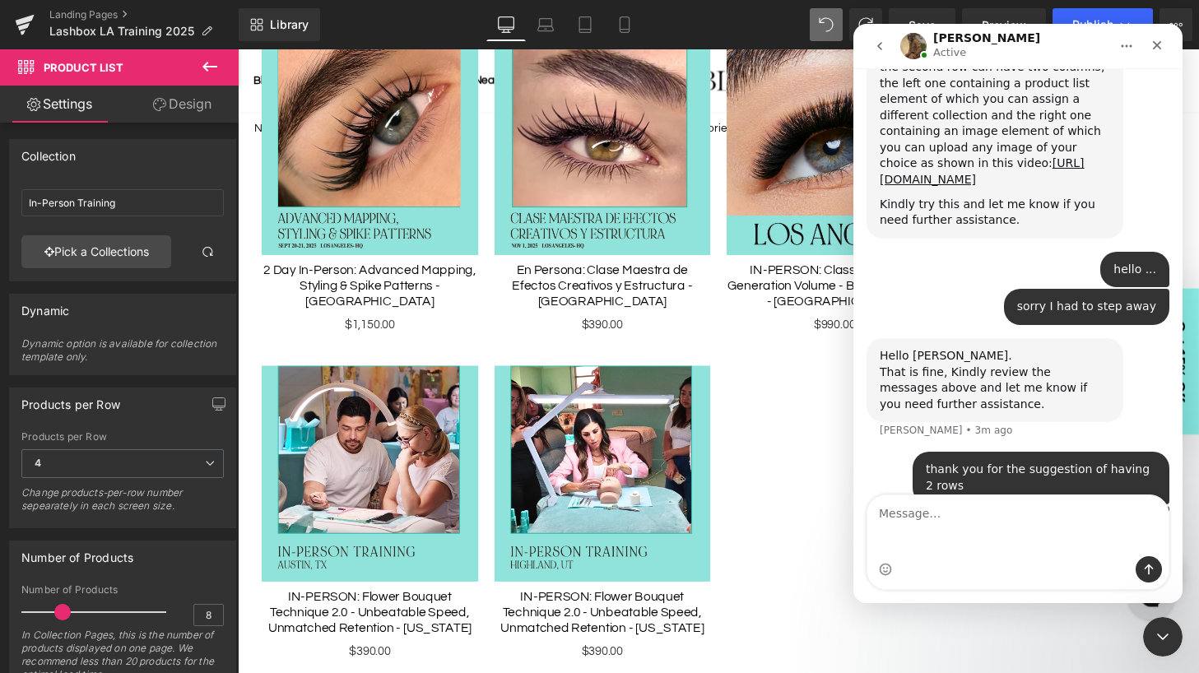
scroll to position [1272, 0]
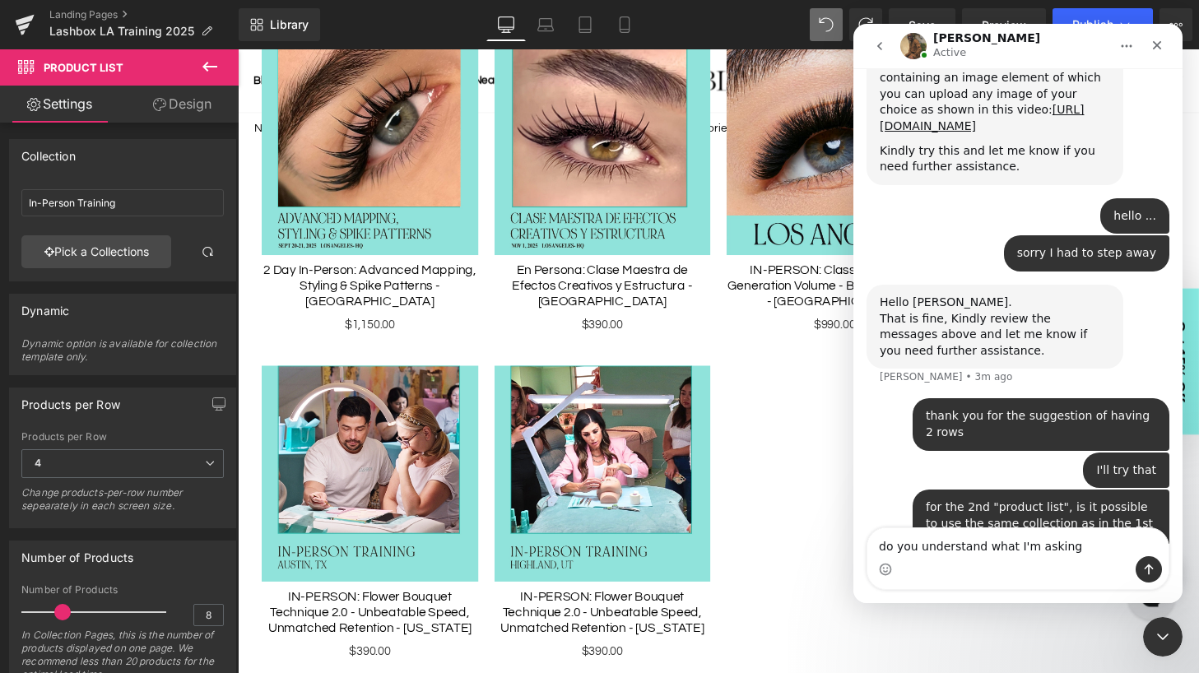
type textarea "do you understand what I'm asking?"
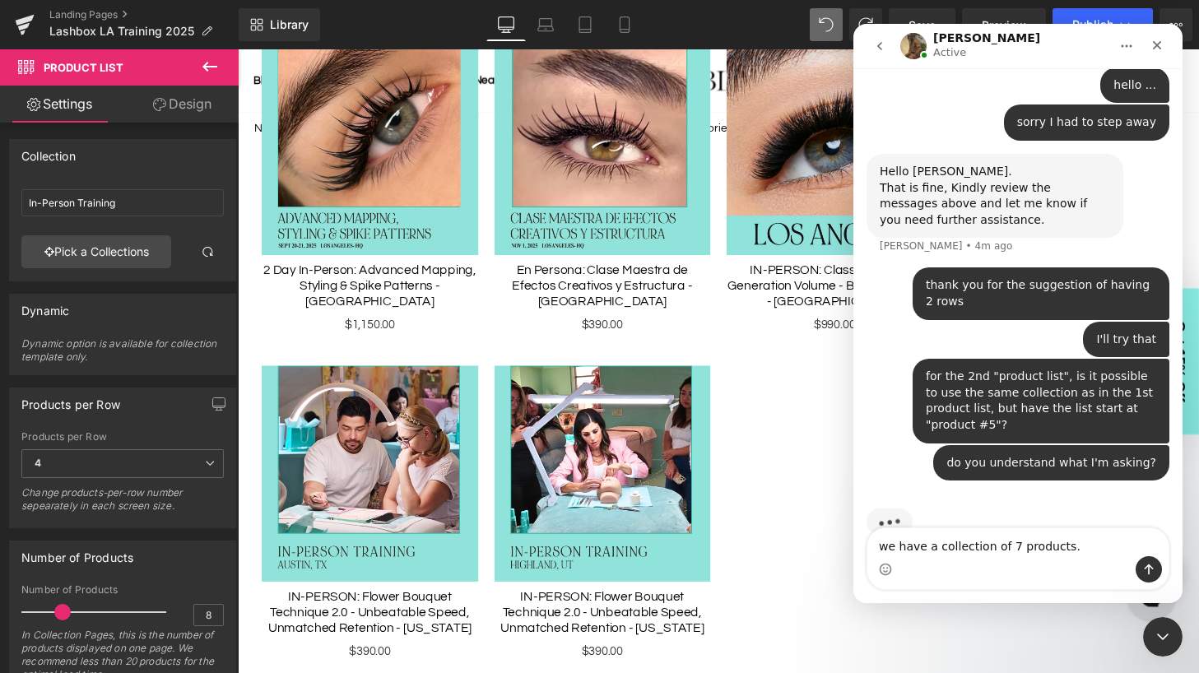
scroll to position [1406, 0]
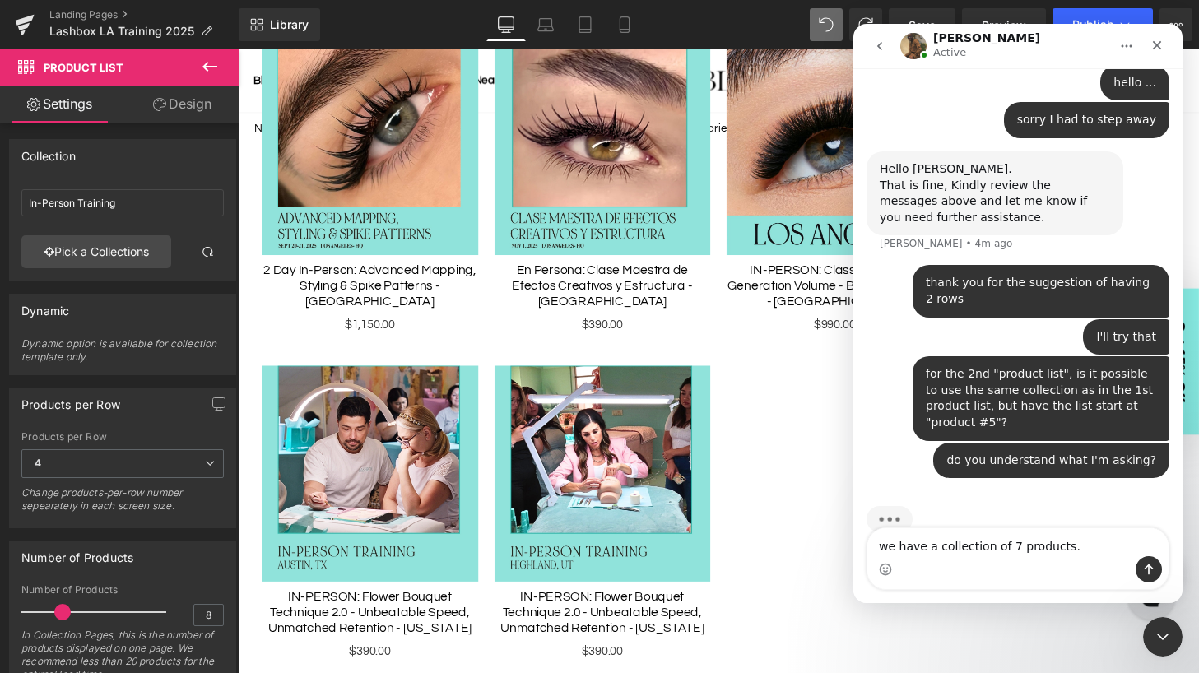
type textarea "we have a collection of 7 products. P"
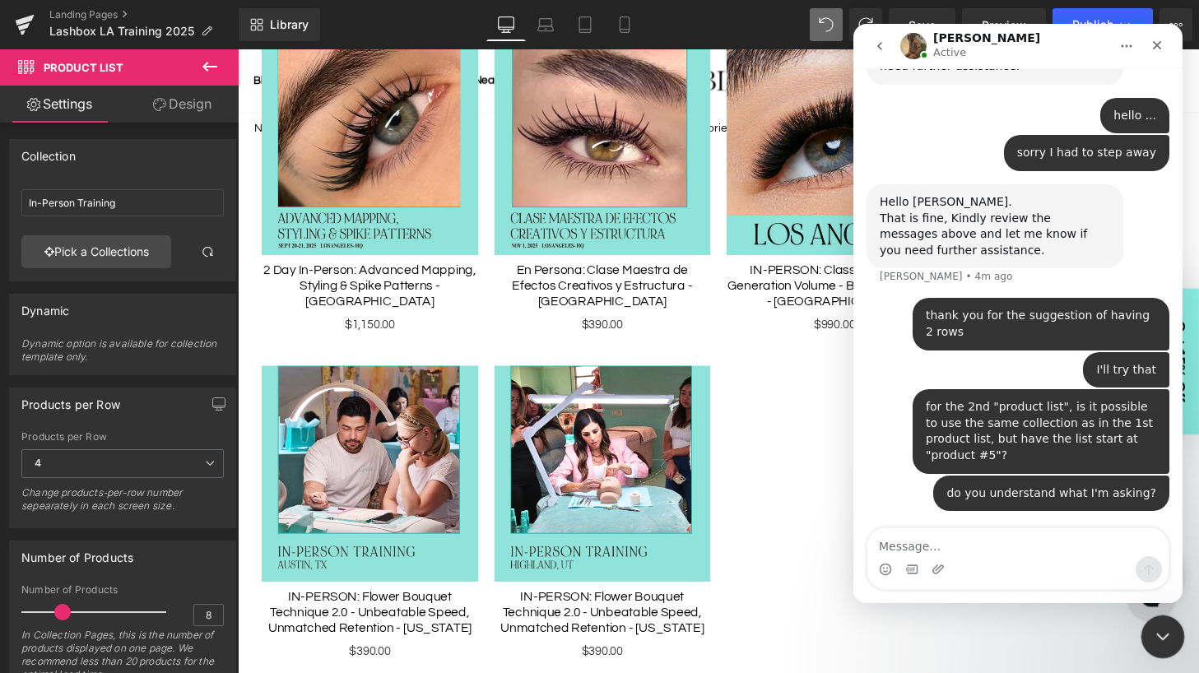
click at [1158, 633] on icon "Close Intercom Messenger" at bounding box center [1161, 635] width 20 height 20
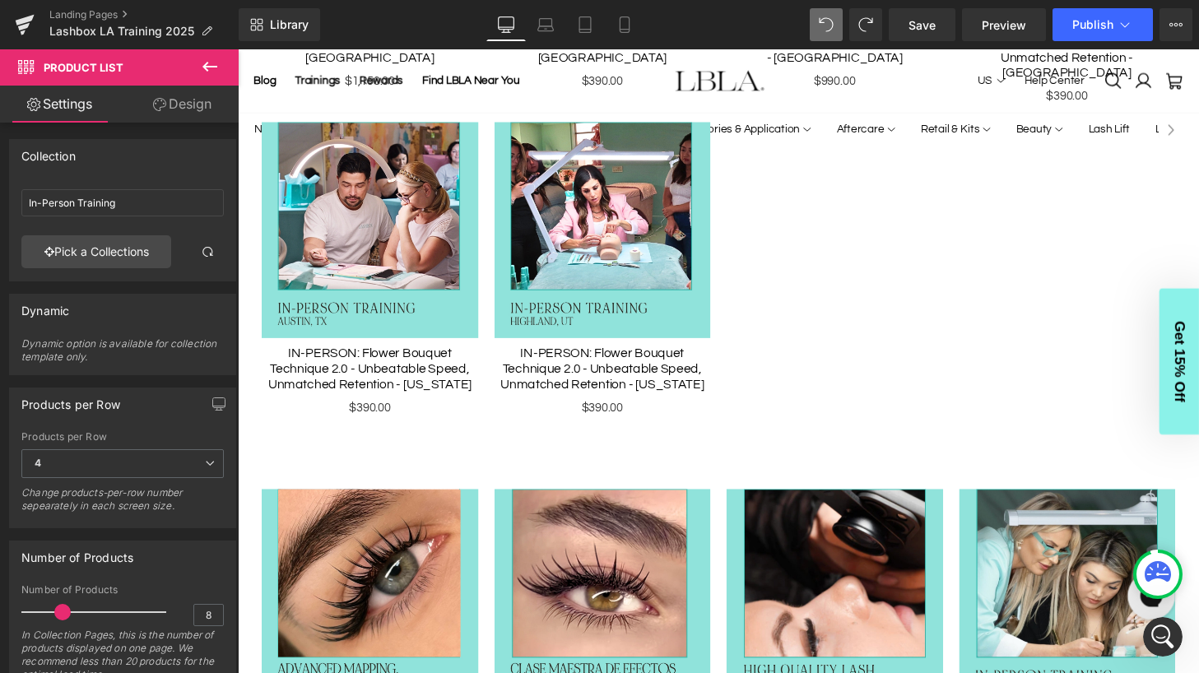
scroll to position [1129, 0]
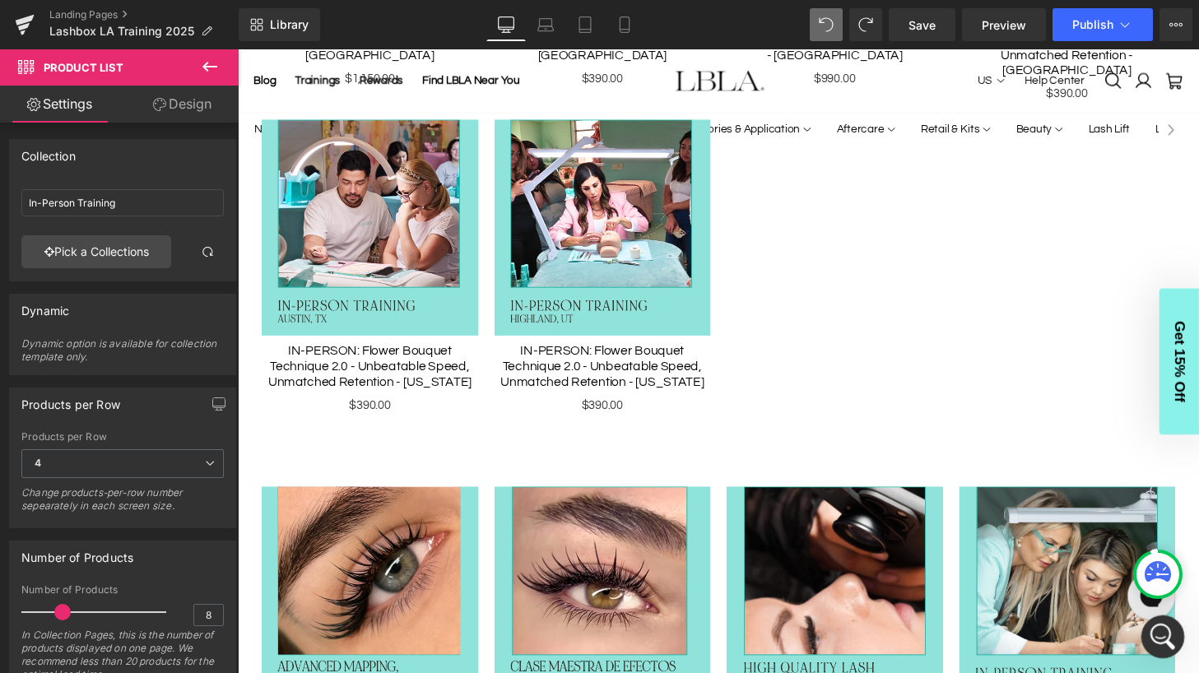
click at [1160, 630] on icon "Open Intercom Messenger" at bounding box center [1160, 634] width 27 height 27
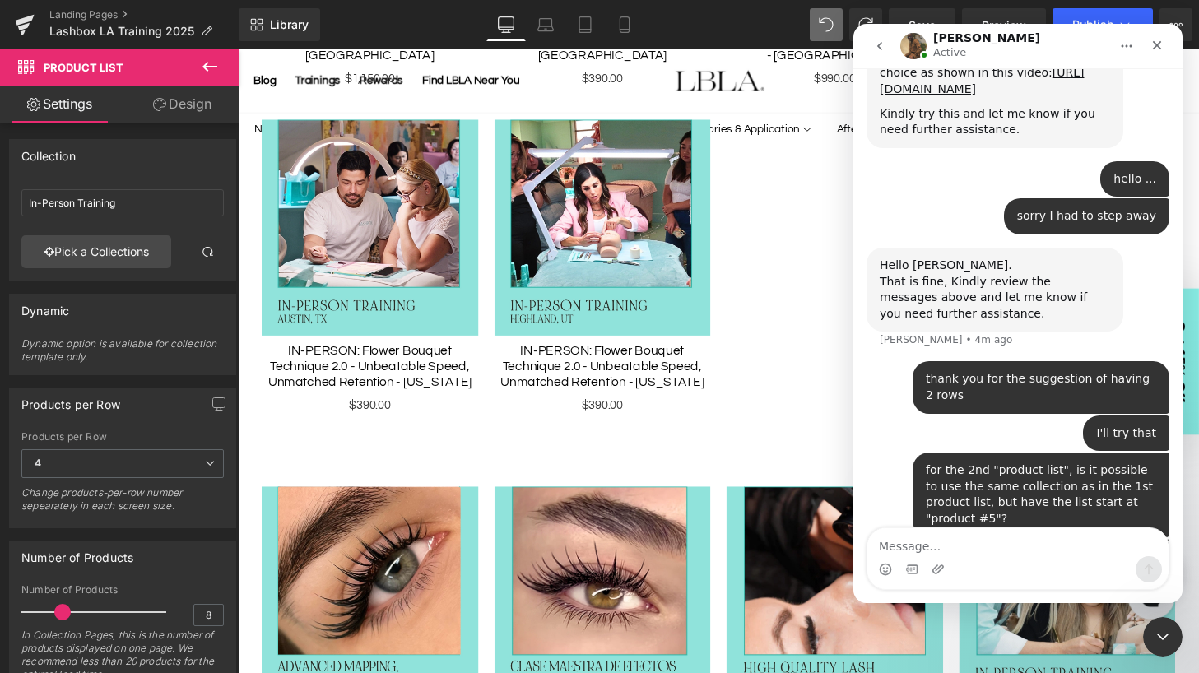
scroll to position [1373, 0]
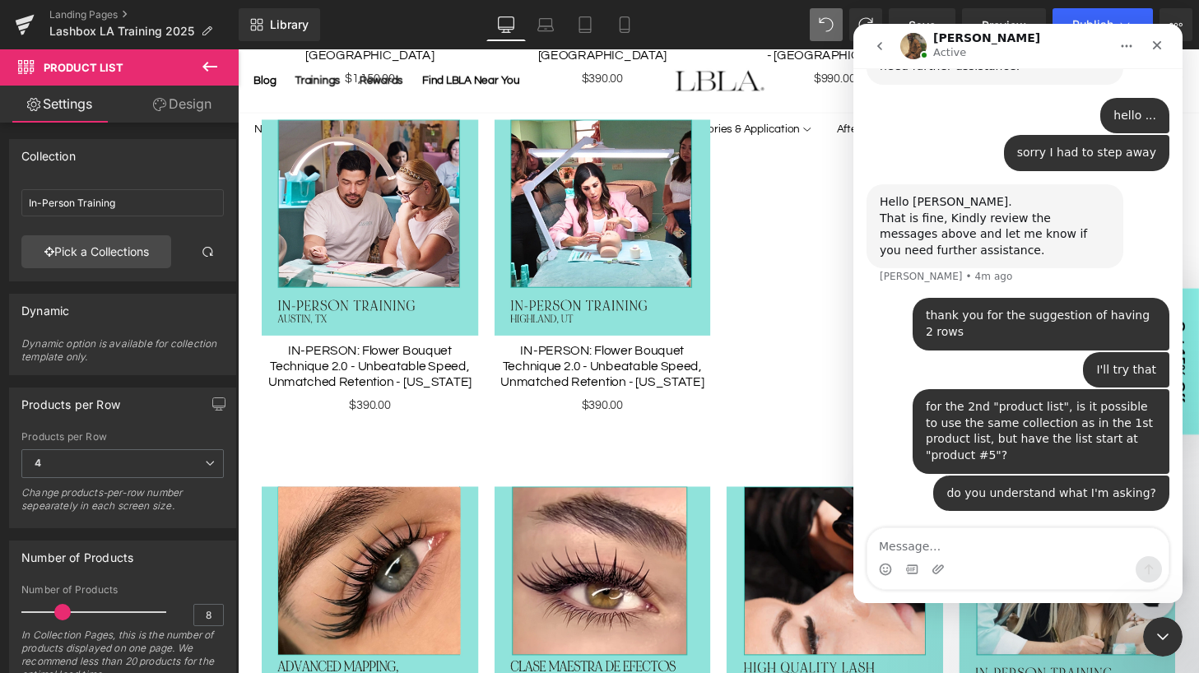
click at [740, 360] on div at bounding box center [599, 312] width 1199 height 624
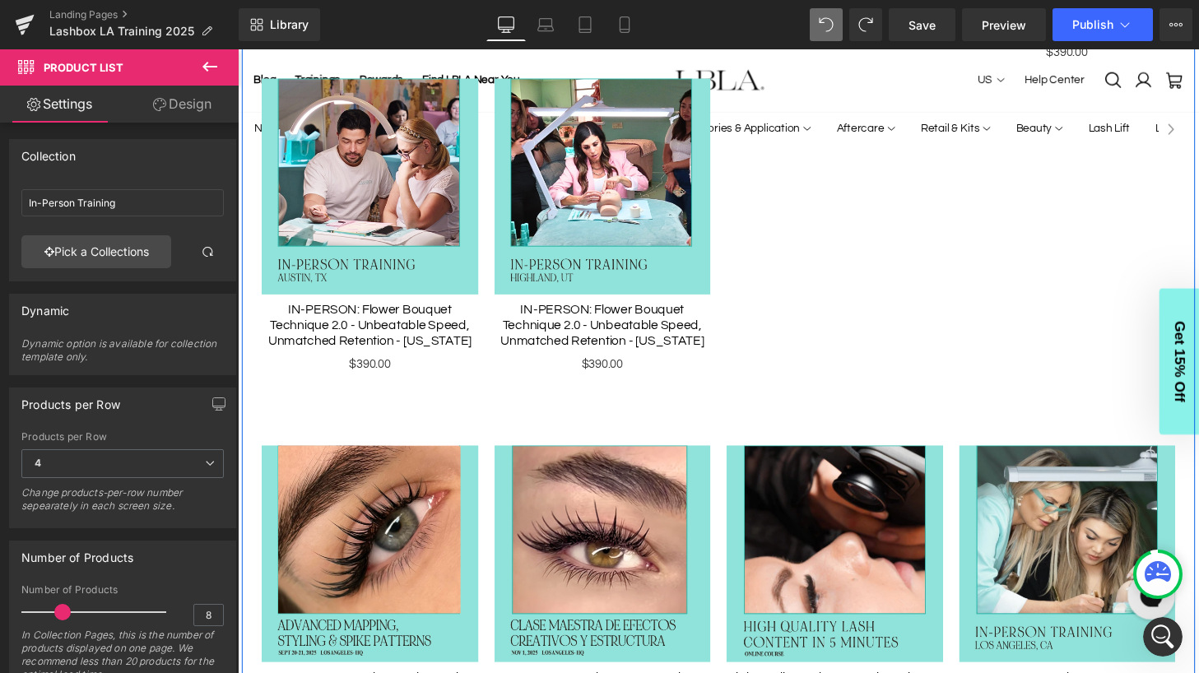
scroll to position [738, 0]
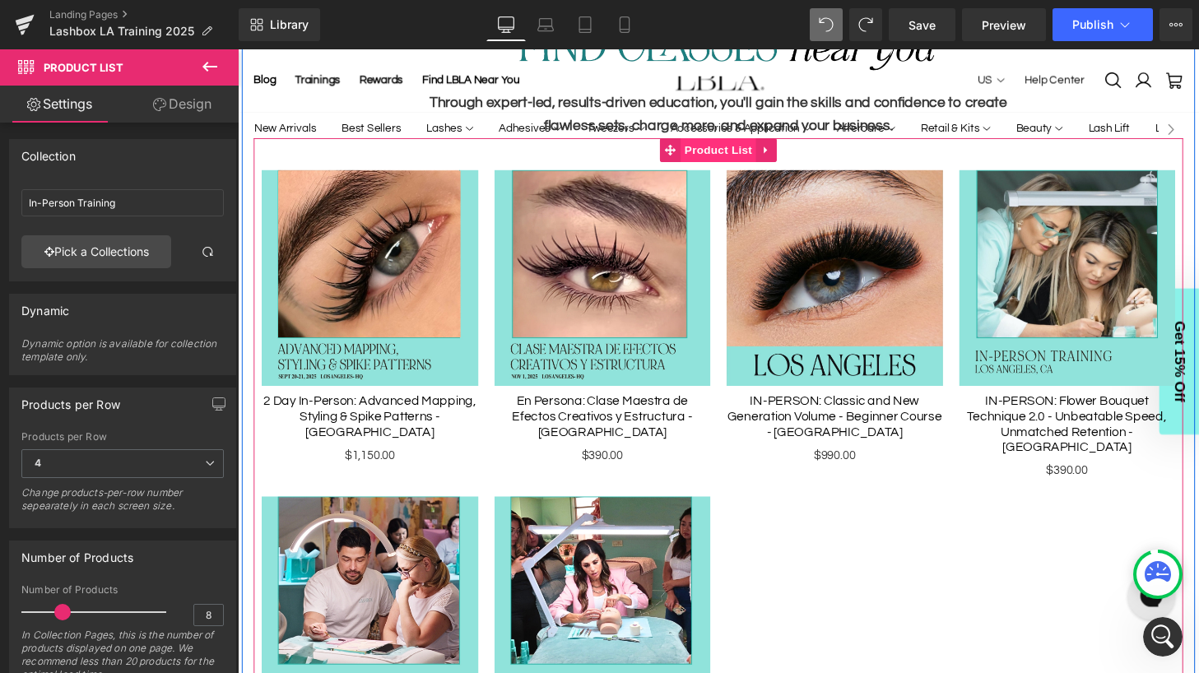
click at [740, 151] on span "Product List" at bounding box center [735, 154] width 78 height 25
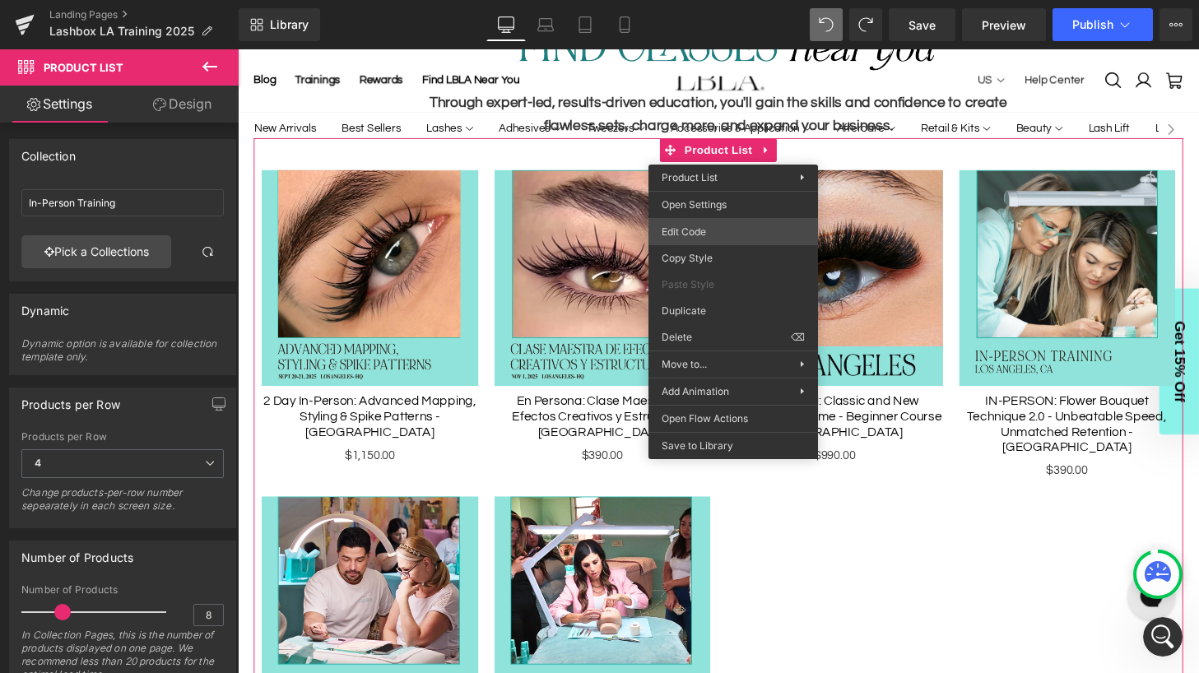
click at [724, 0] on div "Product List You are previewing how the will restyle your page. You can not edi…" at bounding box center [599, 0] width 1199 height 0
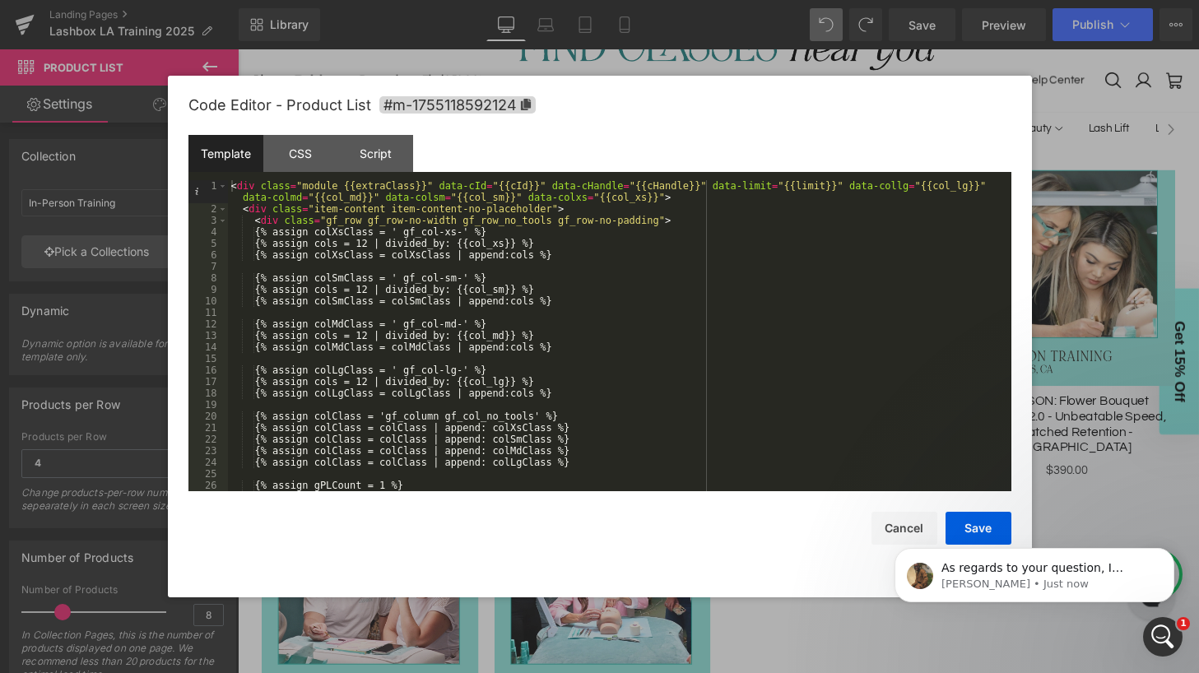
scroll to position [1480, 0]
click at [1031, 577] on p "[PERSON_NAME] • Just now" at bounding box center [1048, 584] width 212 height 15
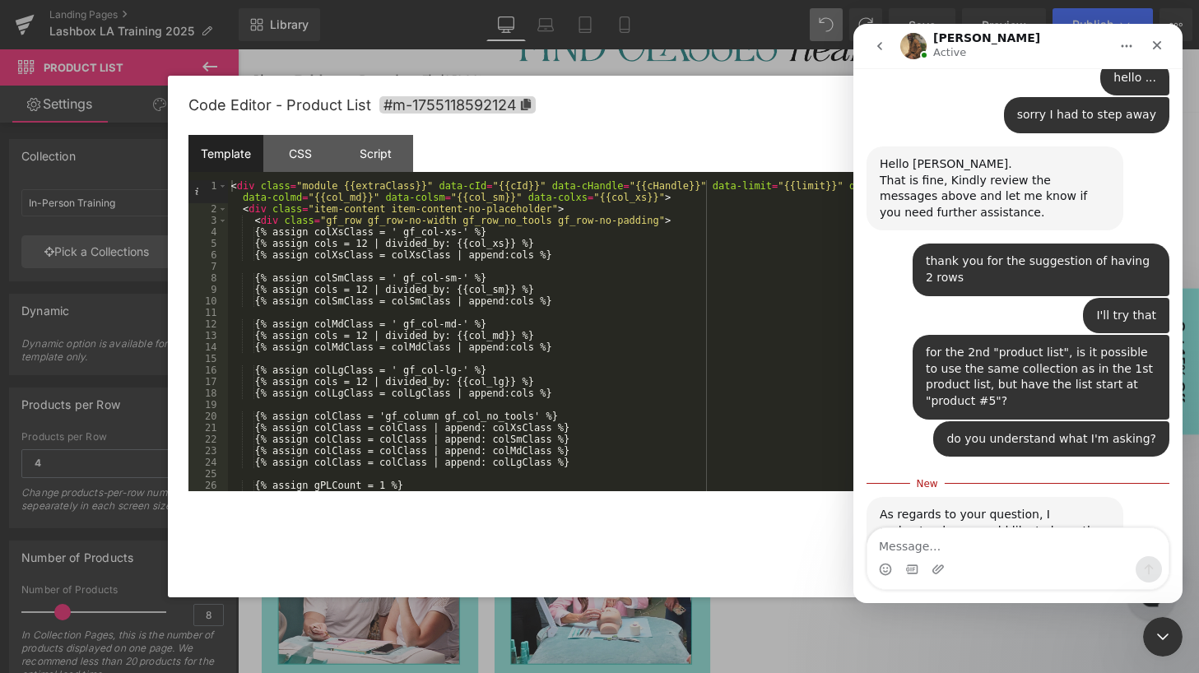
scroll to position [1507, 0]
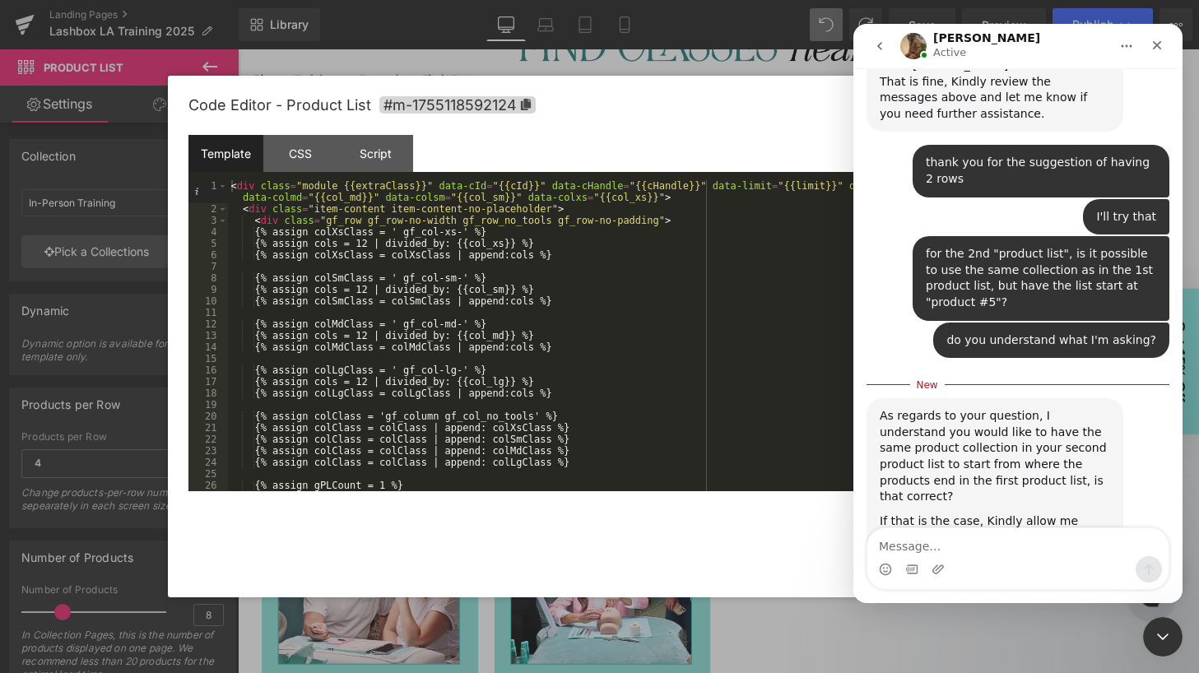
click at [988, 555] on textarea "Message…" at bounding box center [1017, 542] width 301 height 28
type textarea "exactly"
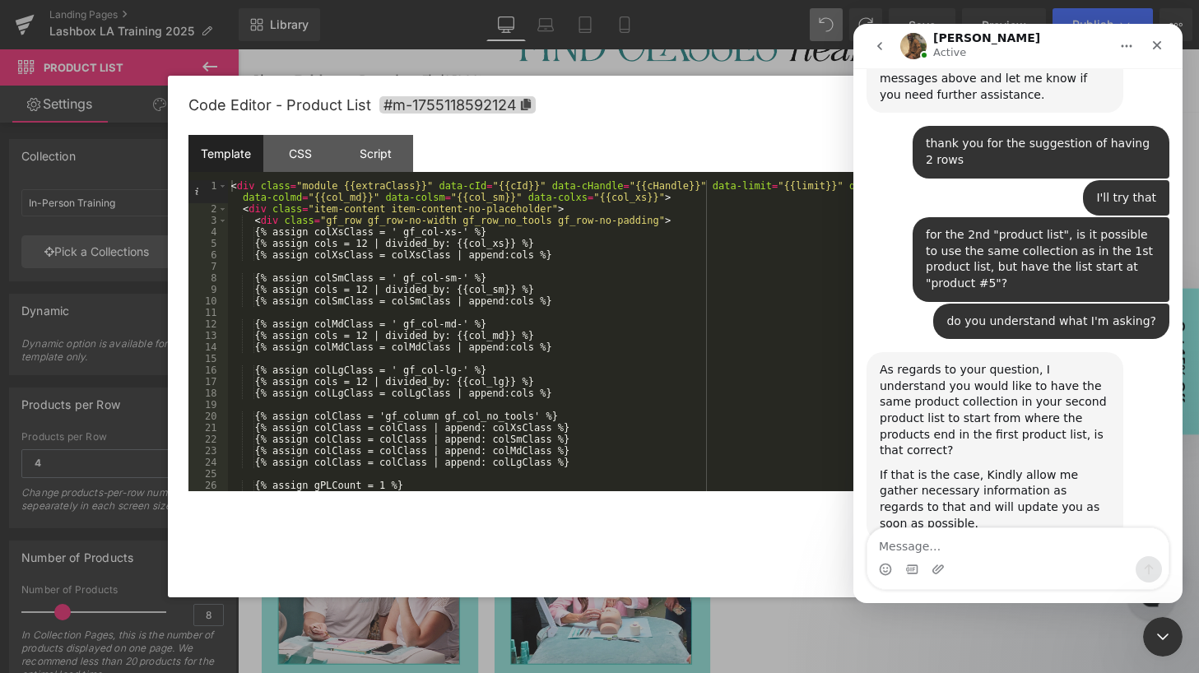
scroll to position [1528, 0]
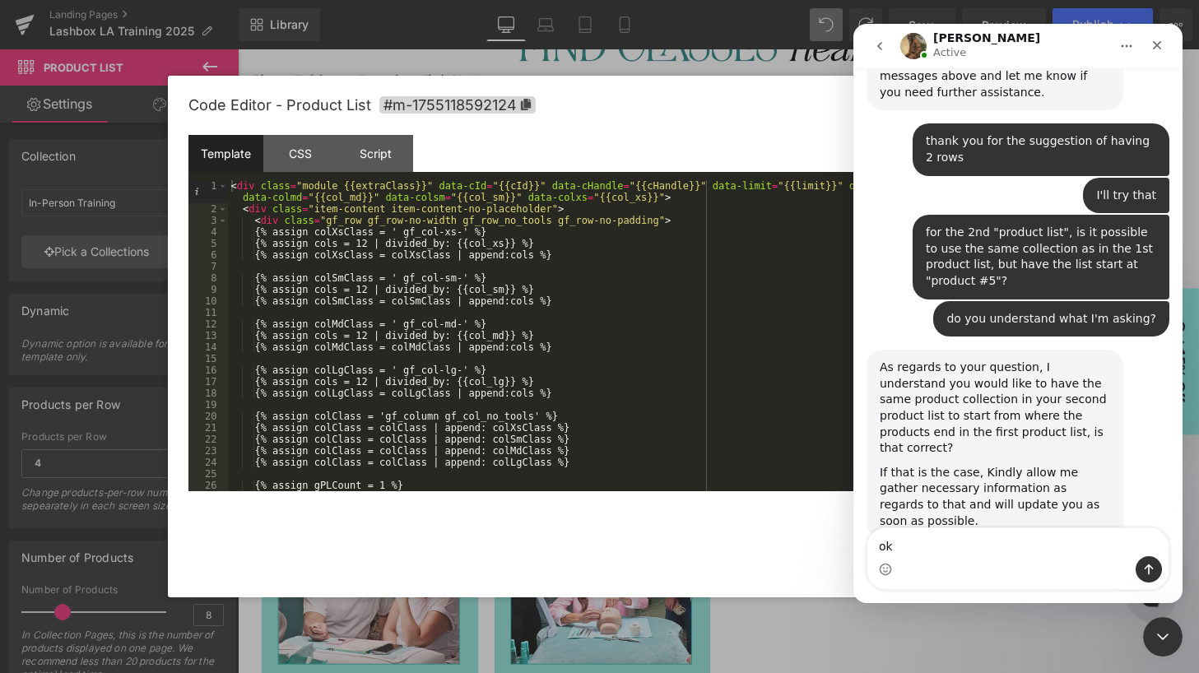
type textarea "ok"
